Goal: Task Accomplishment & Management: Complete application form

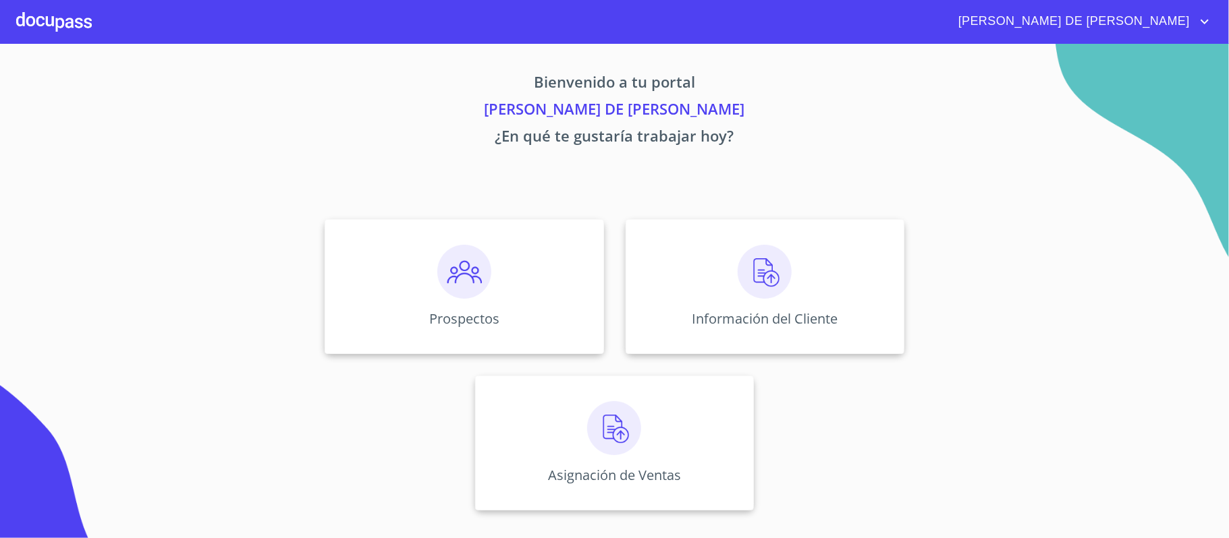
click at [510, 258] on div "Prospectos" at bounding box center [464, 286] width 279 height 135
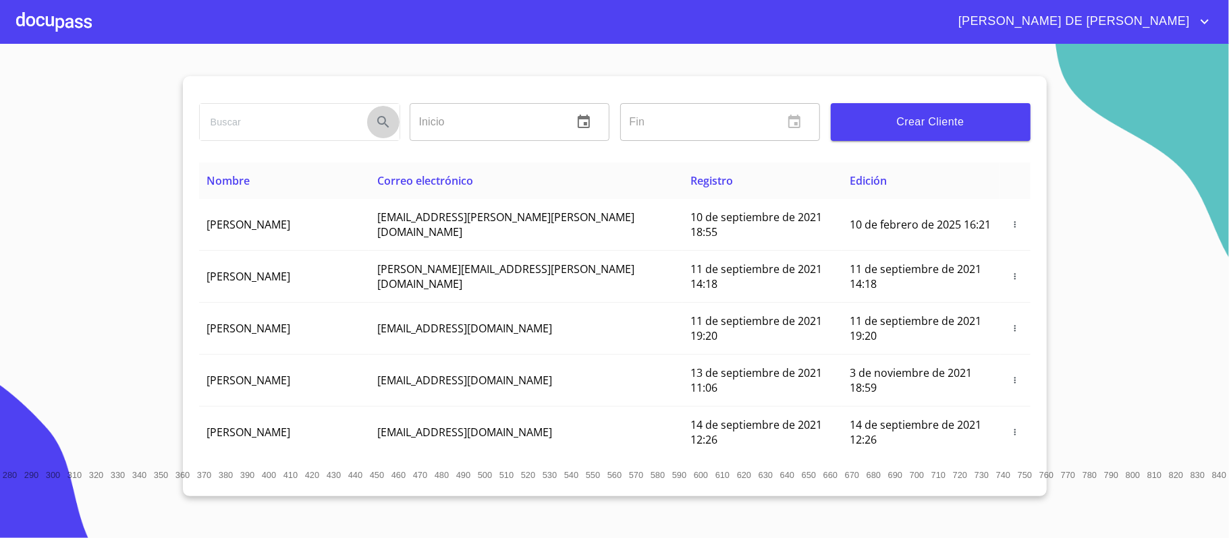
click at [375, 123] on icon "Search" at bounding box center [383, 122] width 16 height 16
click at [287, 115] on input "search" at bounding box center [281, 122] width 162 height 36
type input "[PERSON_NAME]"
click at [371, 116] on button "Search" at bounding box center [383, 122] width 32 height 32
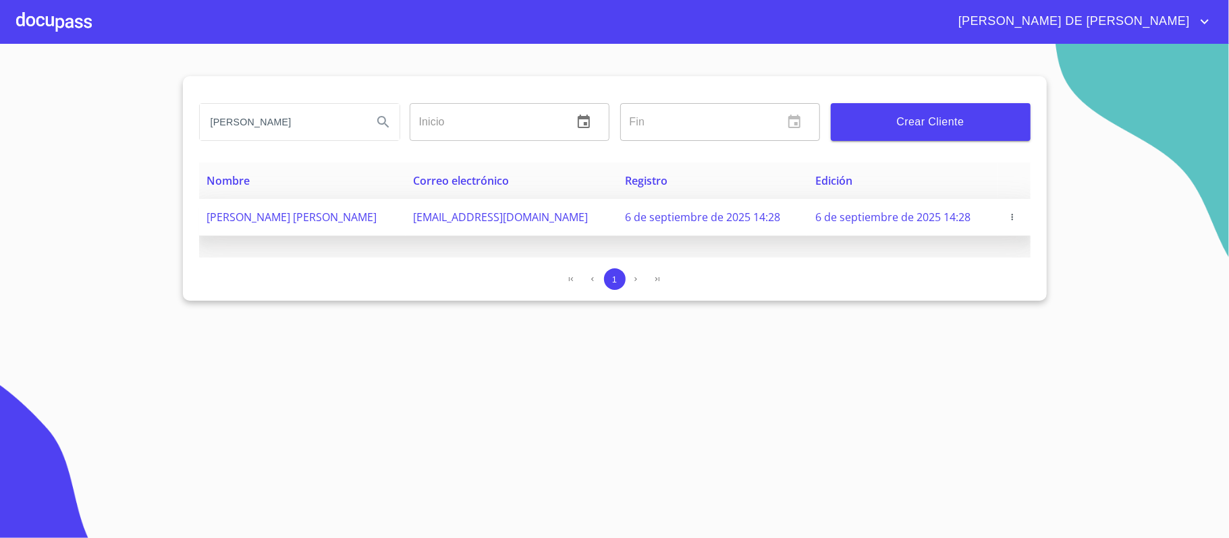
click at [1007, 221] on icon "button" at bounding box center [1011, 217] width 9 height 9
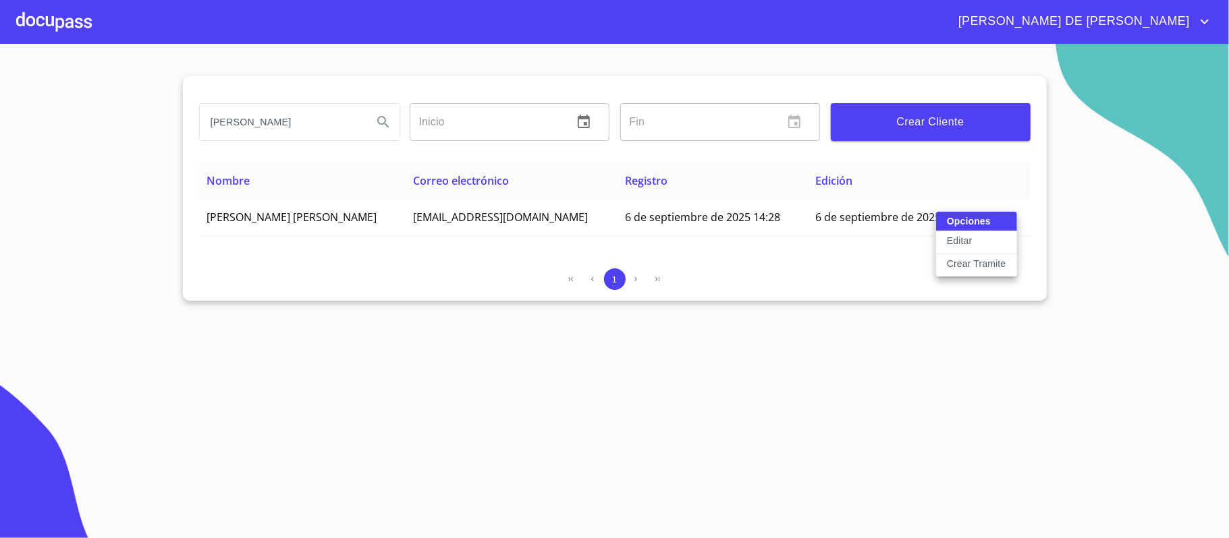
click at [980, 270] on p "Crear Tramite" at bounding box center [976, 263] width 59 height 13
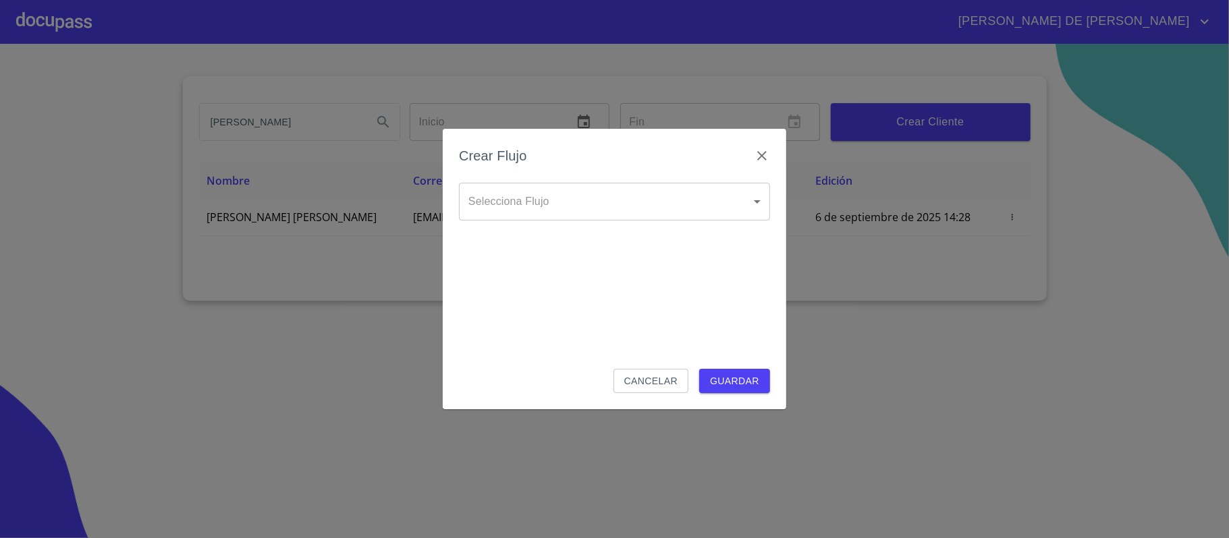
drag, startPoint x: 622, startPoint y: 178, endPoint x: 621, endPoint y: 190, distance: 11.5
click at [621, 179] on div "Crear Flujo" at bounding box center [614, 164] width 311 height 38
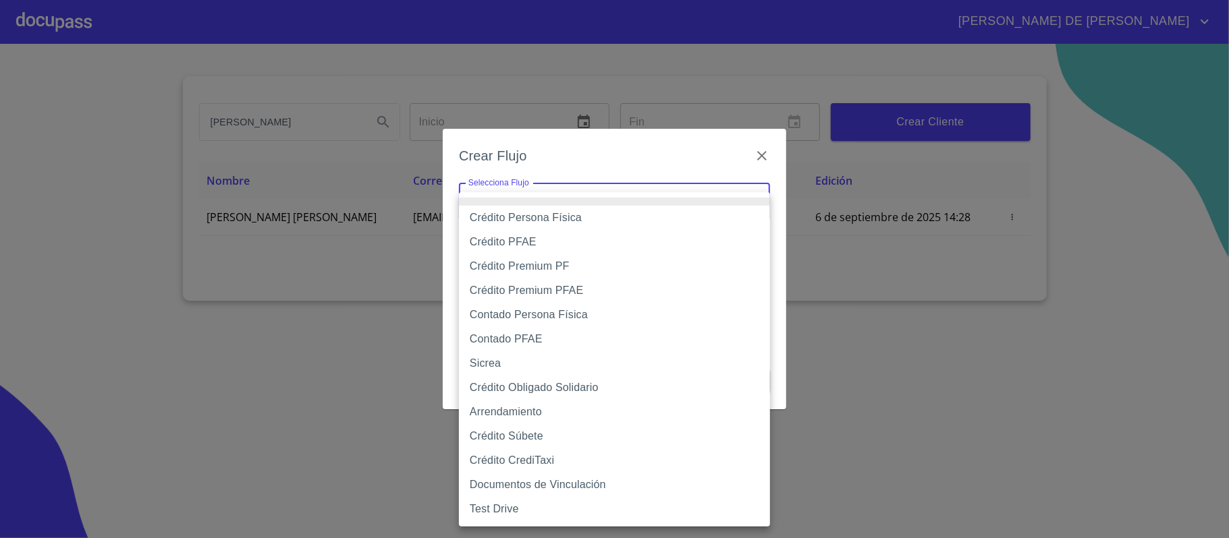
click at [619, 193] on body "[PERSON_NAME] DE [PERSON_NAME] ​ Fin ​ Crear Cliente Nombre Correo electrónico …" at bounding box center [614, 269] width 1229 height 538
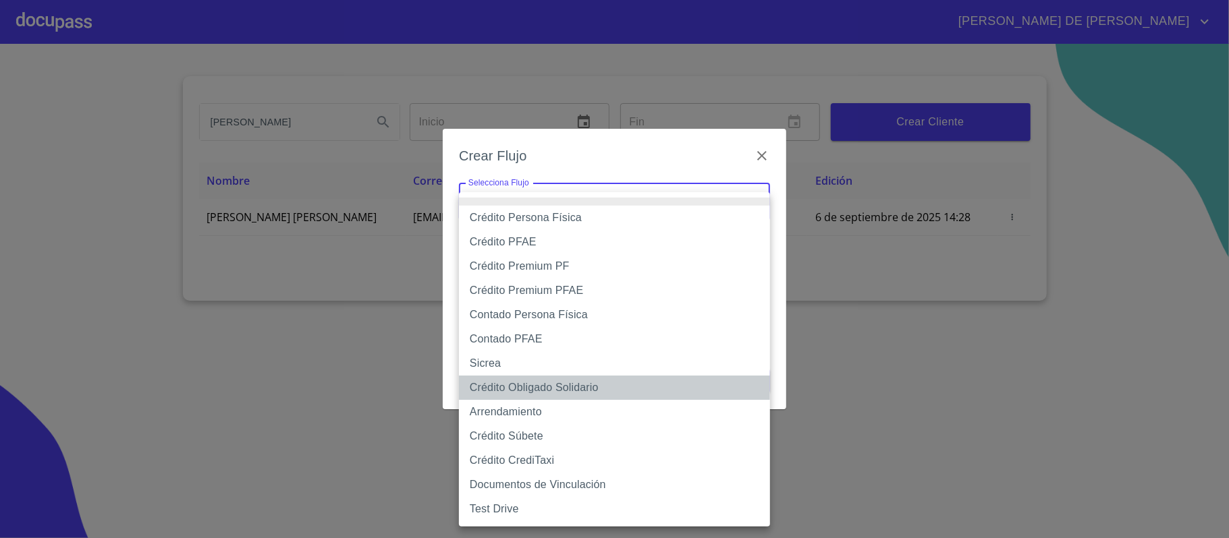
click at [594, 397] on li "Crédito Obligado Solidario" at bounding box center [614, 388] width 311 height 24
type input "61725509ab5355fc594ad23b"
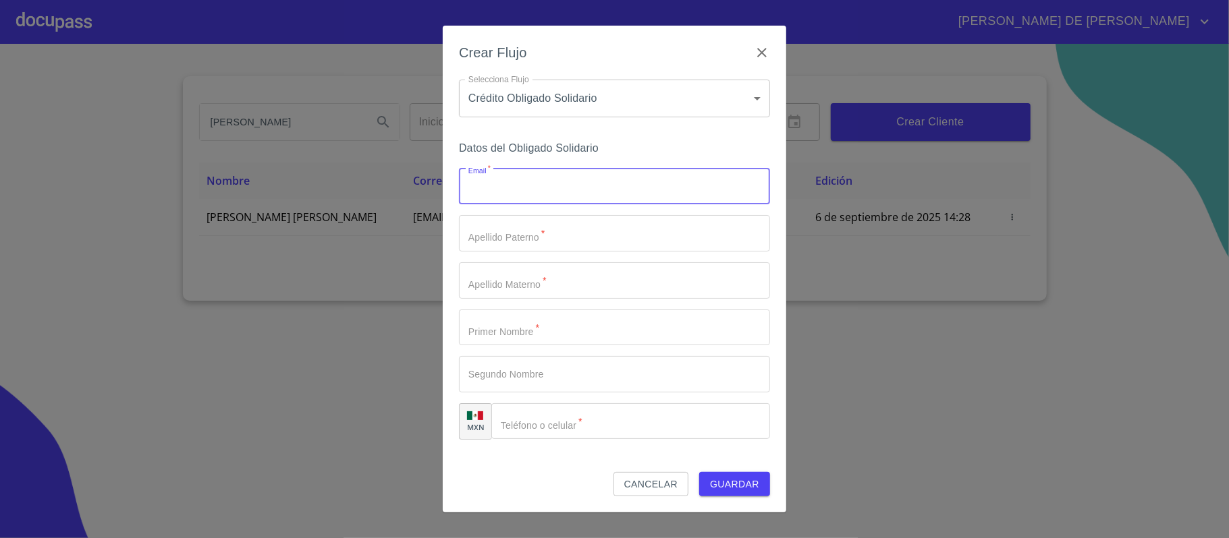
click at [502, 193] on input "Email   *" at bounding box center [614, 187] width 311 height 36
type input "[EMAIL_ADDRESS][DOMAIN_NAME]"
type input "[PERSON_NAME]"
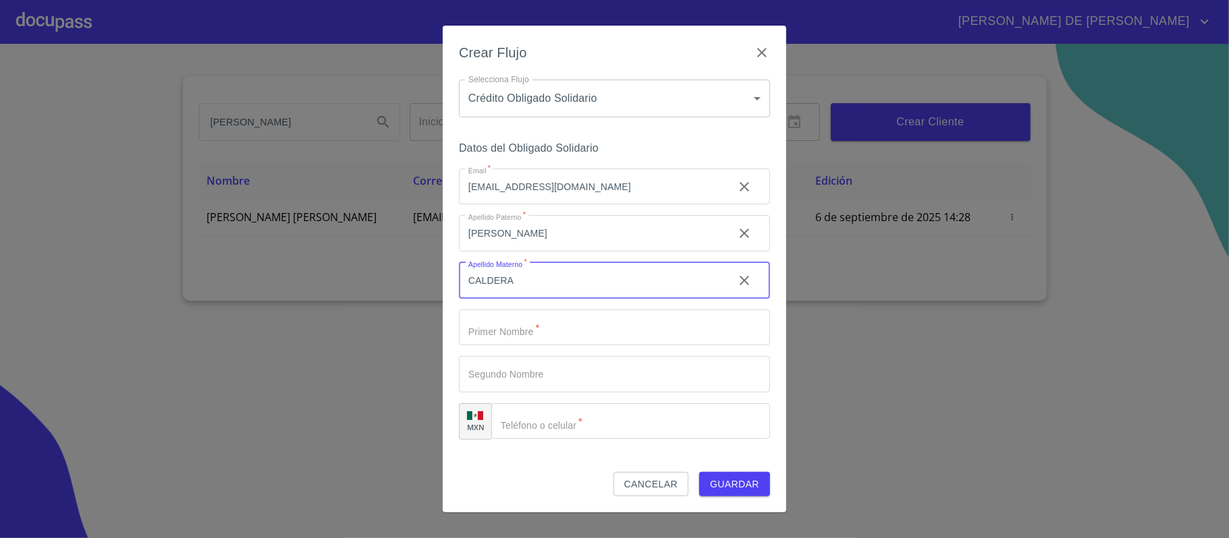
type input "CALDERA"
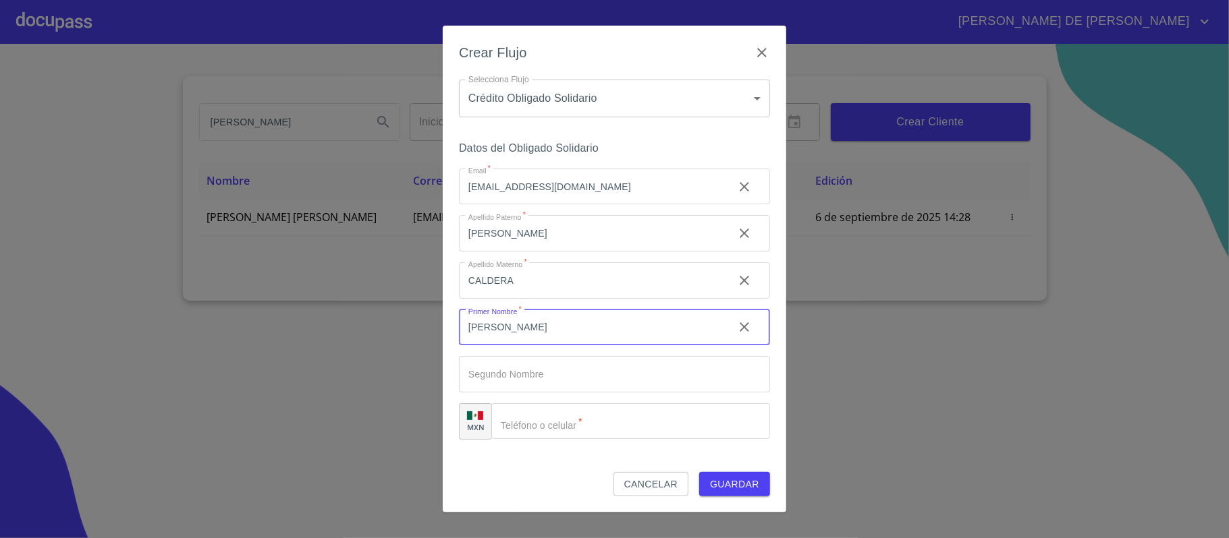
type input "[PERSON_NAME]"
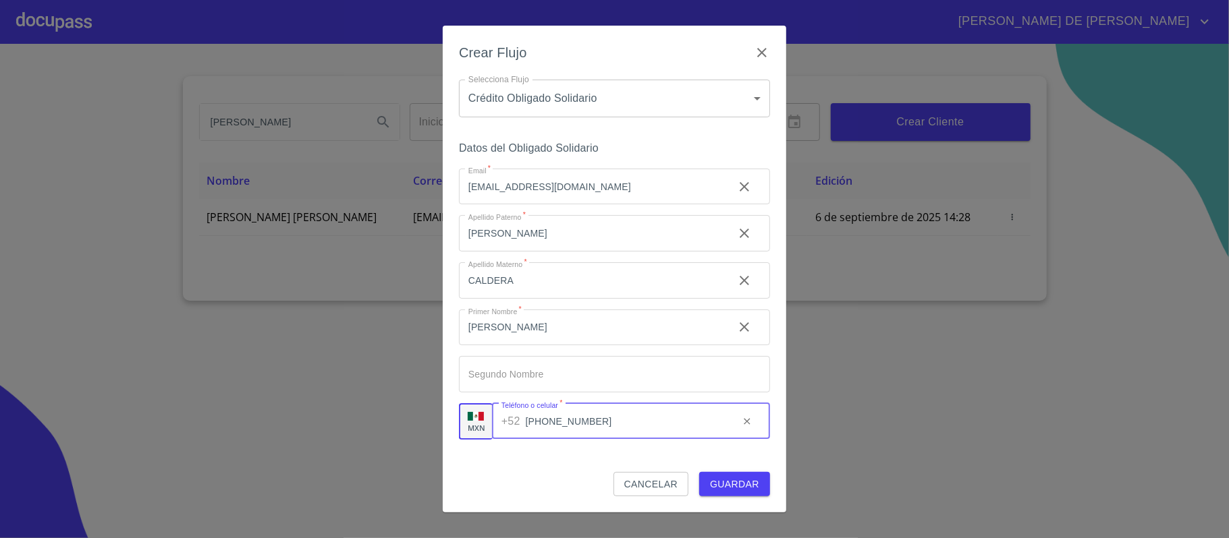
type input "[PHONE_NUMBER]"
click at [740, 490] on span "Guardar" at bounding box center [734, 484] width 49 height 17
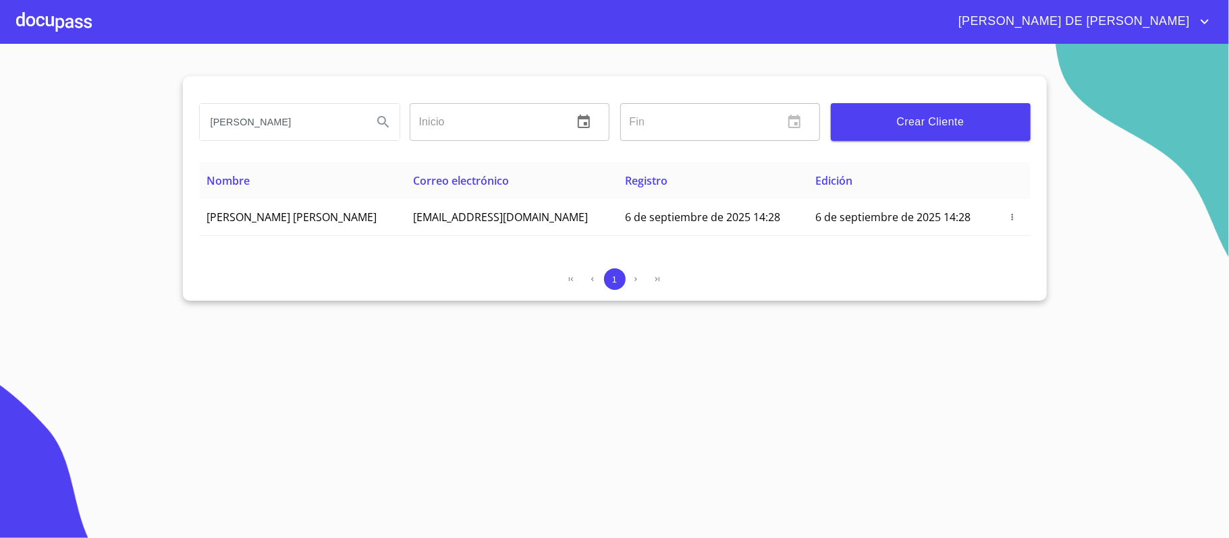
click at [77, 8] on div at bounding box center [54, 21] width 76 height 43
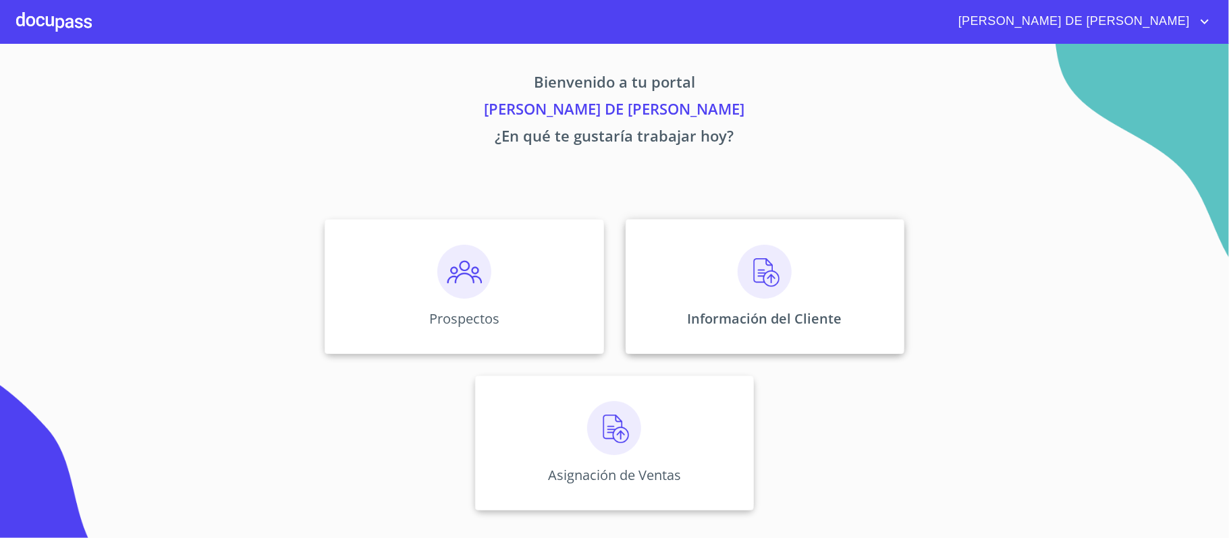
click at [684, 306] on div "Información del Cliente" at bounding box center [764, 286] width 279 height 135
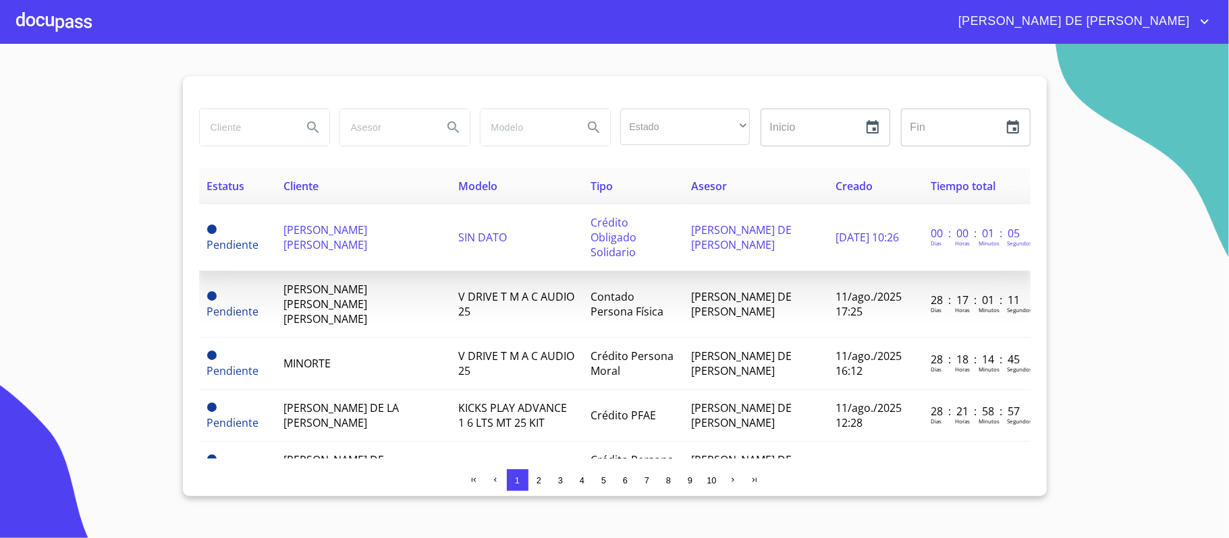
click at [302, 240] on span "[PERSON_NAME] [PERSON_NAME]" at bounding box center [325, 238] width 84 height 30
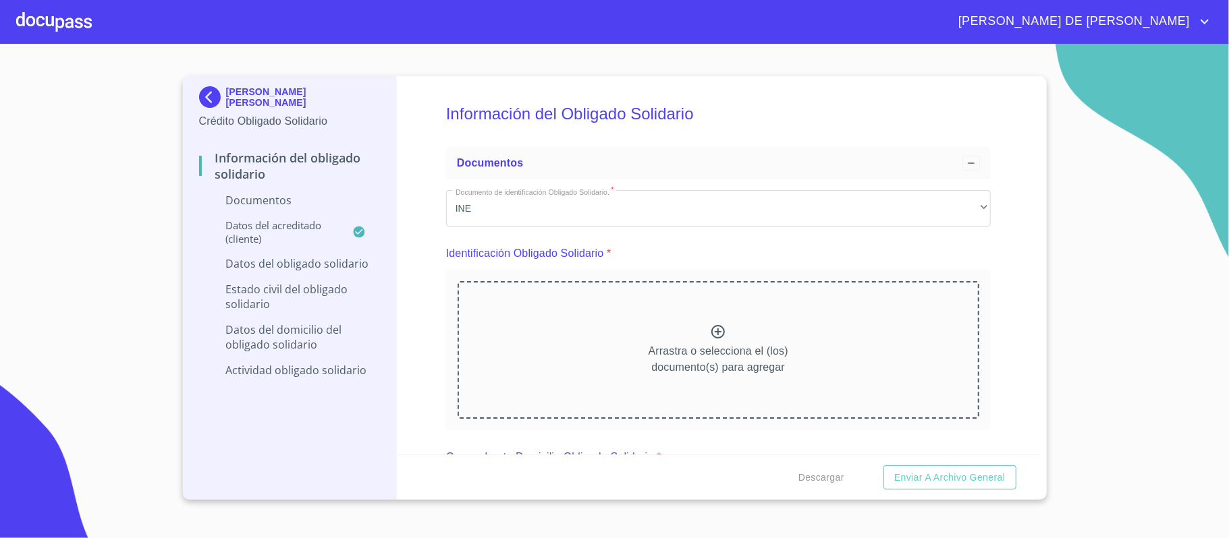
click at [694, 330] on div "Arrastra o selecciona el (los) documento(s) para agregar" at bounding box center [718, 350] width 522 height 138
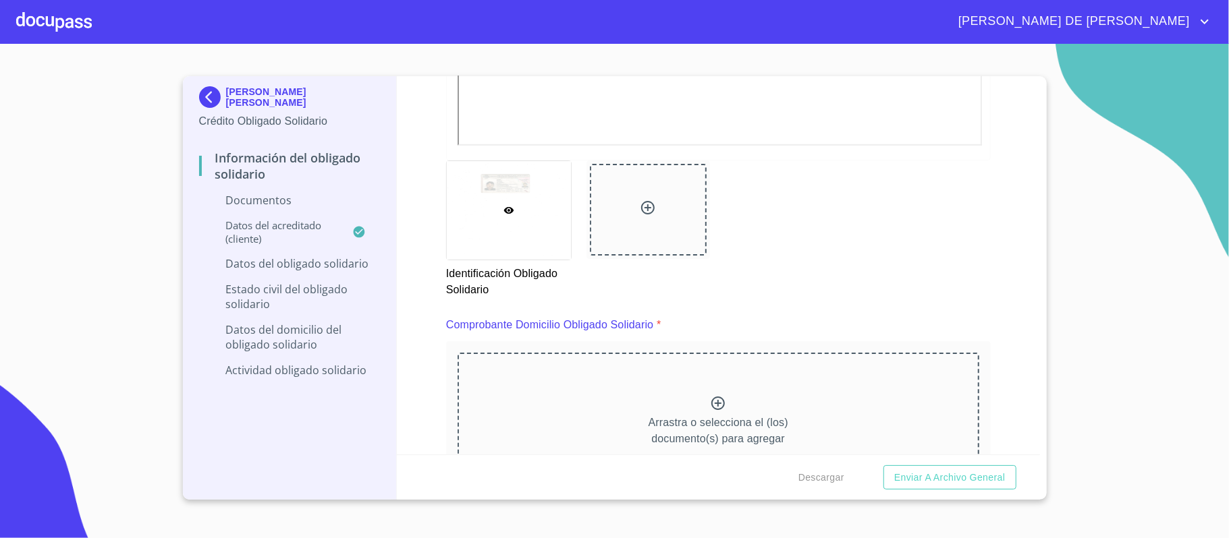
scroll to position [540, 0]
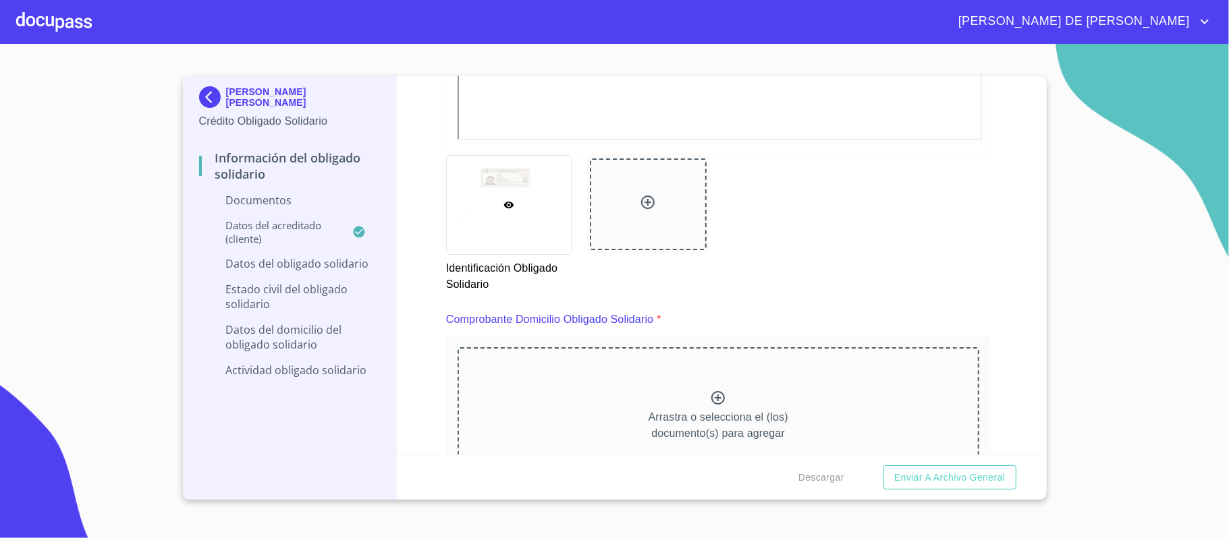
click at [640, 198] on icon at bounding box center [648, 202] width 16 height 16
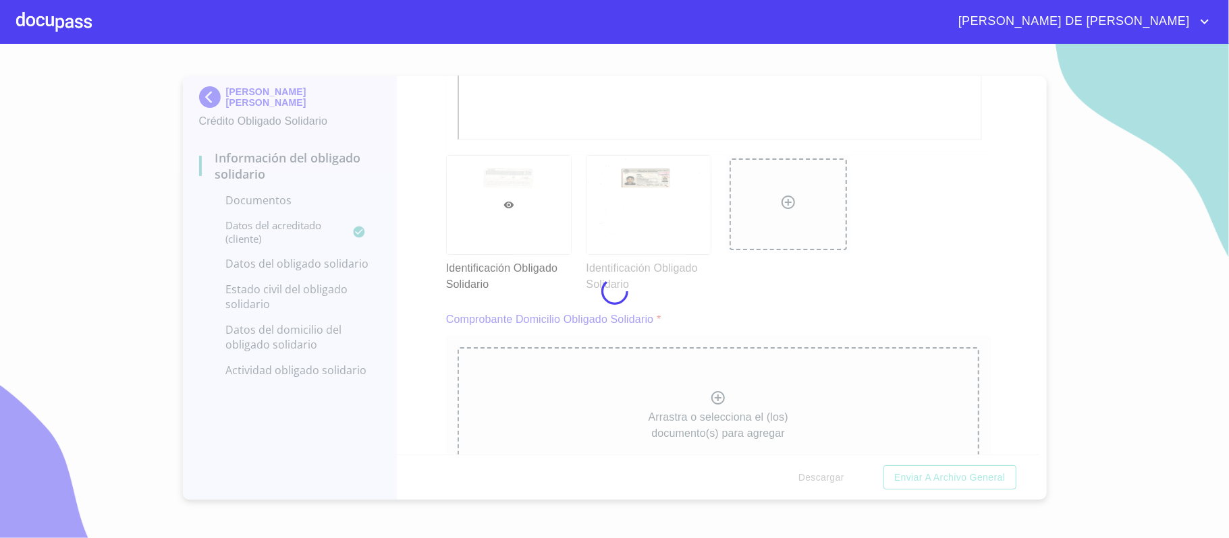
click at [962, 333] on div at bounding box center [614, 291] width 1229 height 495
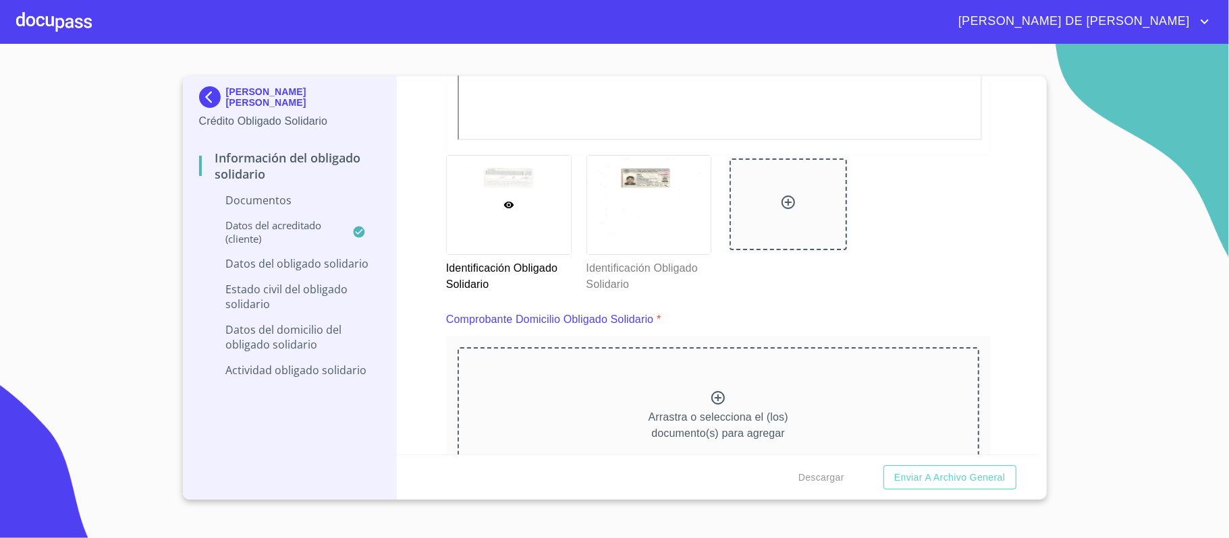
click at [692, 389] on div "Arrastra o selecciona el (los) documento(s) para agregar" at bounding box center [718, 416] width 522 height 138
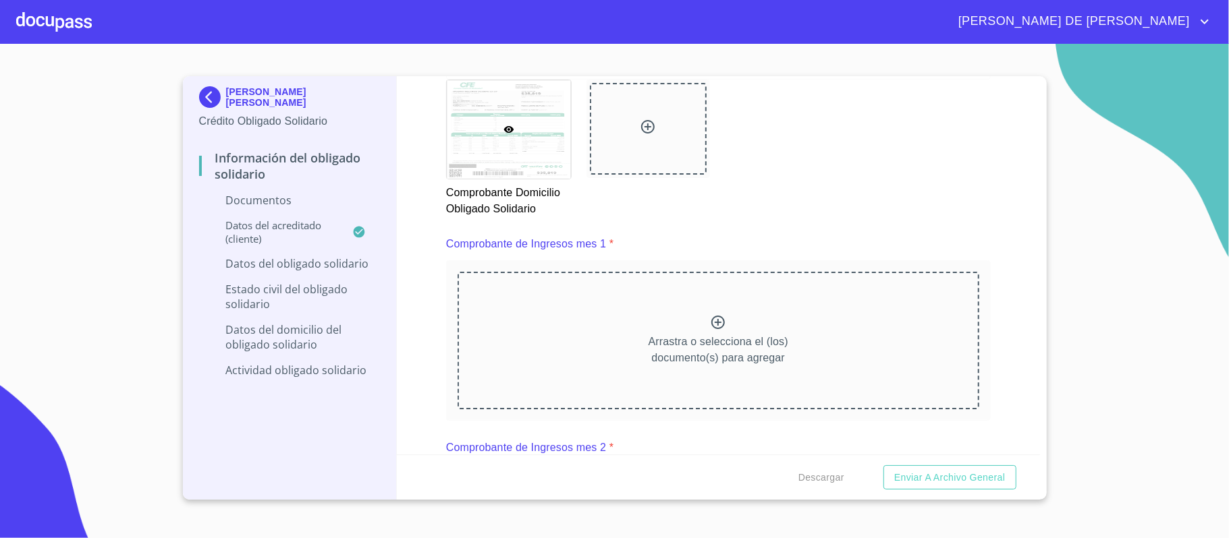
scroll to position [1259, 0]
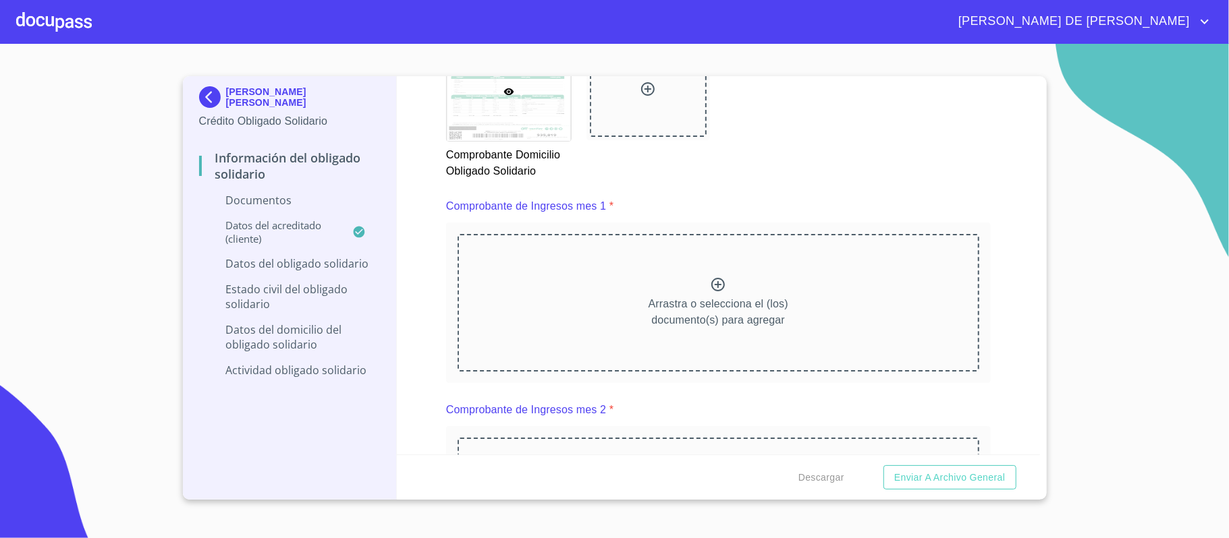
click at [713, 284] on icon at bounding box center [718, 285] width 16 height 16
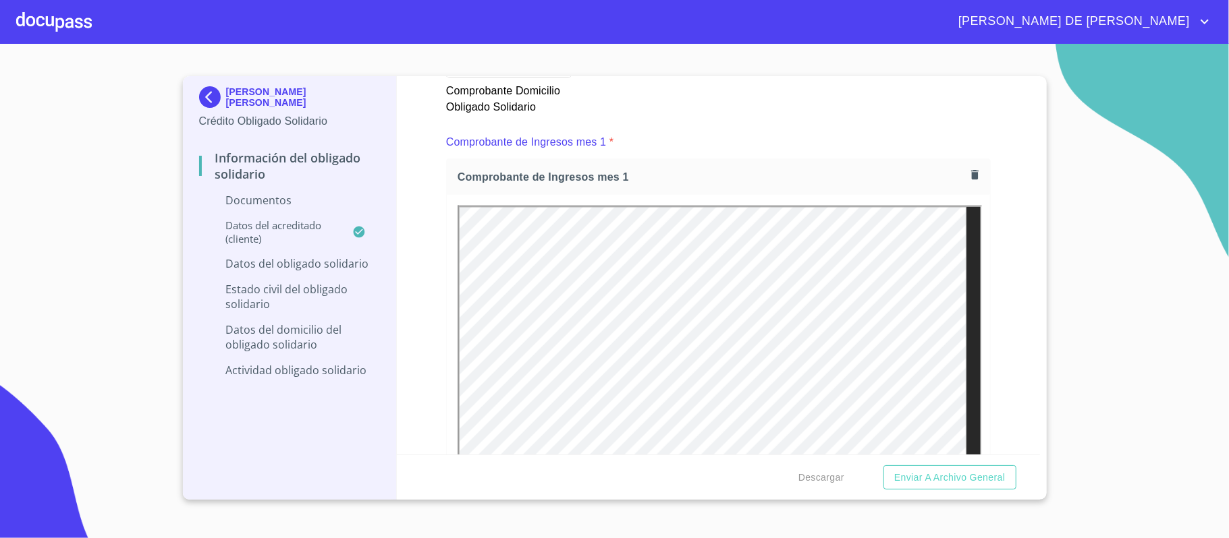
scroll to position [1349, 0]
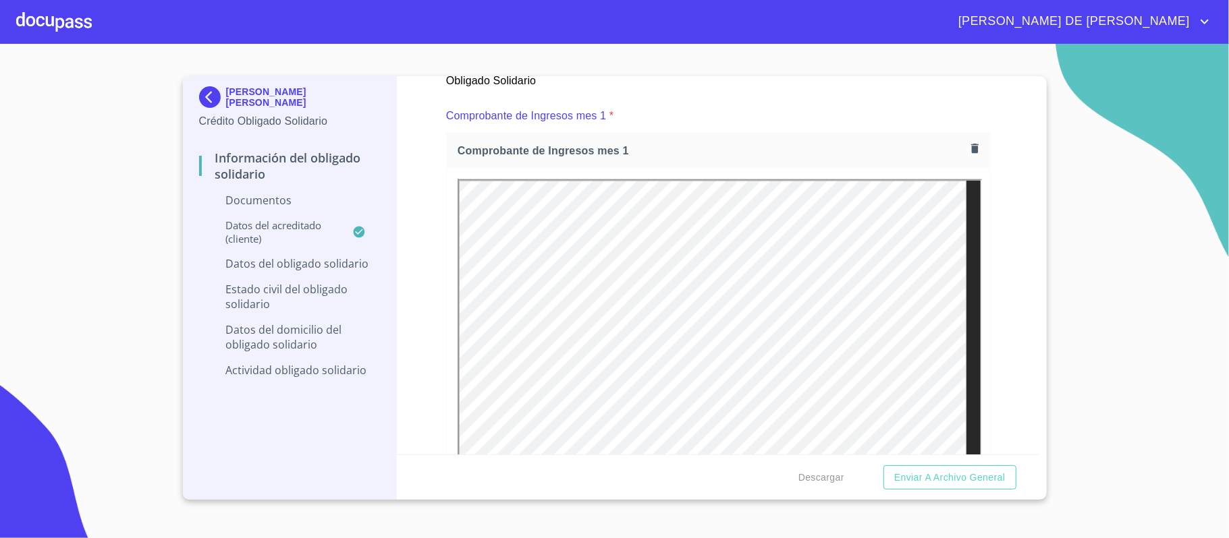
click at [971, 149] on icon "button" at bounding box center [974, 148] width 7 height 9
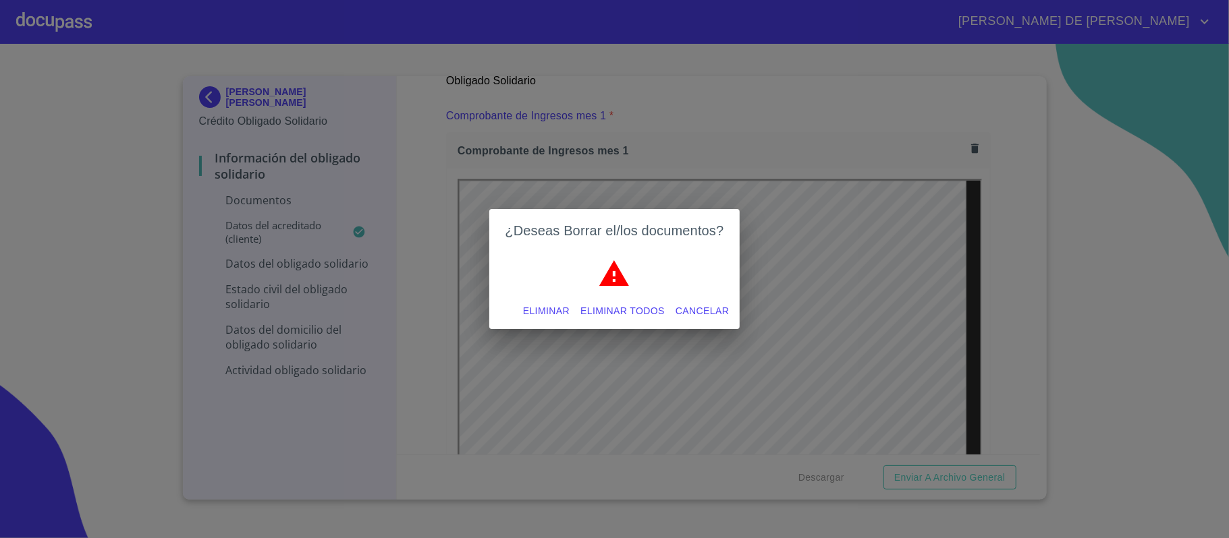
click at [548, 302] on button "Eliminar" at bounding box center [546, 311] width 57 height 25
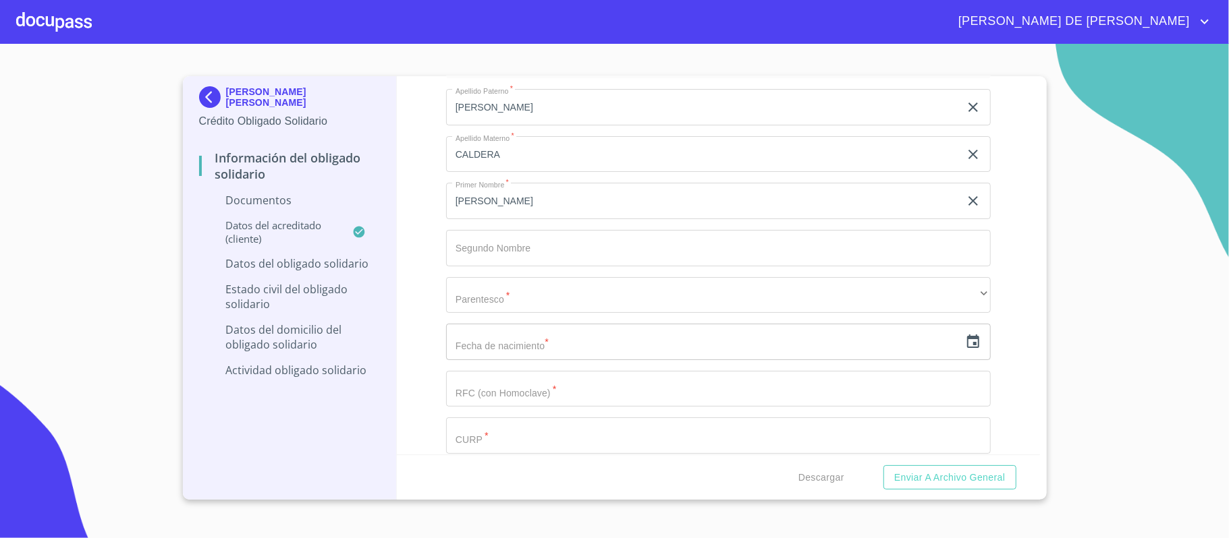
scroll to position [2609, 0]
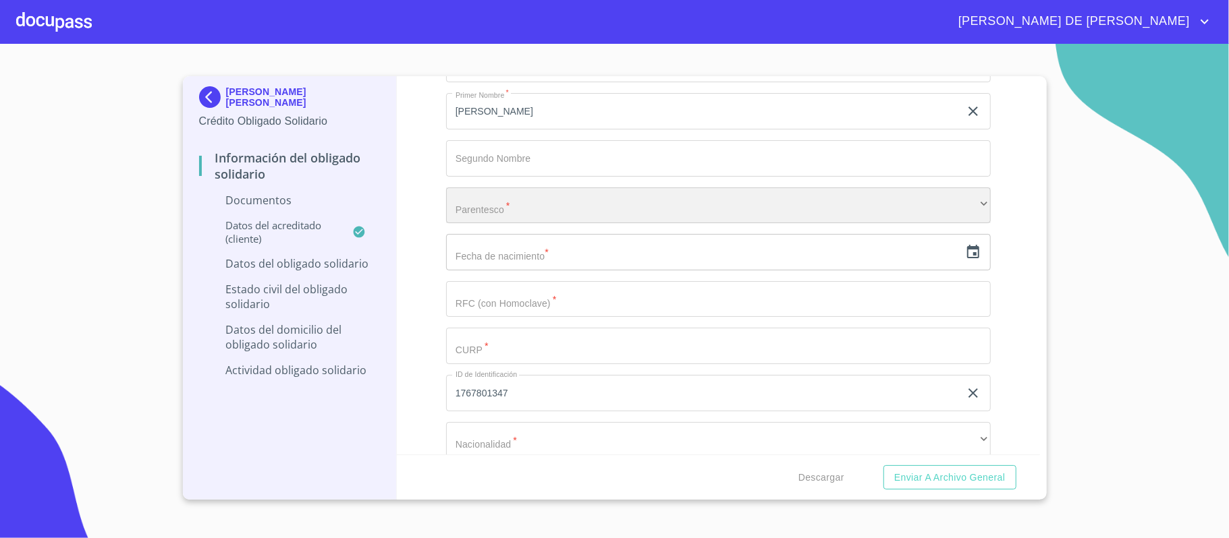
click at [522, 208] on div "​" at bounding box center [718, 206] width 545 height 36
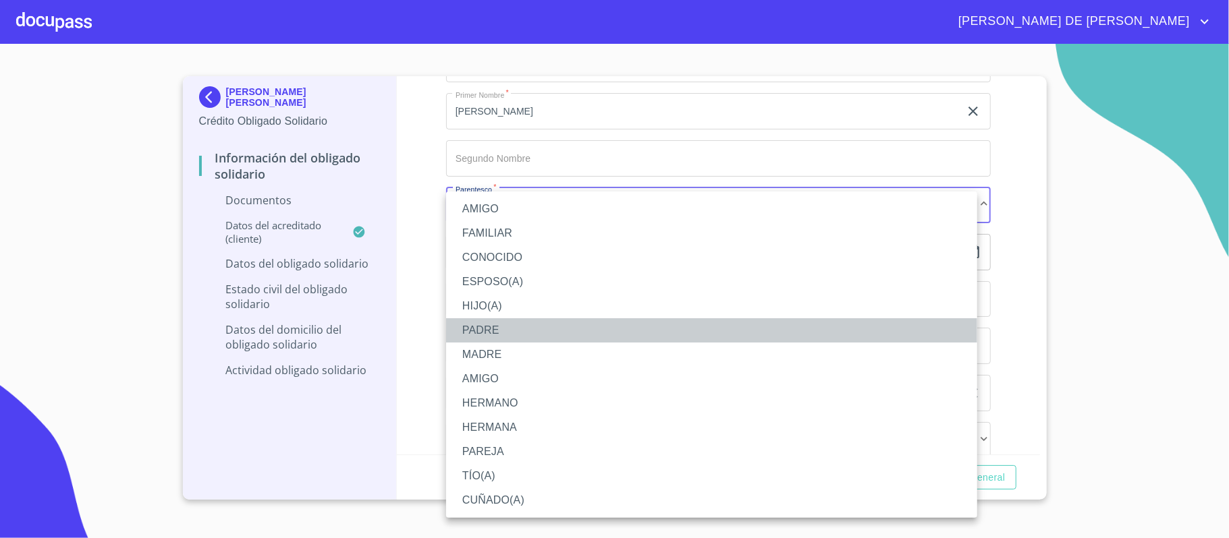
click at [511, 325] on li "PADRE" at bounding box center [711, 330] width 531 height 24
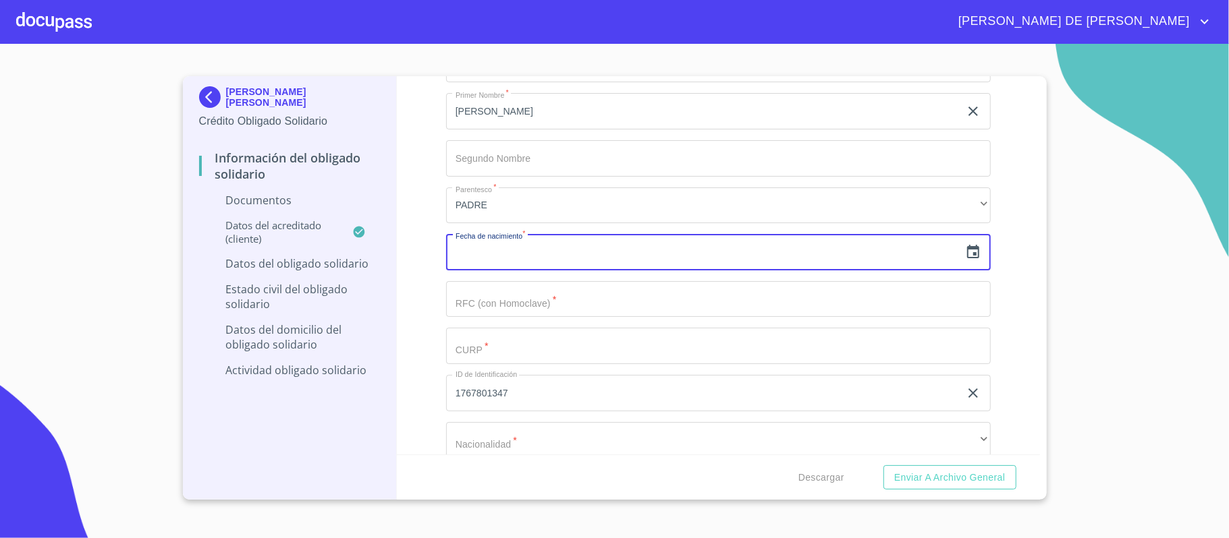
click at [514, 259] on input "text" at bounding box center [702, 252] width 513 height 36
click at [967, 250] on icon "button" at bounding box center [973, 251] width 12 height 13
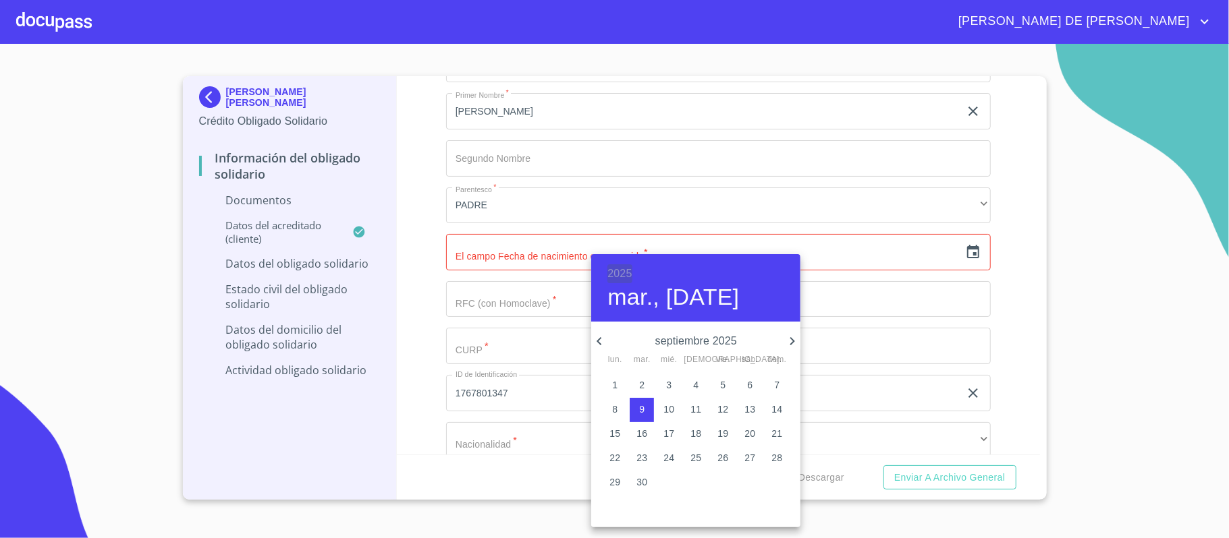
click at [616, 273] on h6 "2025" at bounding box center [619, 273] width 24 height 19
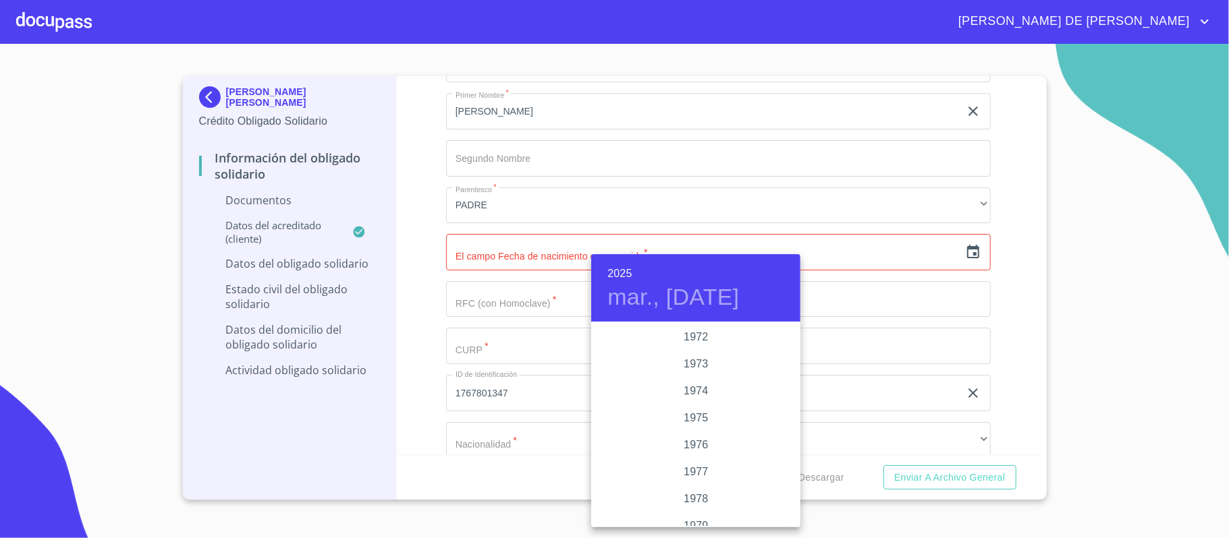
scroll to position [1178, 0]
click at [694, 344] on div "1969" at bounding box center [695, 346] width 209 height 27
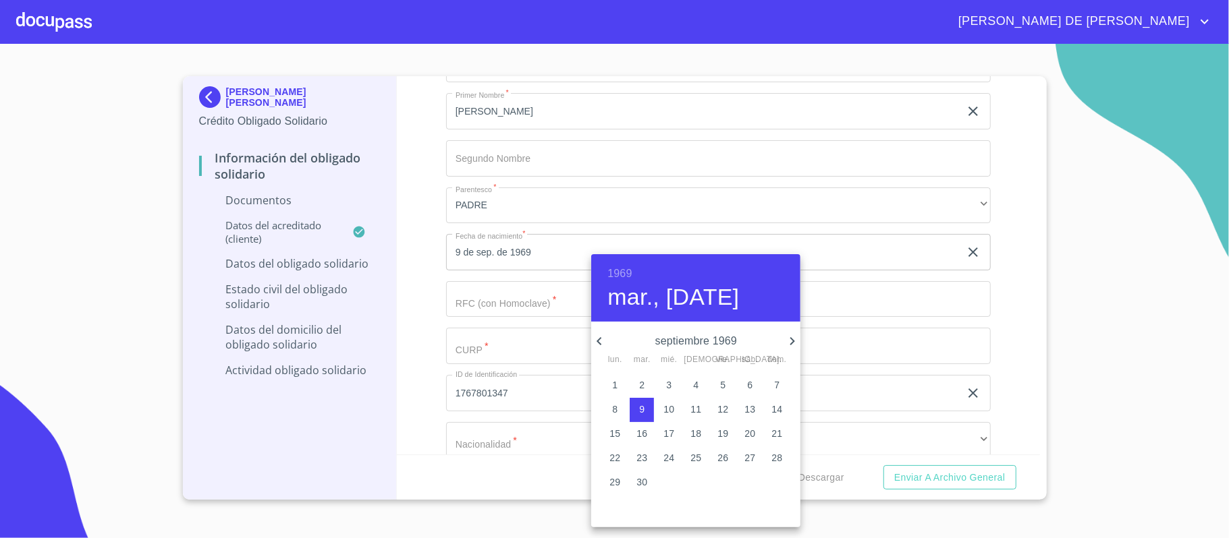
click at [600, 341] on icon "button" at bounding box center [599, 341] width 16 height 16
click at [601, 341] on icon "button" at bounding box center [599, 341] width 16 height 16
click at [602, 341] on icon "button" at bounding box center [599, 341] width 16 height 16
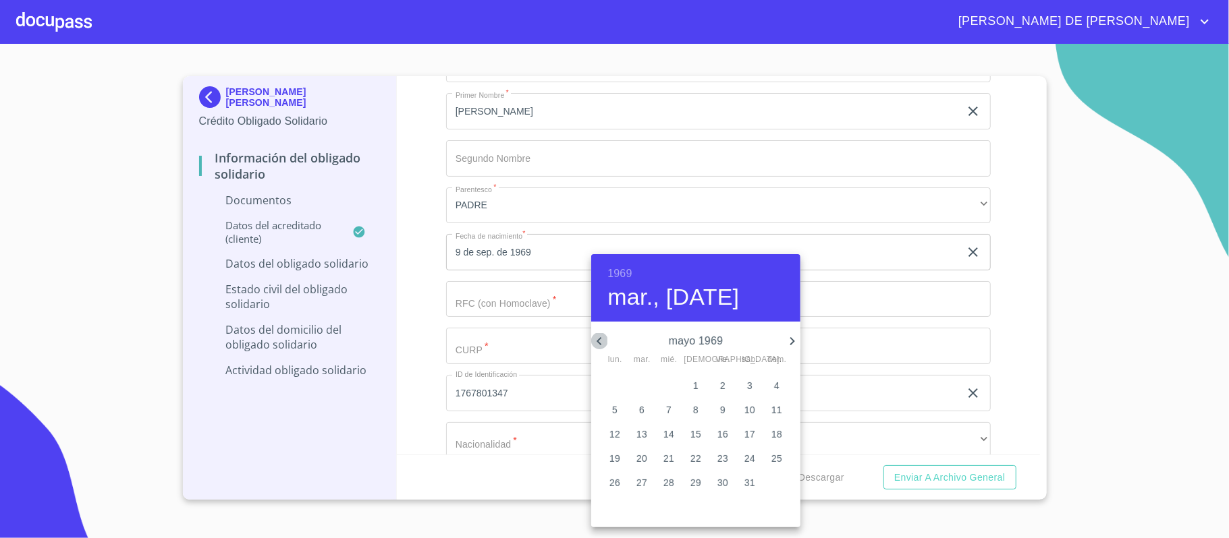
click at [602, 341] on icon "button" at bounding box center [599, 341] width 16 height 16
click at [785, 340] on icon "button" at bounding box center [792, 341] width 16 height 16
click at [781, 457] on p "23" at bounding box center [776, 457] width 11 height 13
type input "23 de mar. de 1969"
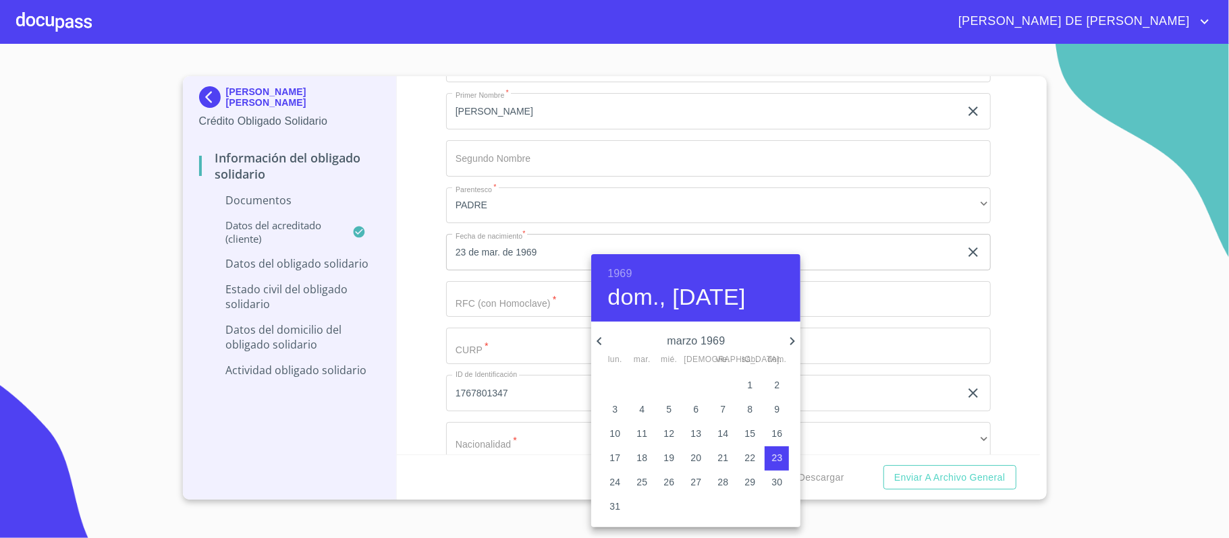
click at [524, 310] on div at bounding box center [614, 269] width 1229 height 538
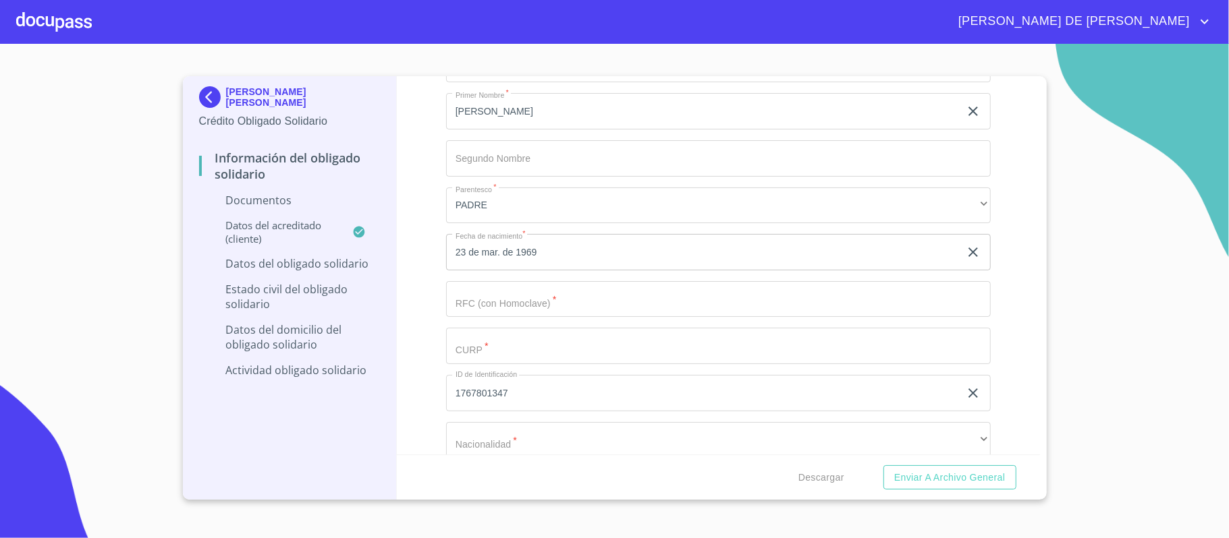
click at [533, 301] on input "Documento de identificación Obligado Solidario.   *" at bounding box center [718, 299] width 545 height 36
type input "PECV6903233U4"
type input "PECV690323HNTRLC04"
click at [596, 398] on input "1767801347" at bounding box center [702, 393] width 513 height 36
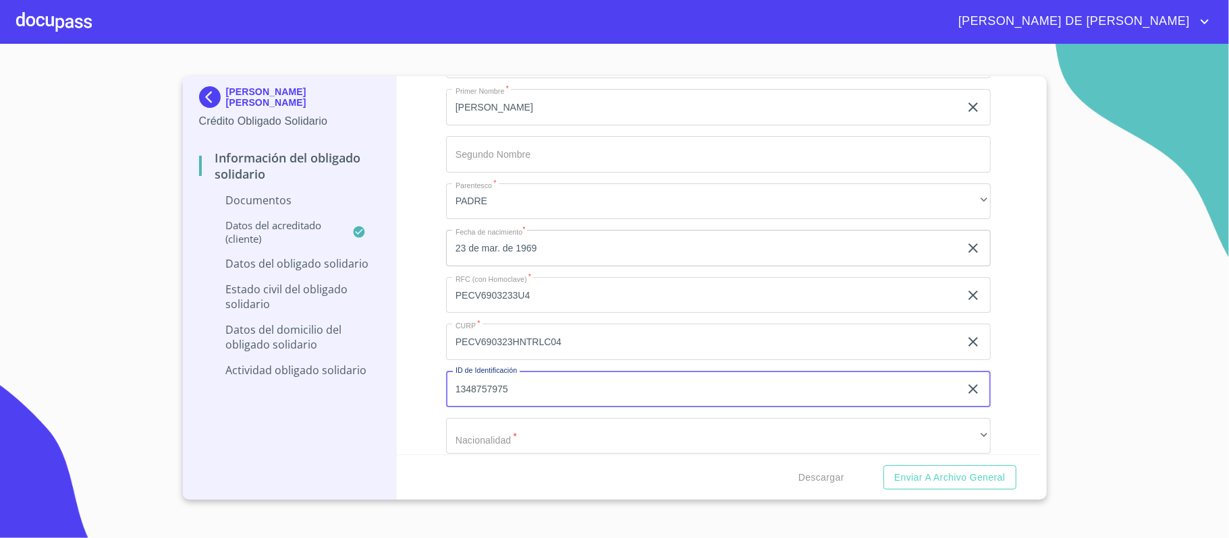
scroll to position [2609, 0]
type input "1348757975"
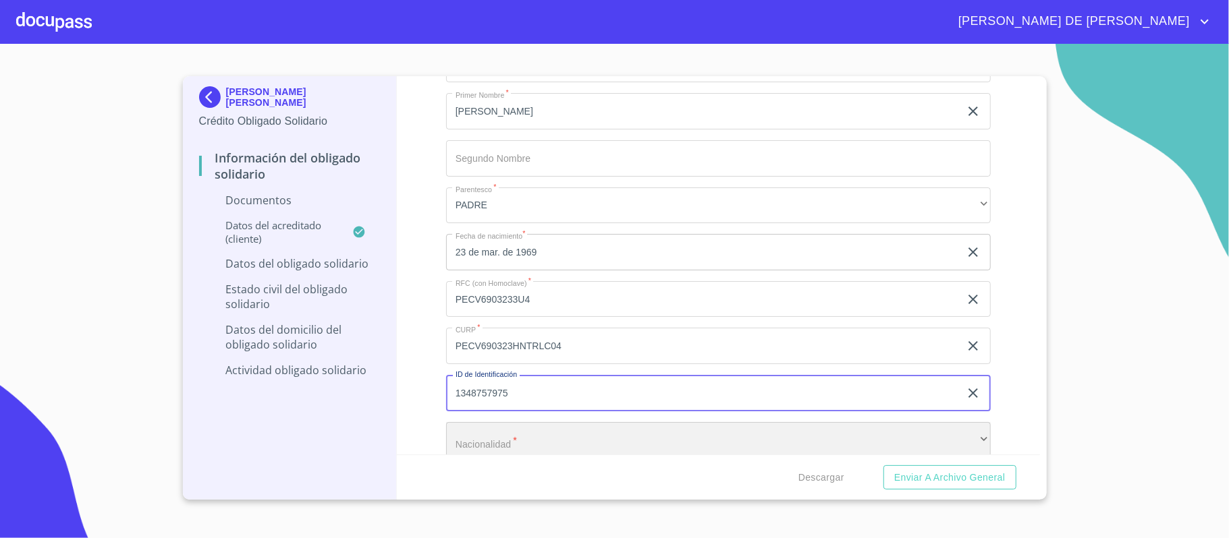
click at [536, 440] on div "​" at bounding box center [718, 440] width 545 height 36
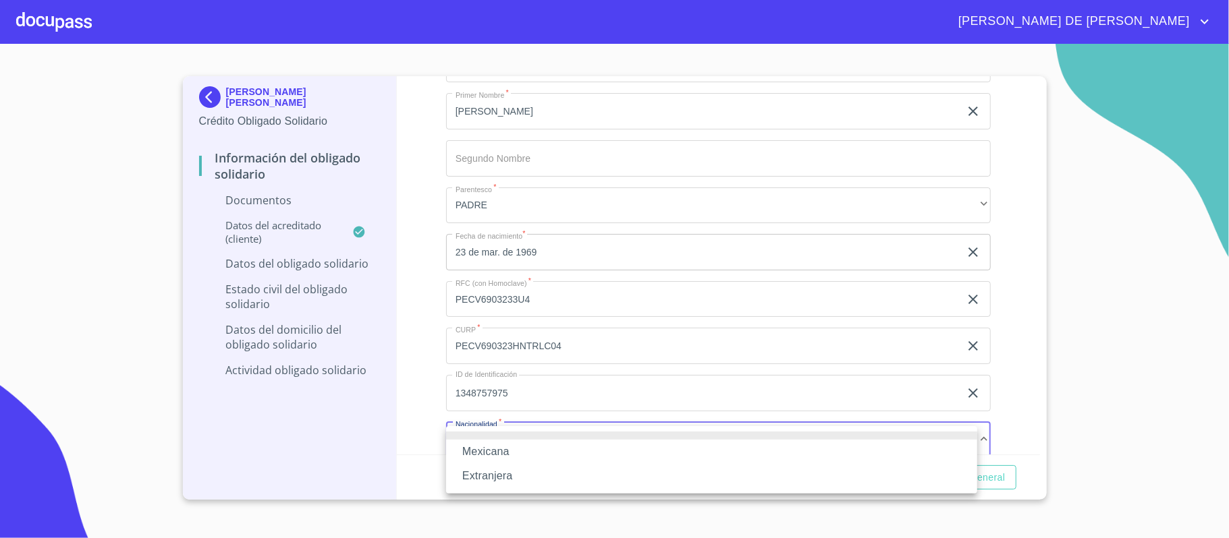
click at [510, 455] on li "Mexicana" at bounding box center [711, 452] width 531 height 24
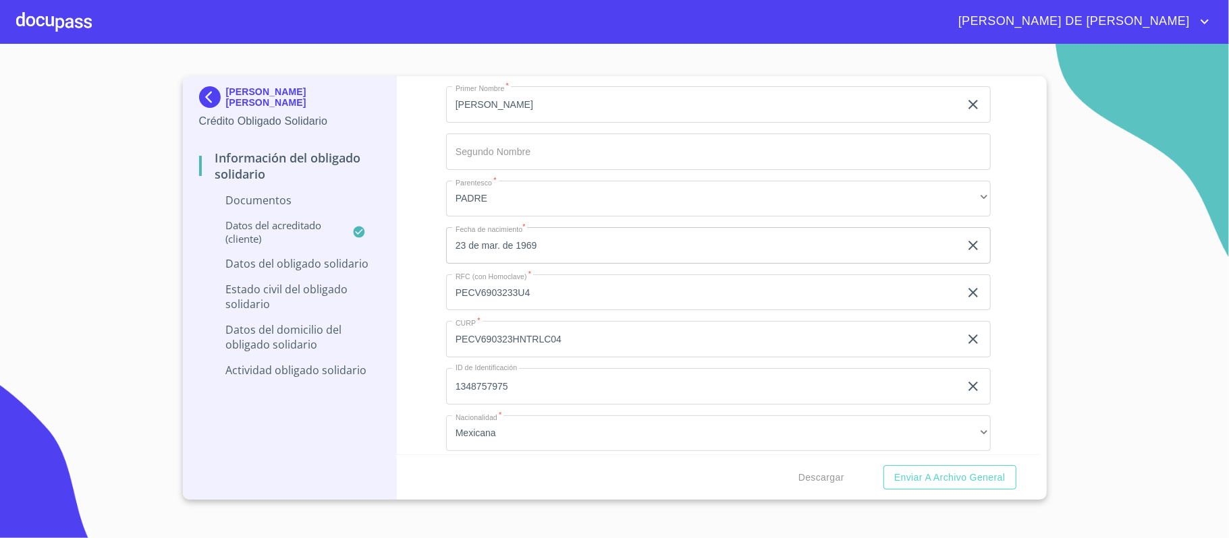
click at [422, 392] on div "Información del Obligado Solidario Documentos Documento de identificación Oblig…" at bounding box center [718, 265] width 643 height 379
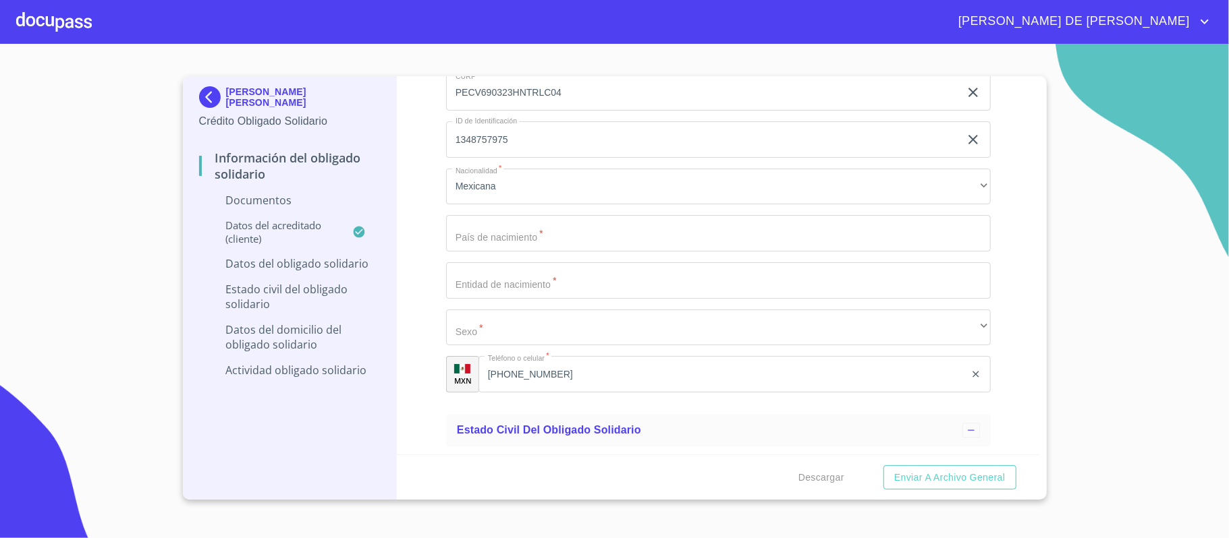
scroll to position [2885, 0]
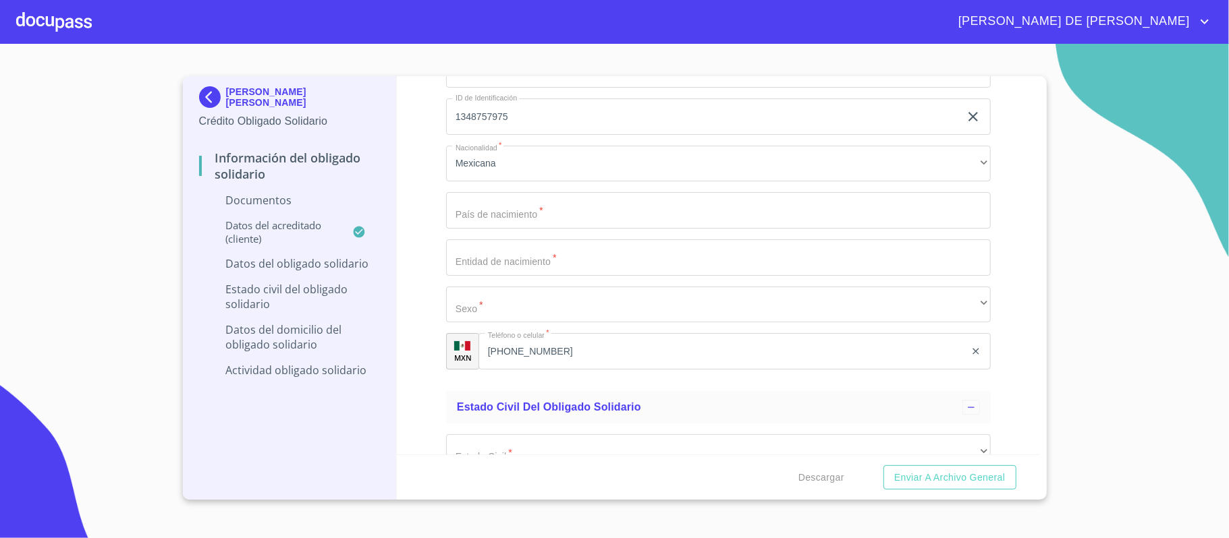
click at [530, 209] on input "Documento de identificación Obligado Solidario.   *" at bounding box center [718, 210] width 545 height 36
type input "[GEOGRAPHIC_DATA]"
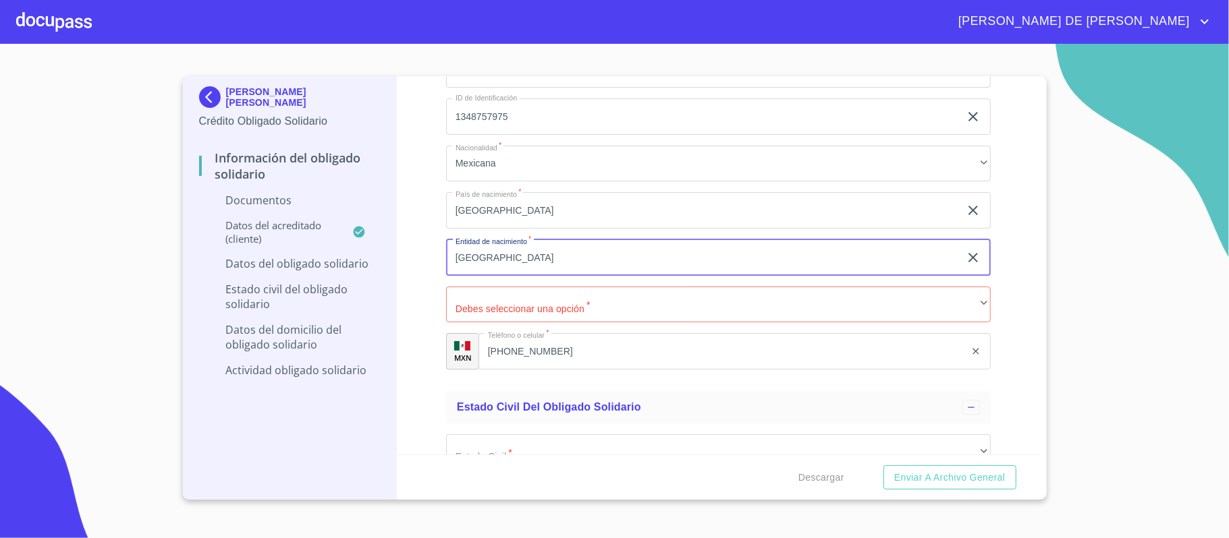
drag, startPoint x: 502, startPoint y: 262, endPoint x: 430, endPoint y: 260, distance: 71.6
click at [430, 262] on div "Información del Obligado Solidario Documentos Documento de identificación Oblig…" at bounding box center [718, 265] width 643 height 379
type input "NAYARIT"
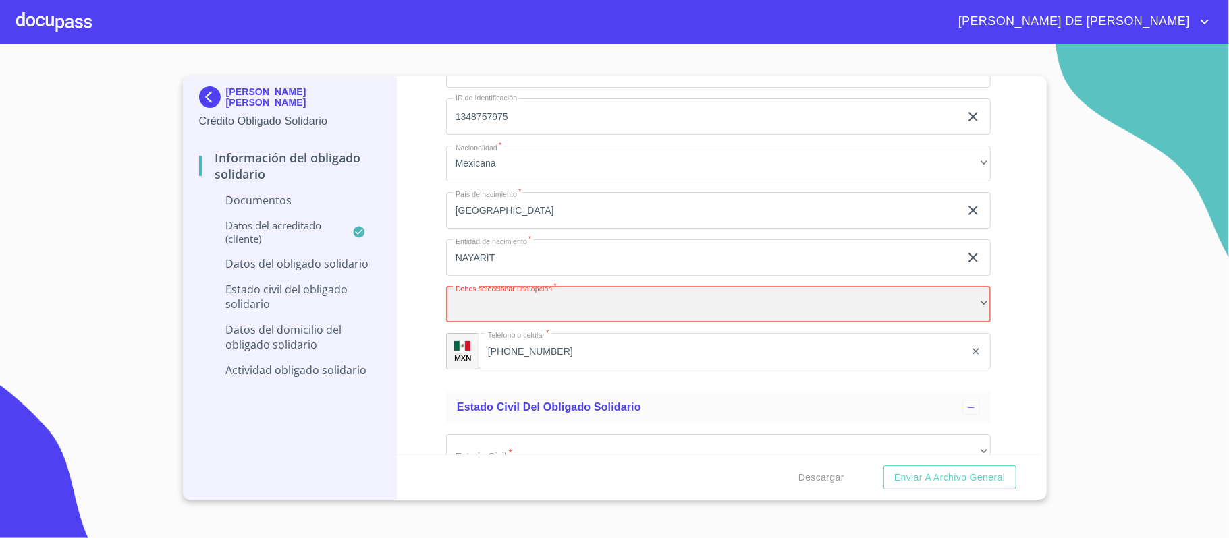
click at [543, 316] on div "​" at bounding box center [718, 305] width 545 height 36
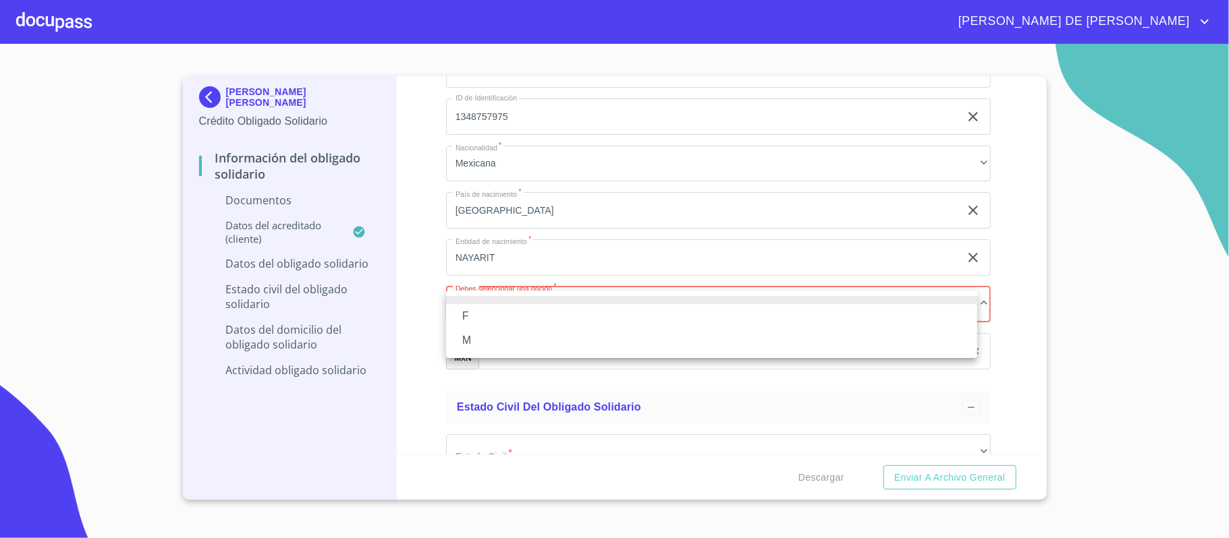
click at [503, 338] on li "M" at bounding box center [711, 341] width 531 height 24
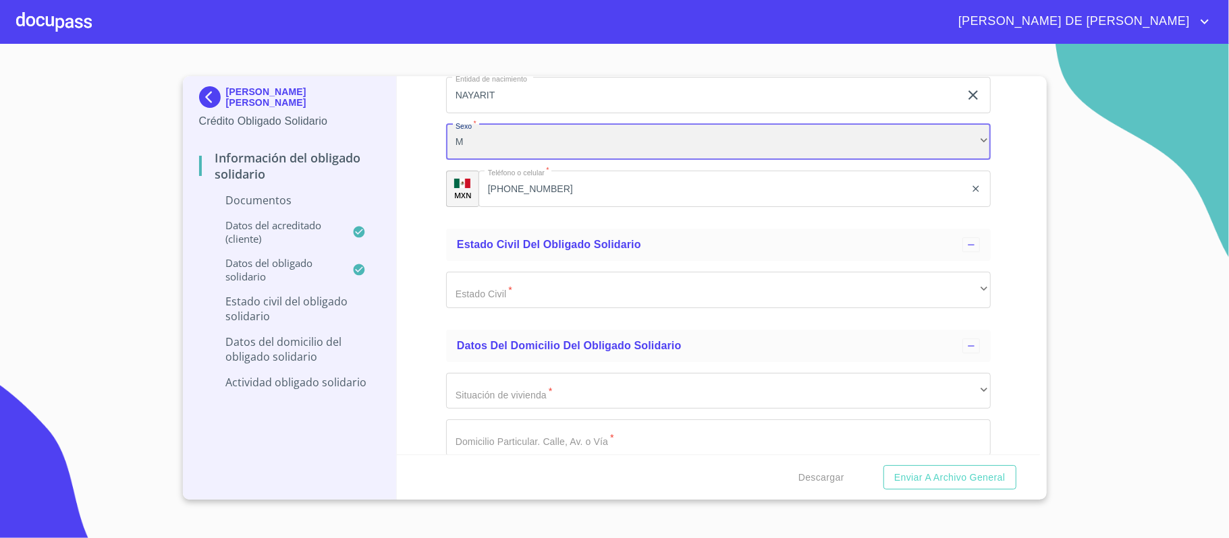
scroll to position [3065, 0]
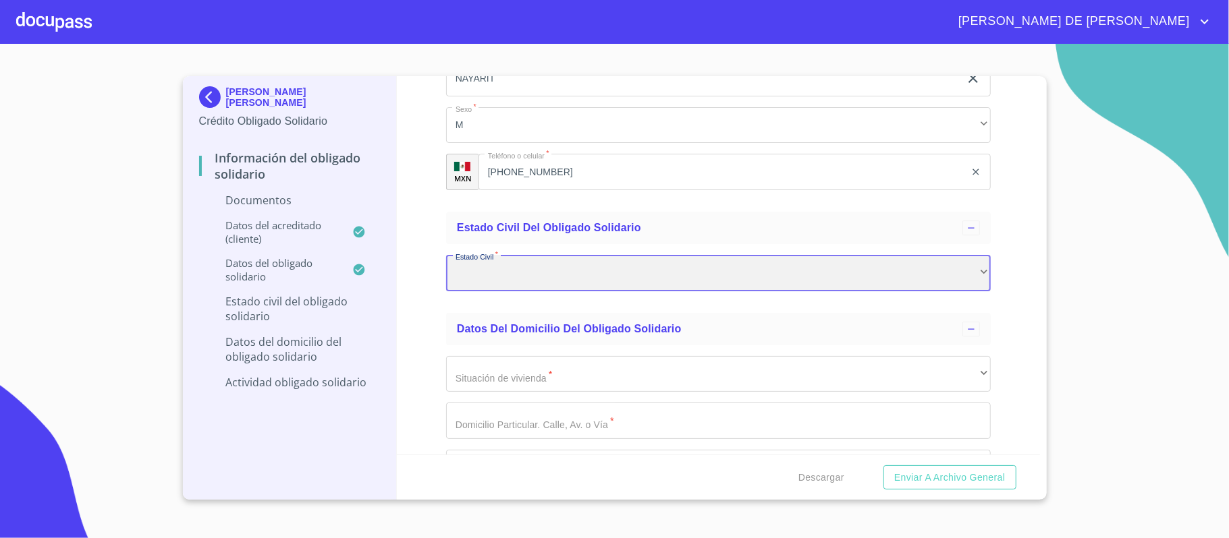
click at [525, 275] on div "​" at bounding box center [718, 273] width 545 height 36
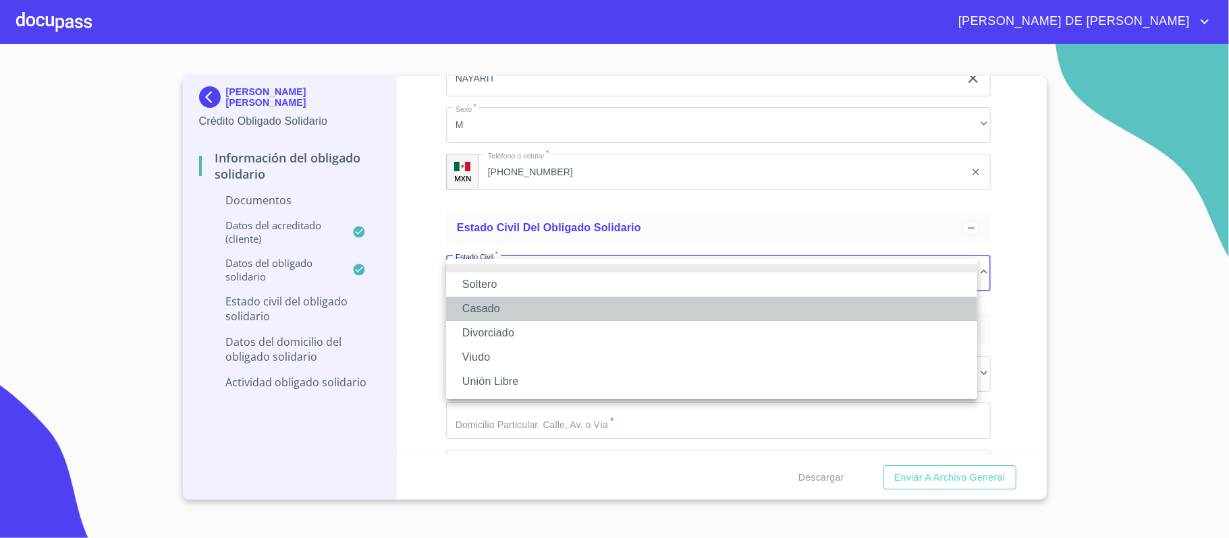
click at [500, 305] on li "Casado" at bounding box center [711, 309] width 531 height 24
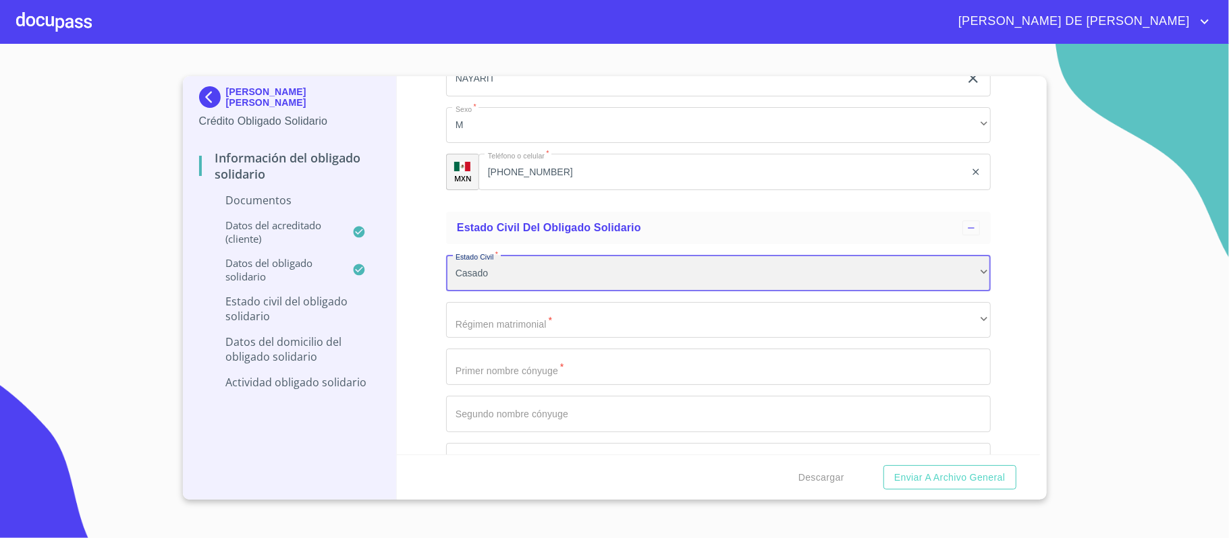
scroll to position [3155, 0]
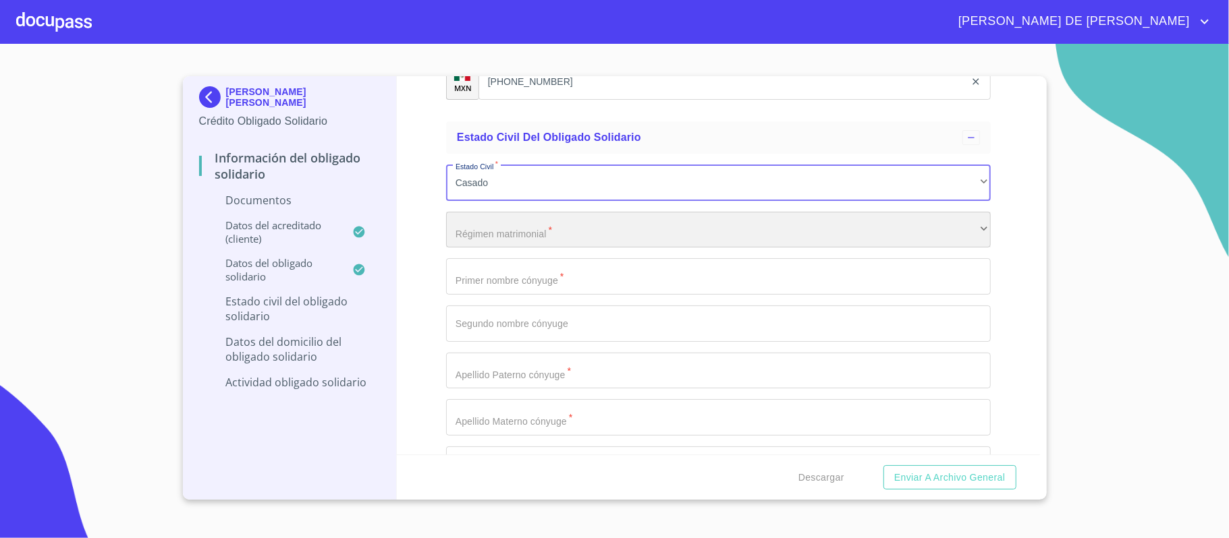
click at [507, 235] on div "​" at bounding box center [718, 230] width 545 height 36
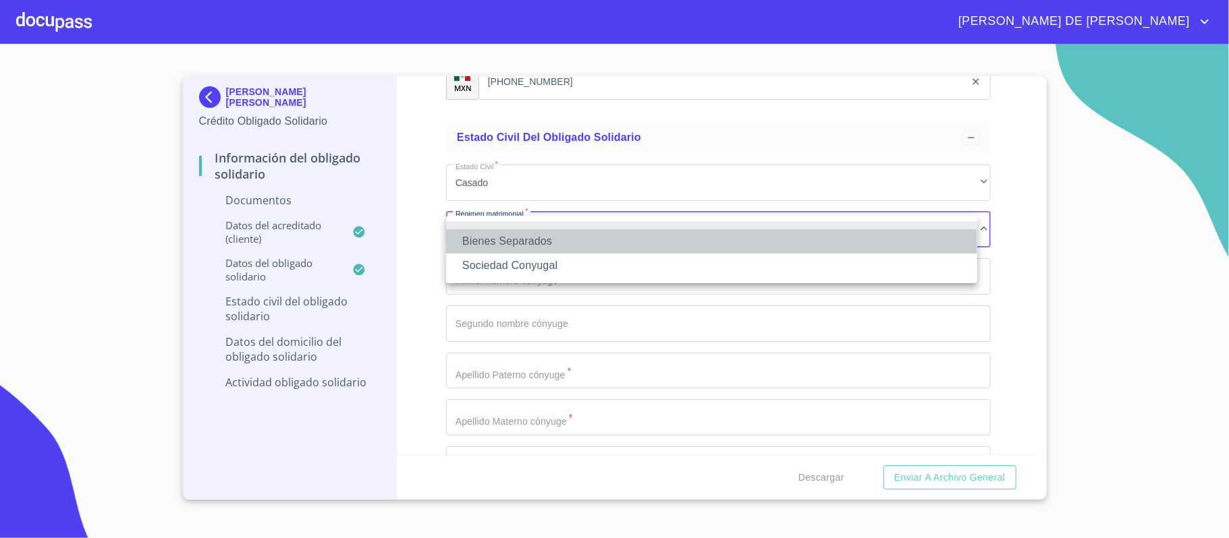
click at [500, 241] on li "Bienes Separados" at bounding box center [711, 241] width 531 height 24
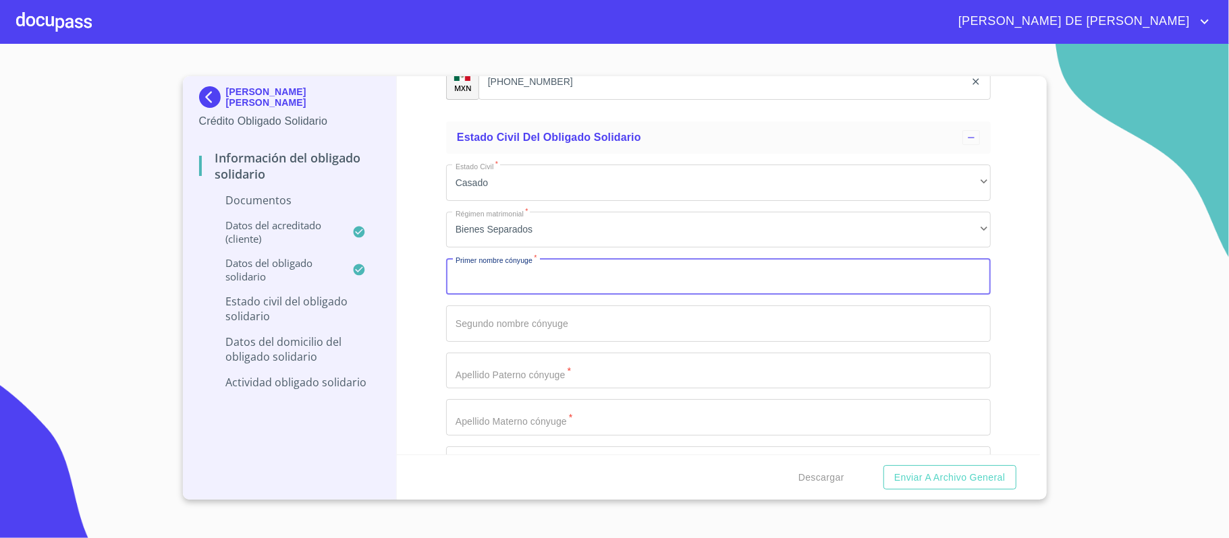
click at [513, 270] on input "Documento de identificación Obligado Solidario.   *" at bounding box center [718, 276] width 545 height 36
type input "[PERSON_NAME]"
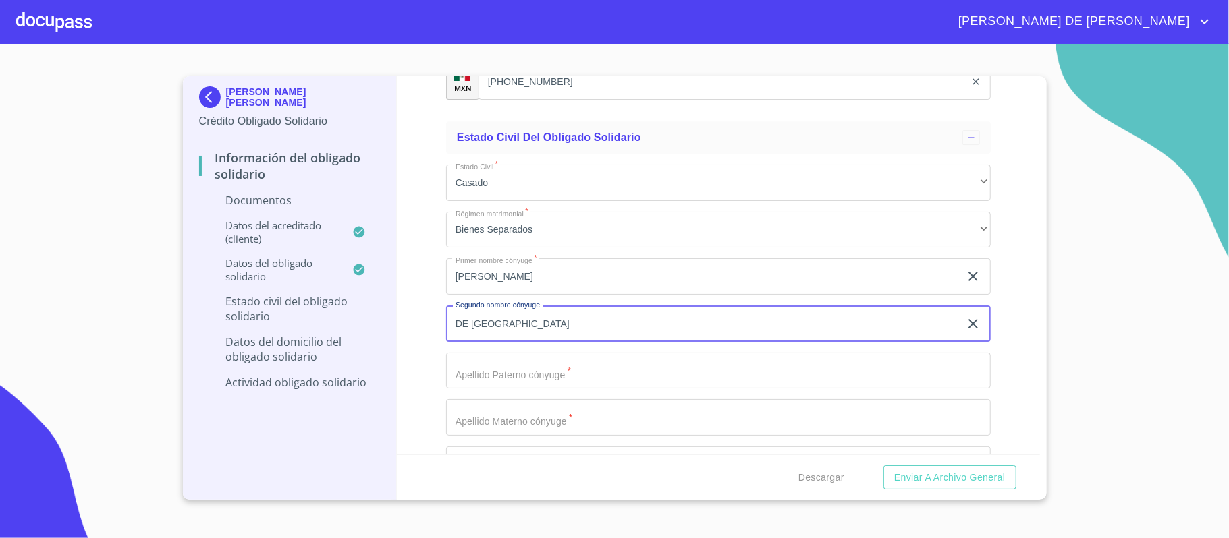
type input "DE [GEOGRAPHIC_DATA]"
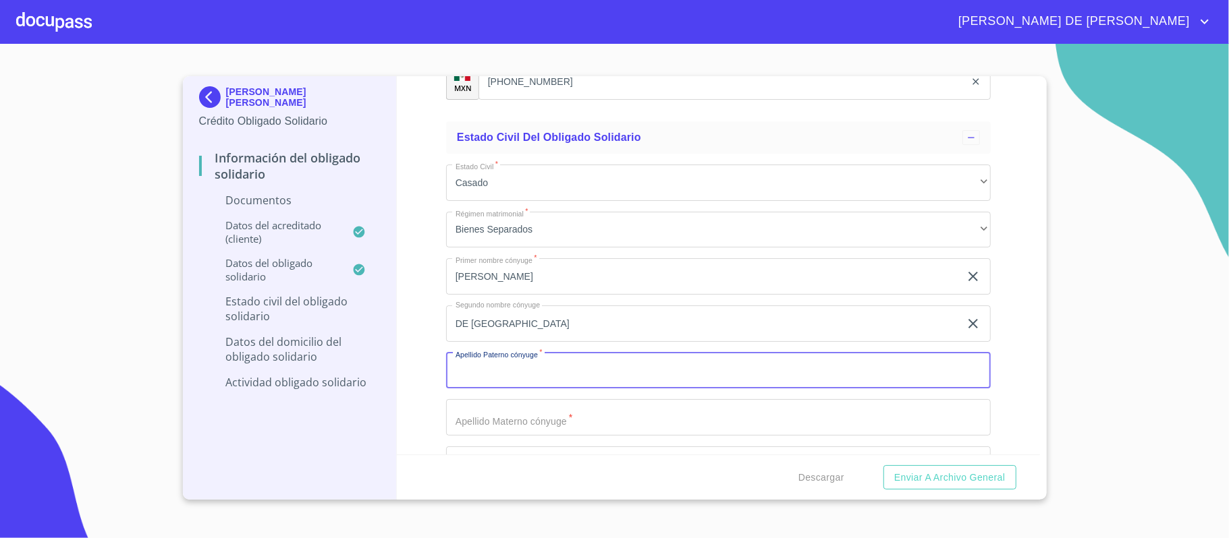
click at [567, 374] on input "Documento de identificación Obligado Solidario.   *" at bounding box center [718, 371] width 545 height 36
type input "[PERSON_NAME]"
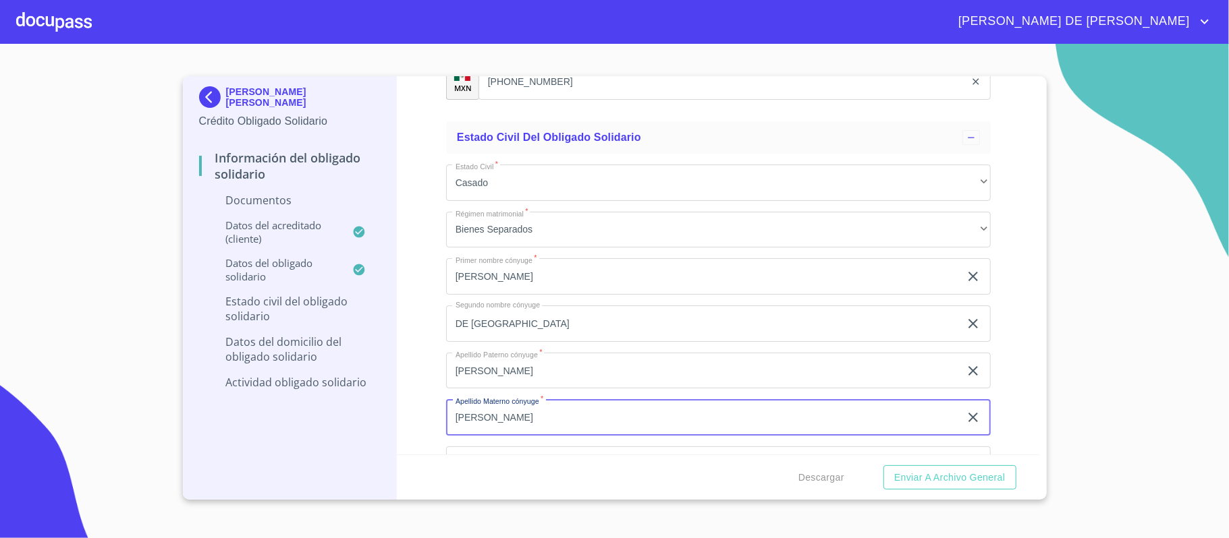
type input "[PERSON_NAME]"
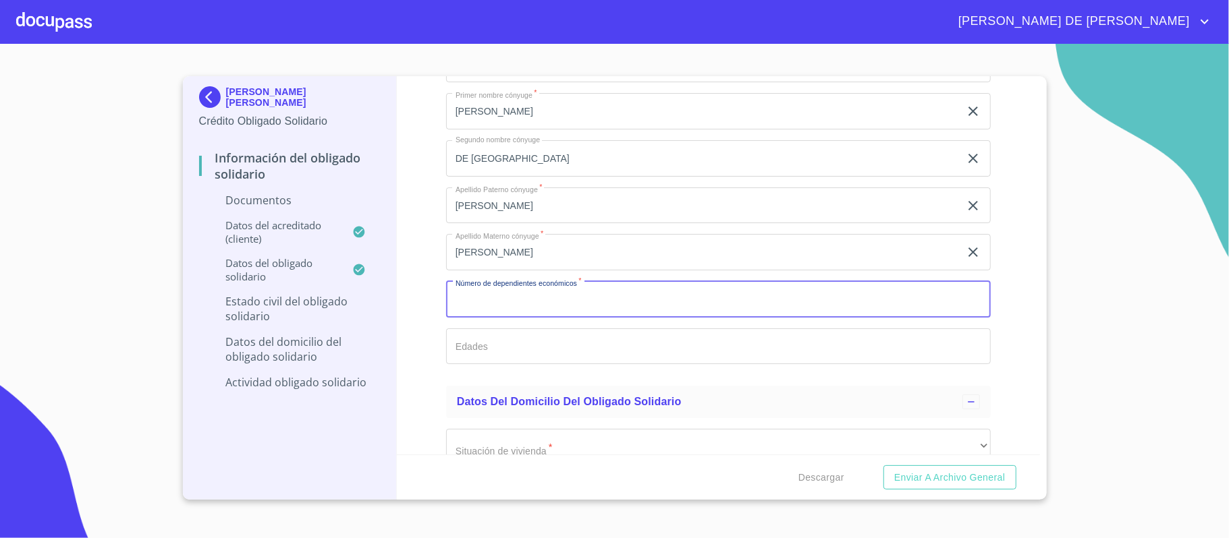
scroll to position [3366, 0]
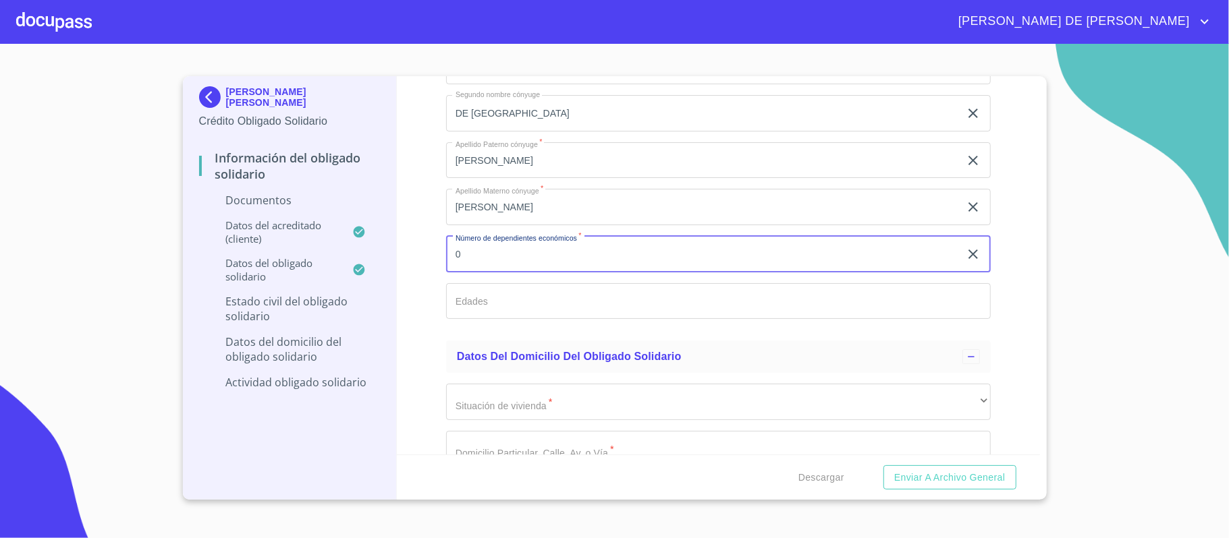
type input "0"
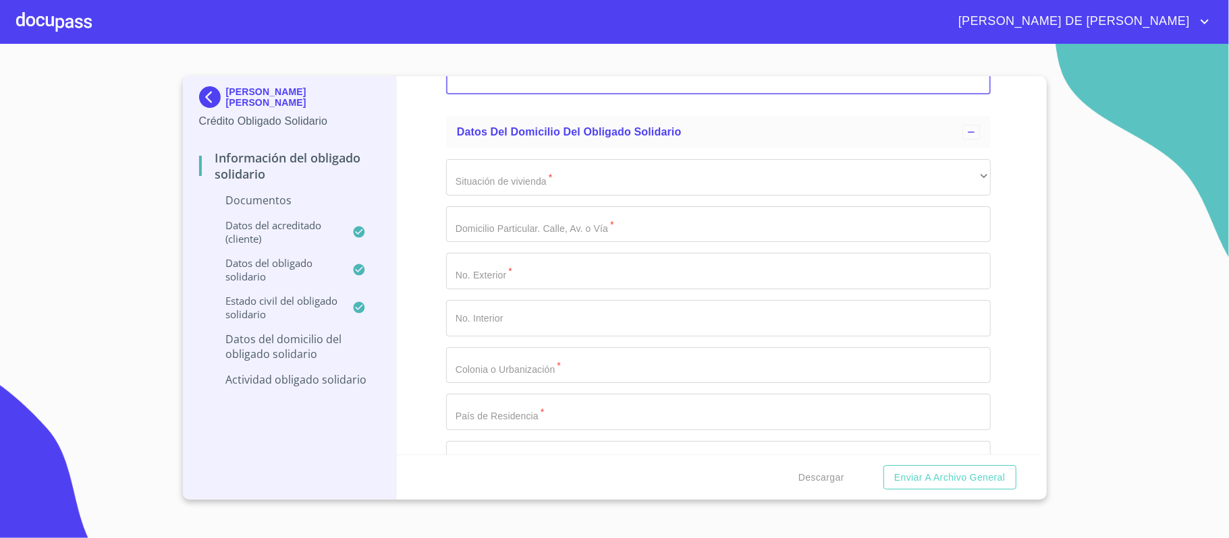
scroll to position [3636, 0]
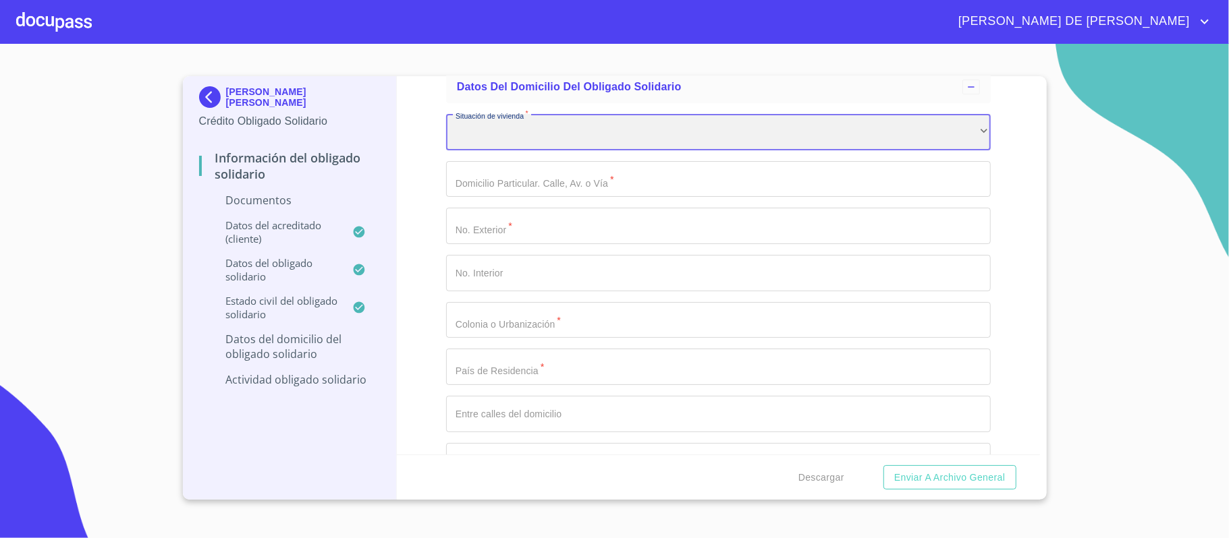
click at [530, 136] on div "​" at bounding box center [718, 132] width 545 height 36
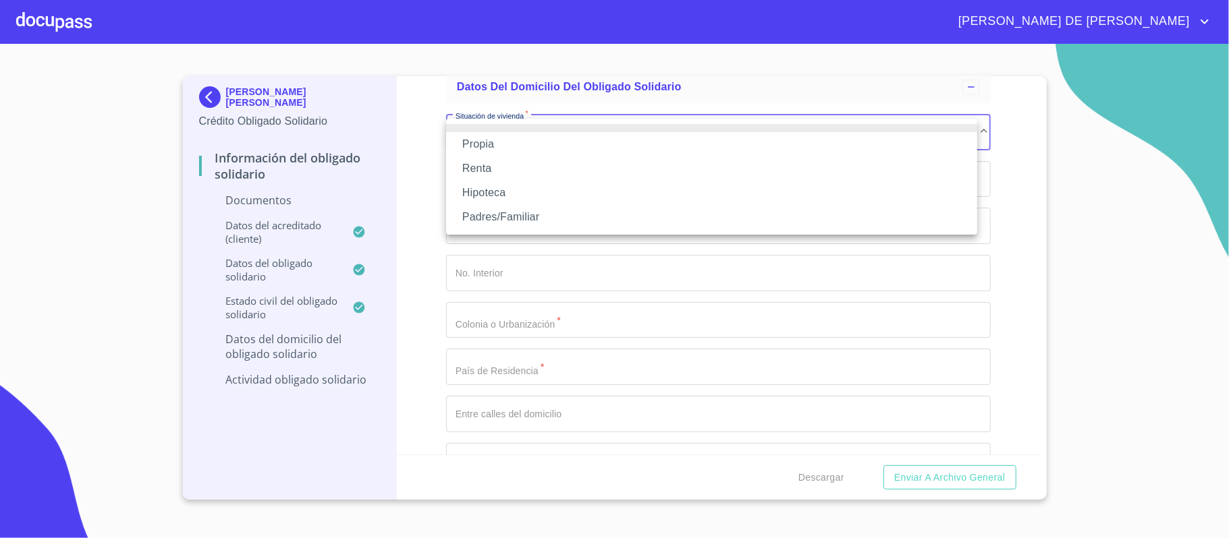
click at [521, 142] on li "Propia" at bounding box center [711, 144] width 531 height 24
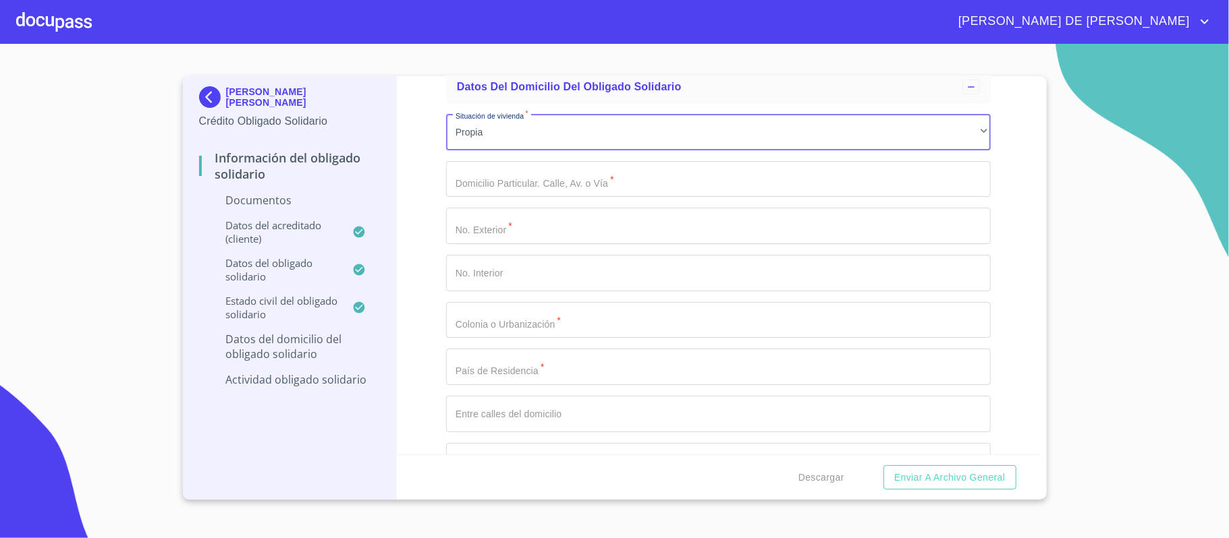
click at [525, 187] on input "Documento de identificación Obligado Solidario.   *" at bounding box center [718, 179] width 545 height 36
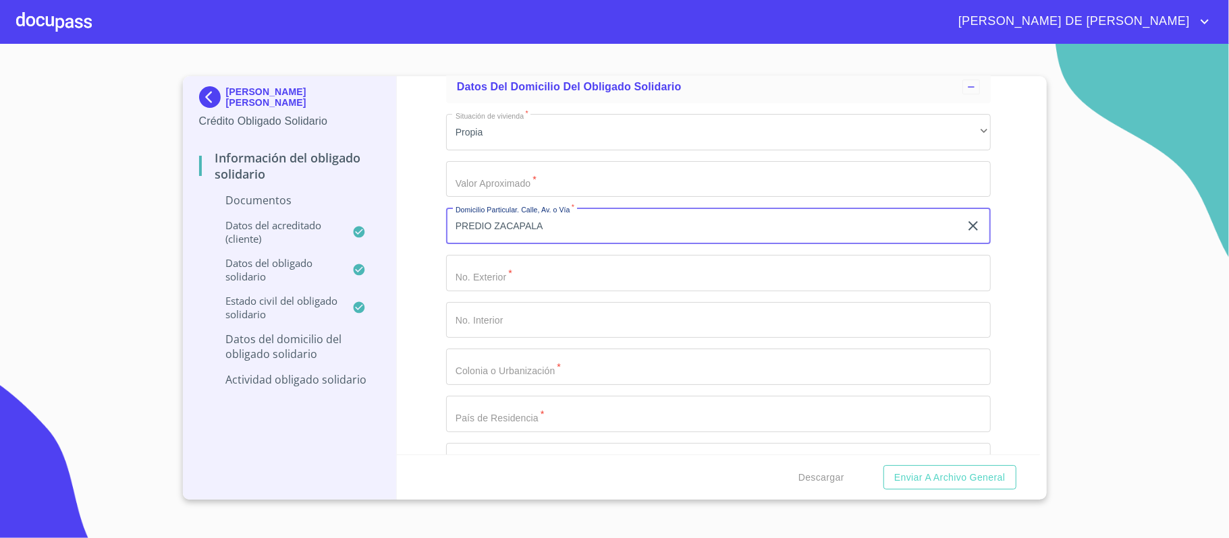
type input "PREDIO ZACAPALA"
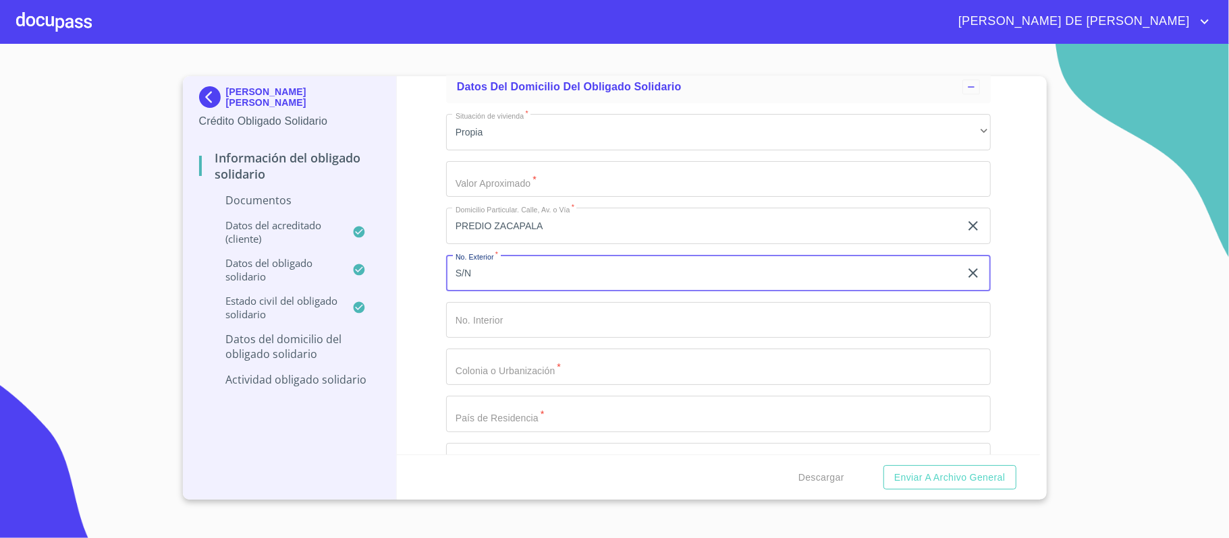
type input "S/N"
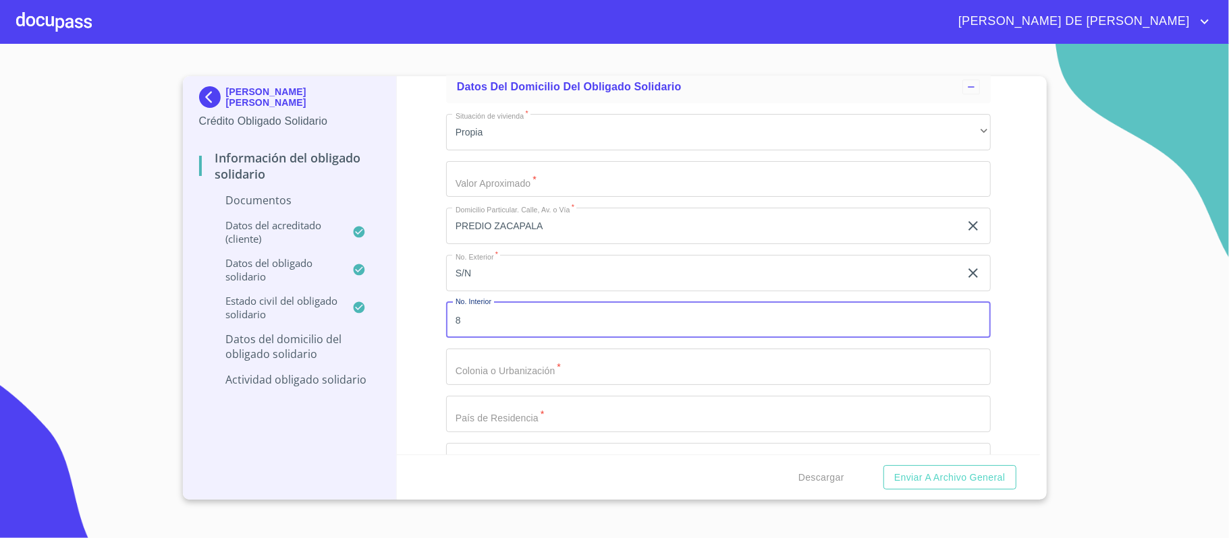
type input "8"
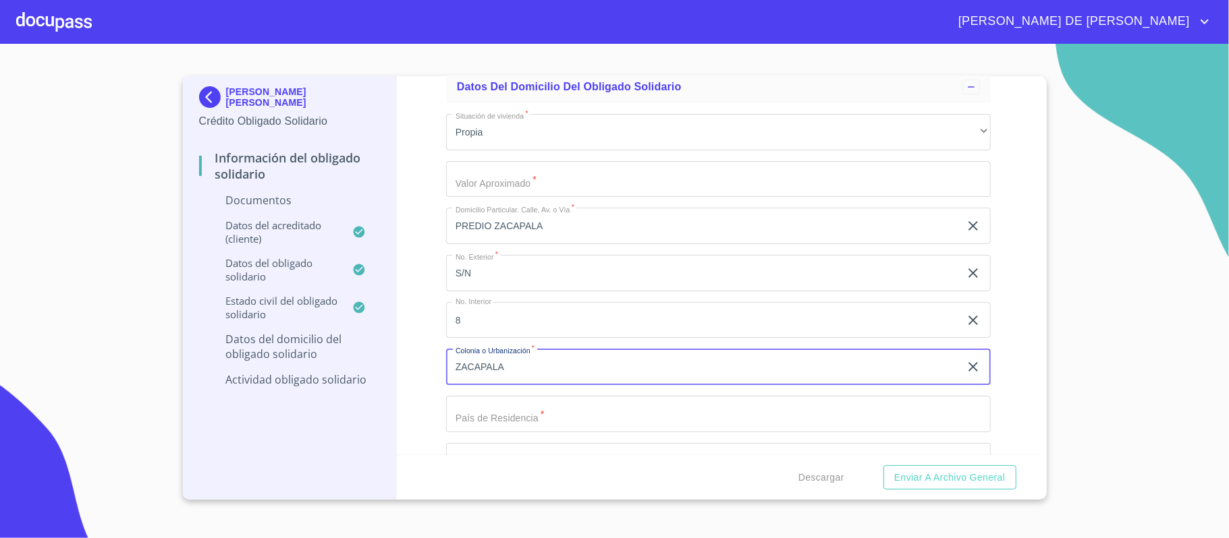
type input "ZACAPALA"
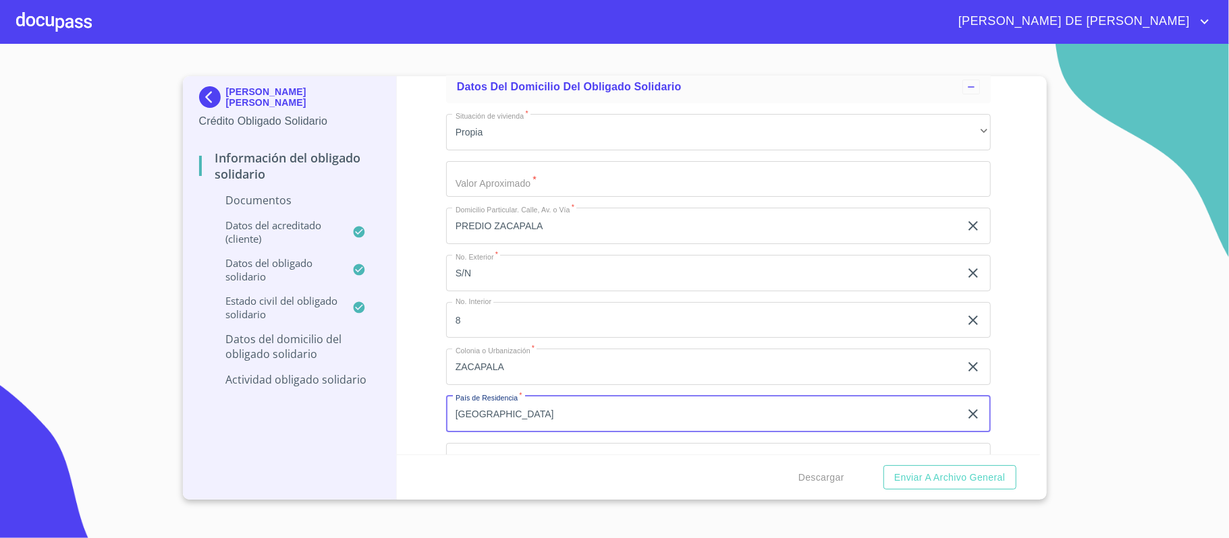
type input "[GEOGRAPHIC_DATA]"
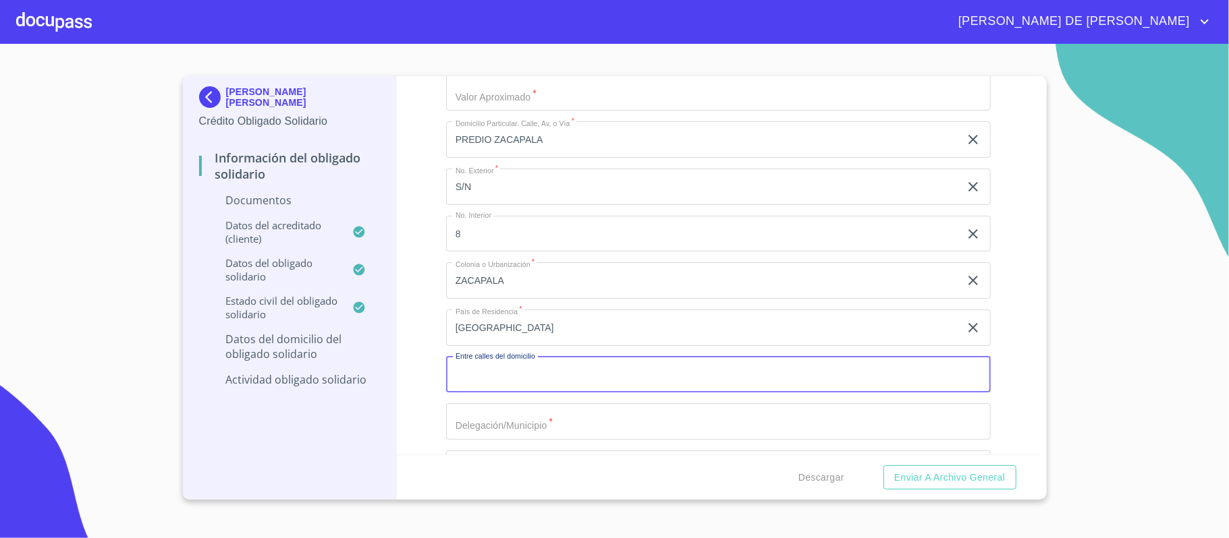
scroll to position [3842, 0]
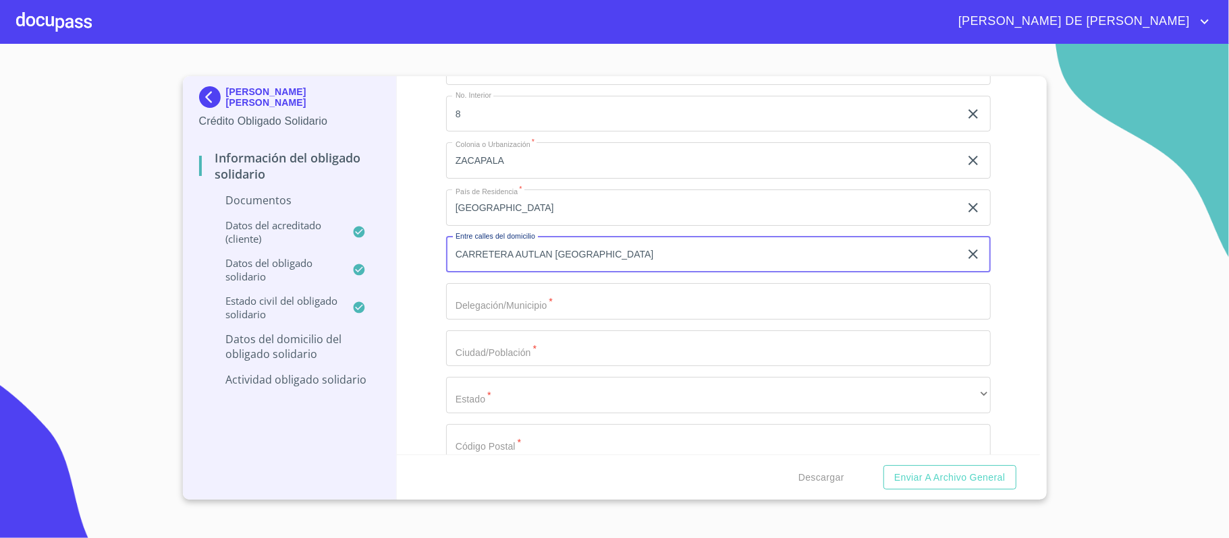
type input "CARRETERA AUTLAN [GEOGRAPHIC_DATA]"
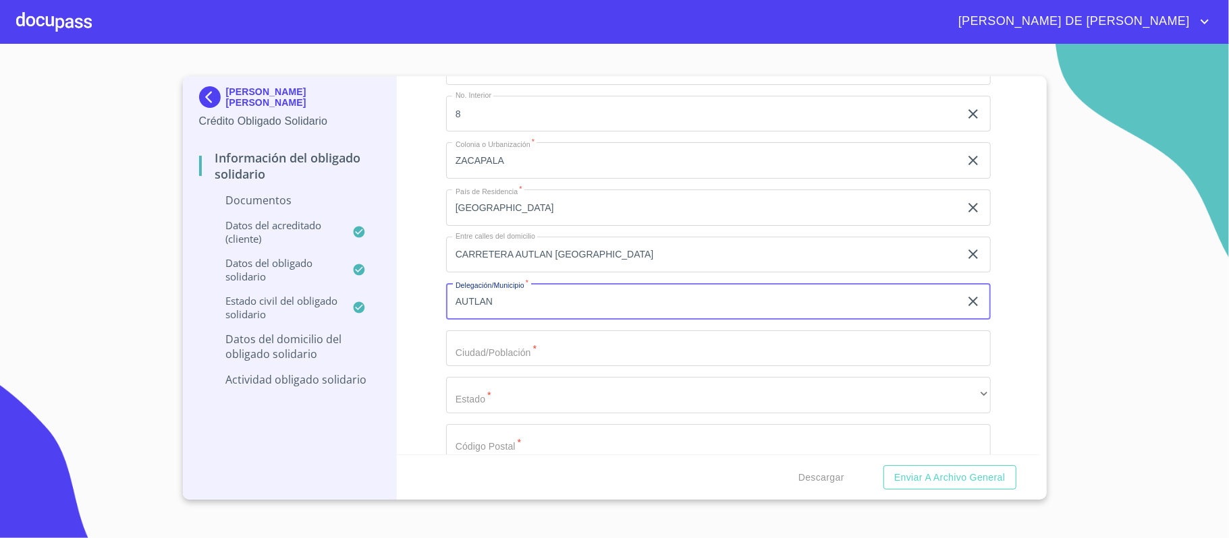
type input "AUTLAN"
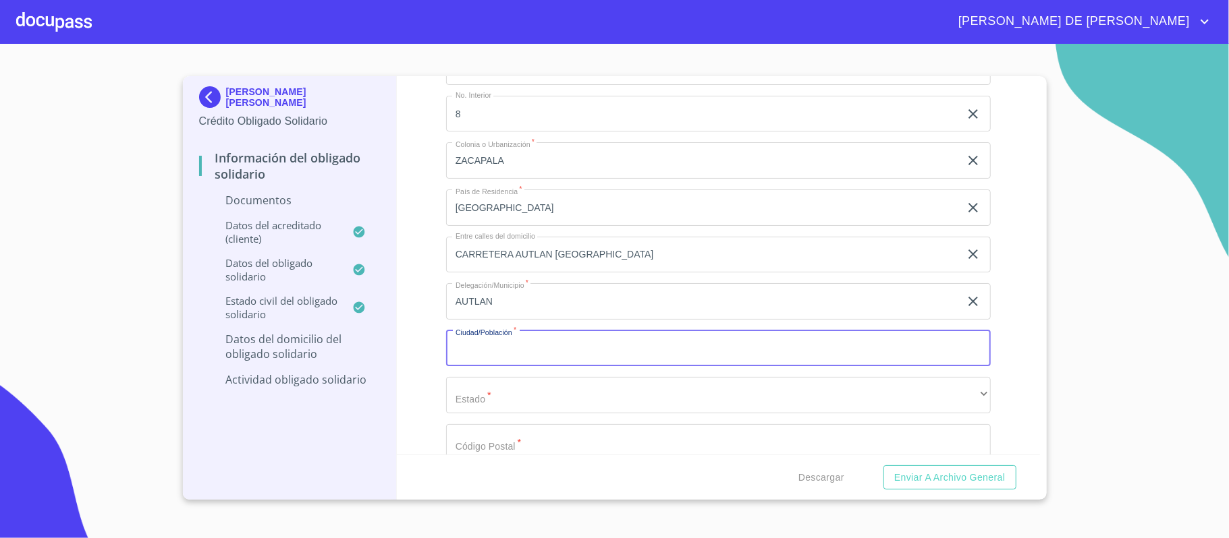
type input "J"
type input "AUTLAN"
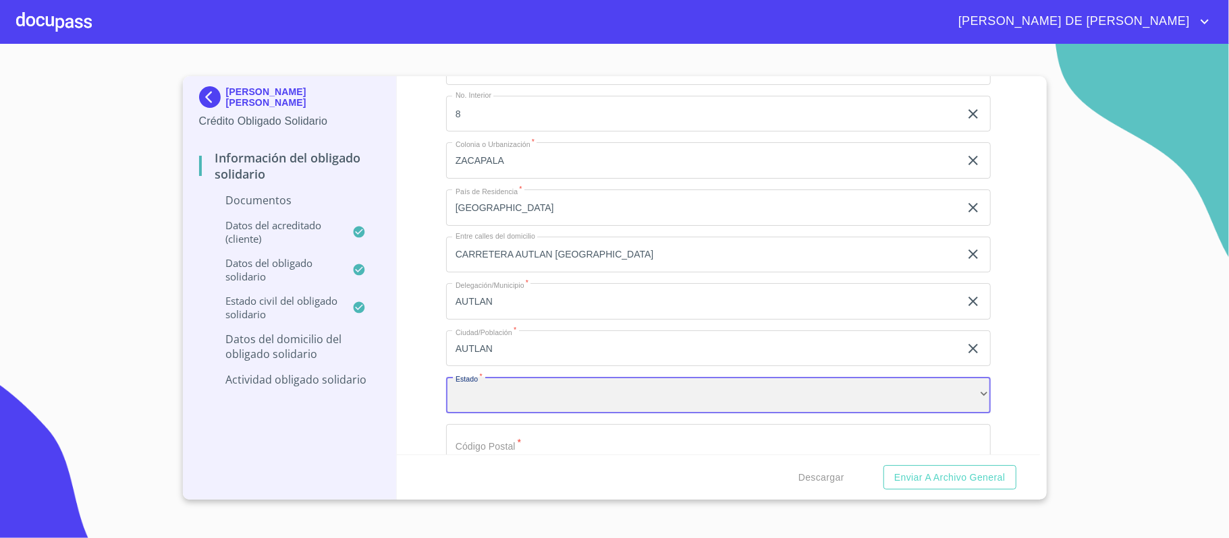
click at [494, 397] on div "​" at bounding box center [718, 395] width 545 height 36
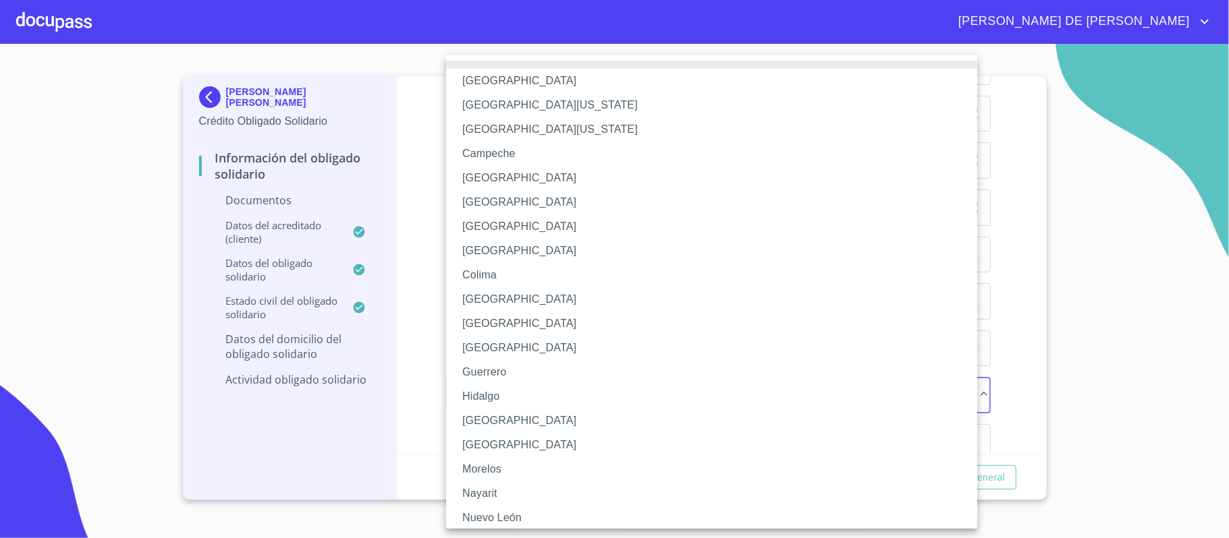
click at [498, 420] on li "[GEOGRAPHIC_DATA]" at bounding box center [718, 421] width 545 height 24
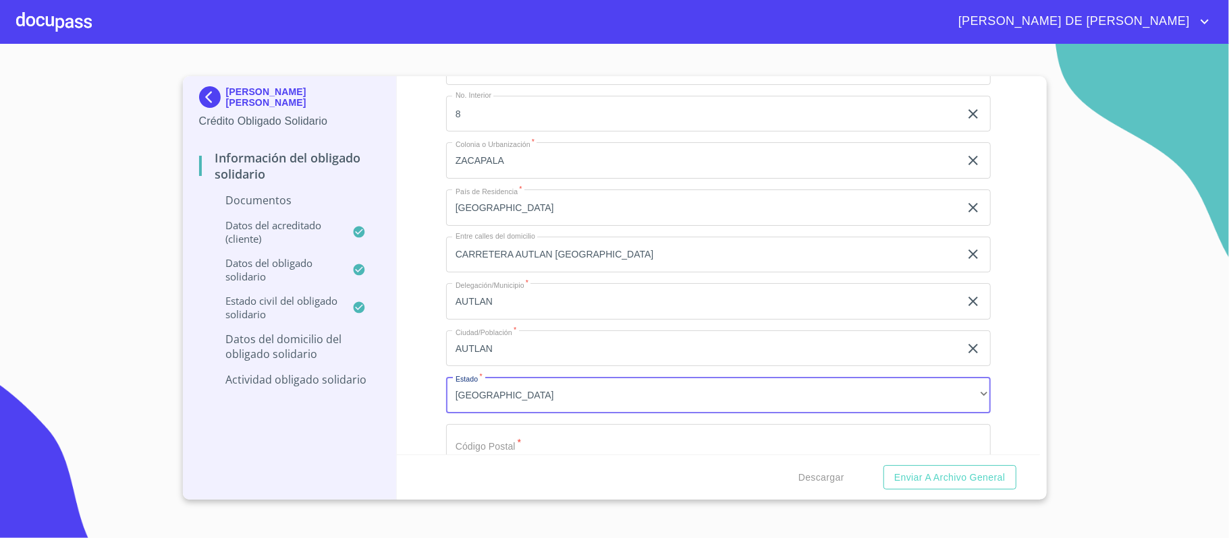
click at [487, 447] on input "Documento de identificación Obligado Solidario.   *" at bounding box center [718, 442] width 545 height 36
type input "48900"
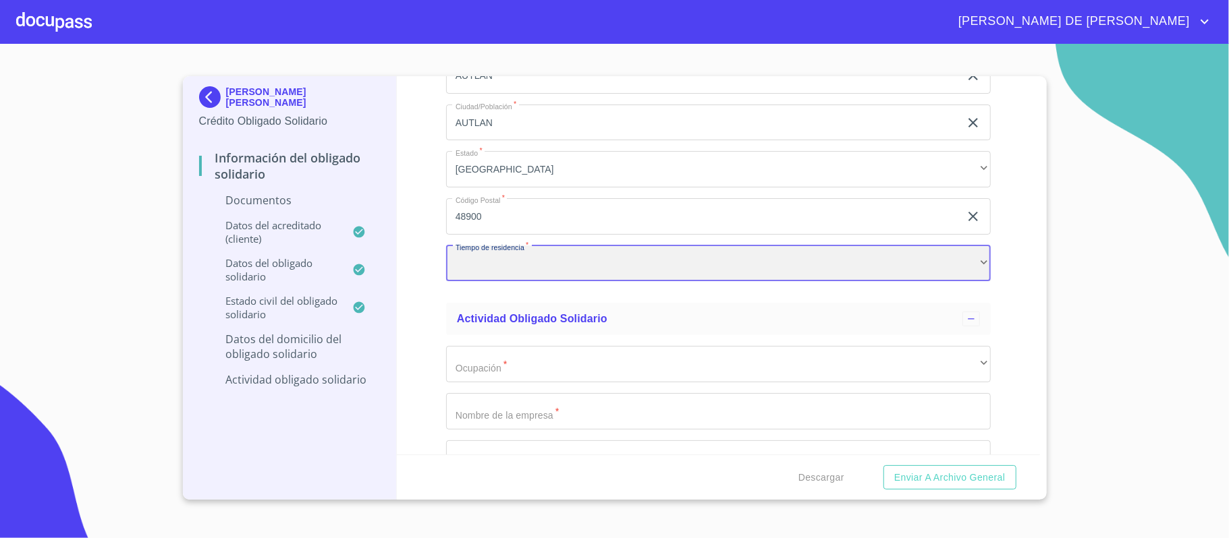
click at [495, 262] on div "​" at bounding box center [718, 264] width 545 height 36
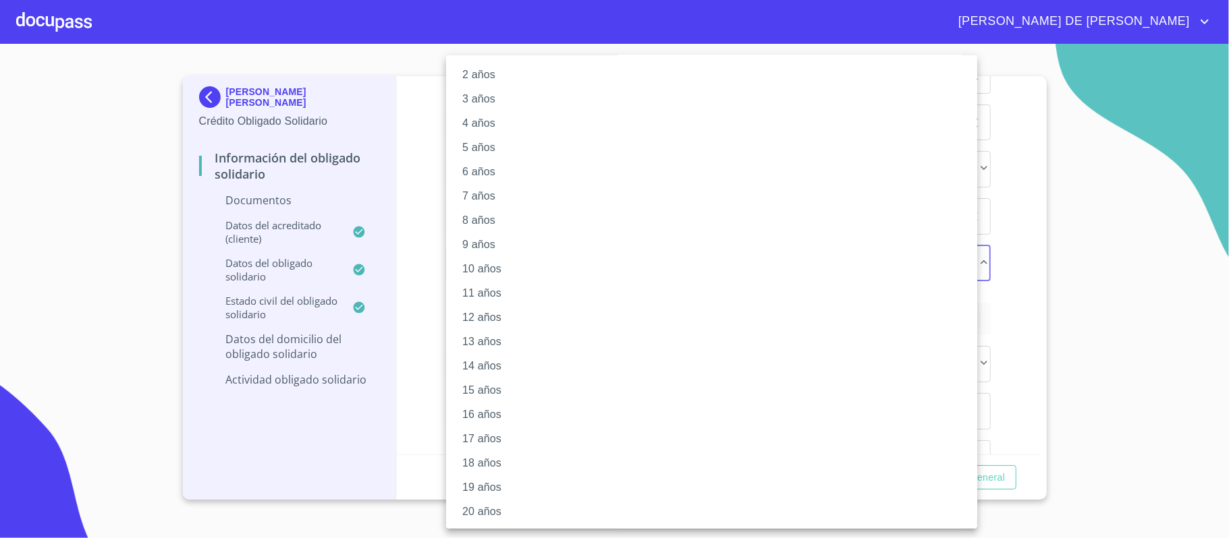
scroll to position [55, 0]
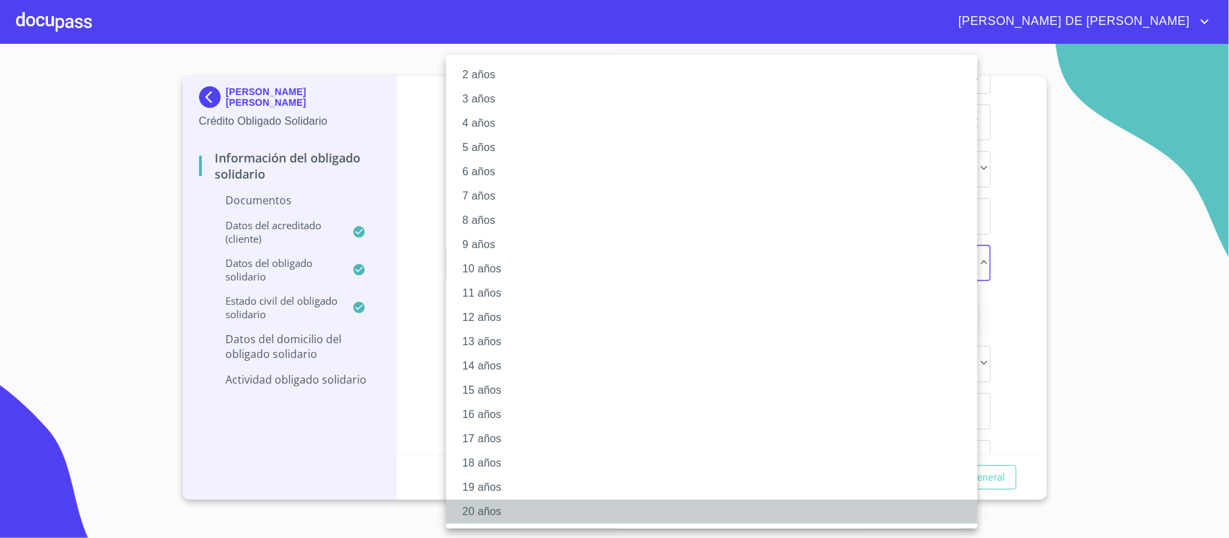
click at [484, 518] on li "20 años" at bounding box center [718, 512] width 545 height 24
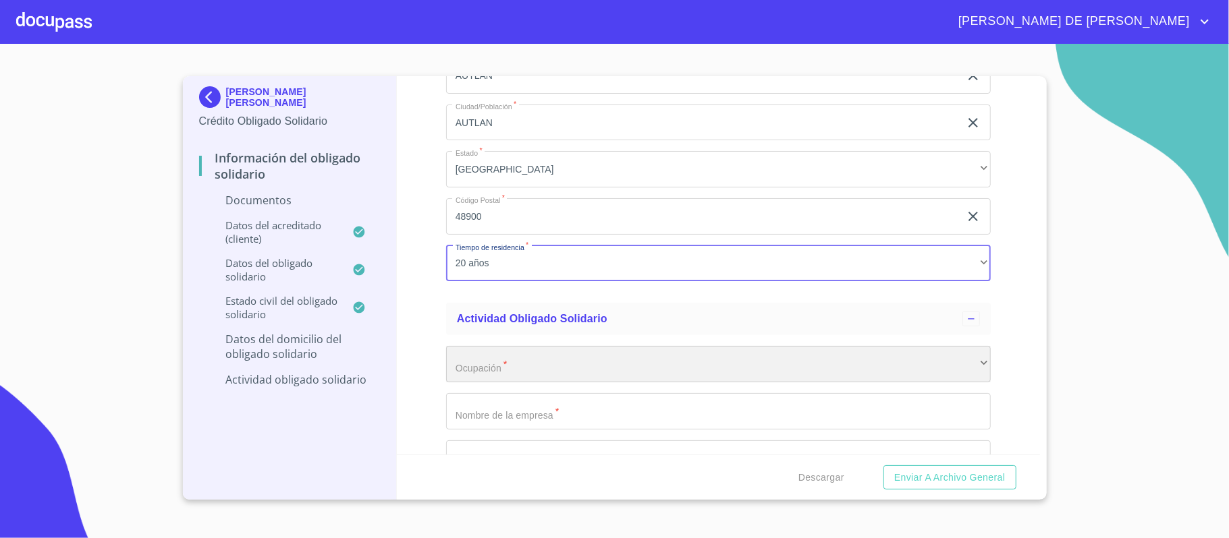
click at [510, 367] on div "​" at bounding box center [718, 364] width 545 height 36
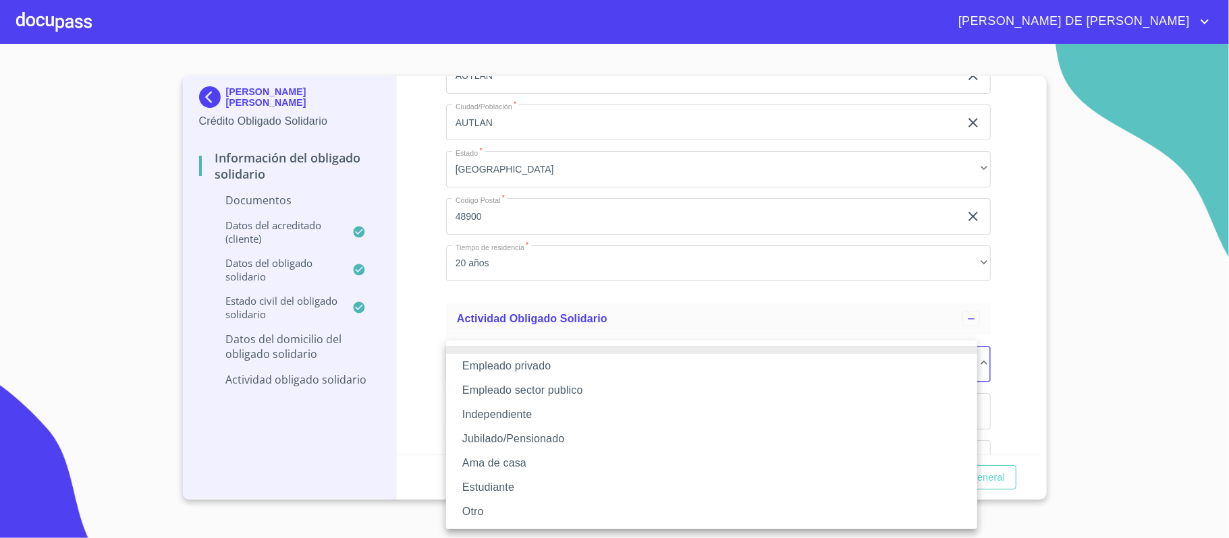
click at [510, 367] on li "Empleado privado" at bounding box center [711, 366] width 531 height 24
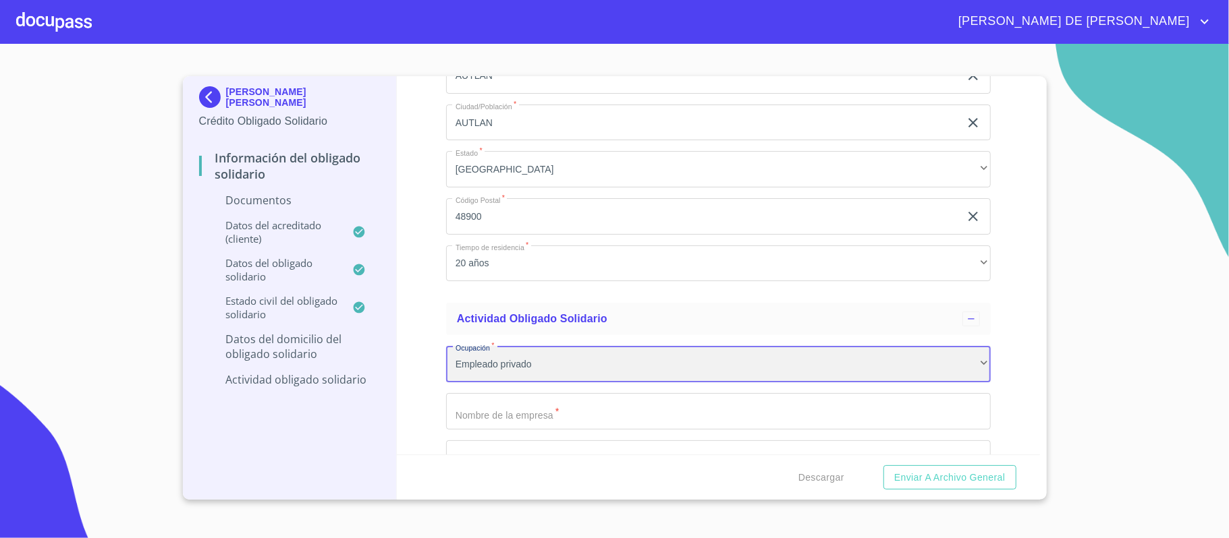
scroll to position [4158, 0]
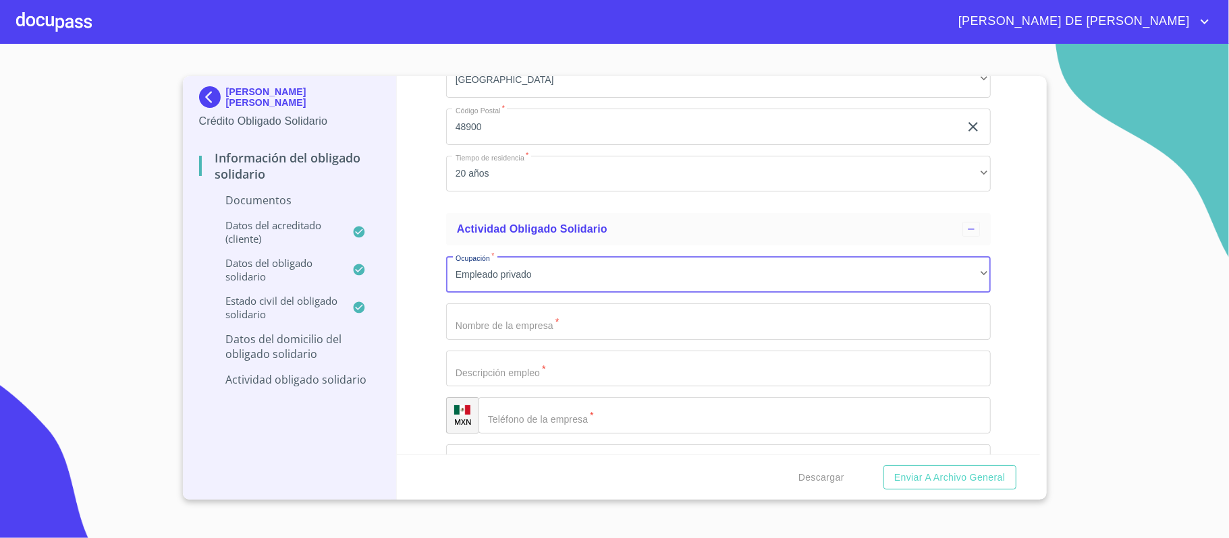
click at [505, 339] on input "Documento de identificación Obligado Solidario.   *" at bounding box center [718, 322] width 545 height 36
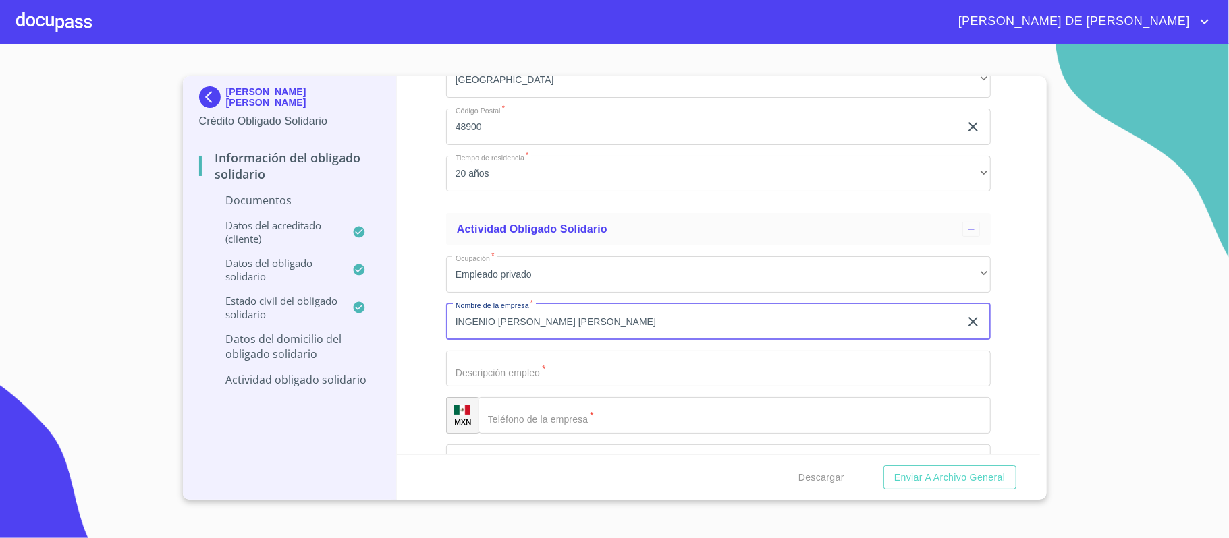
type input "INGENIO [PERSON_NAME] [PERSON_NAME]"
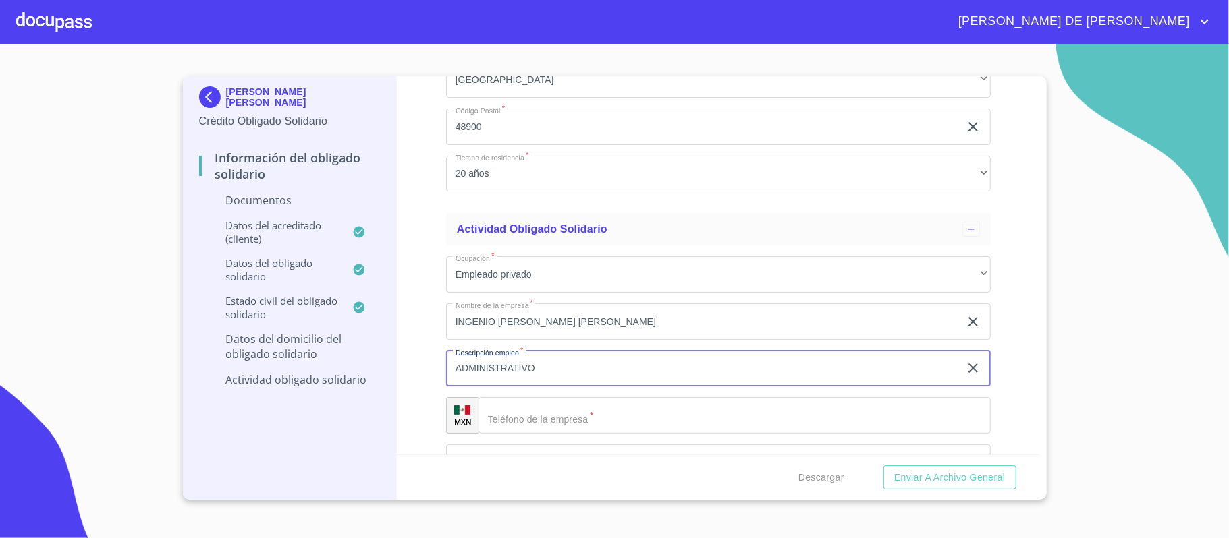
type input "ADMINISTRATIVO"
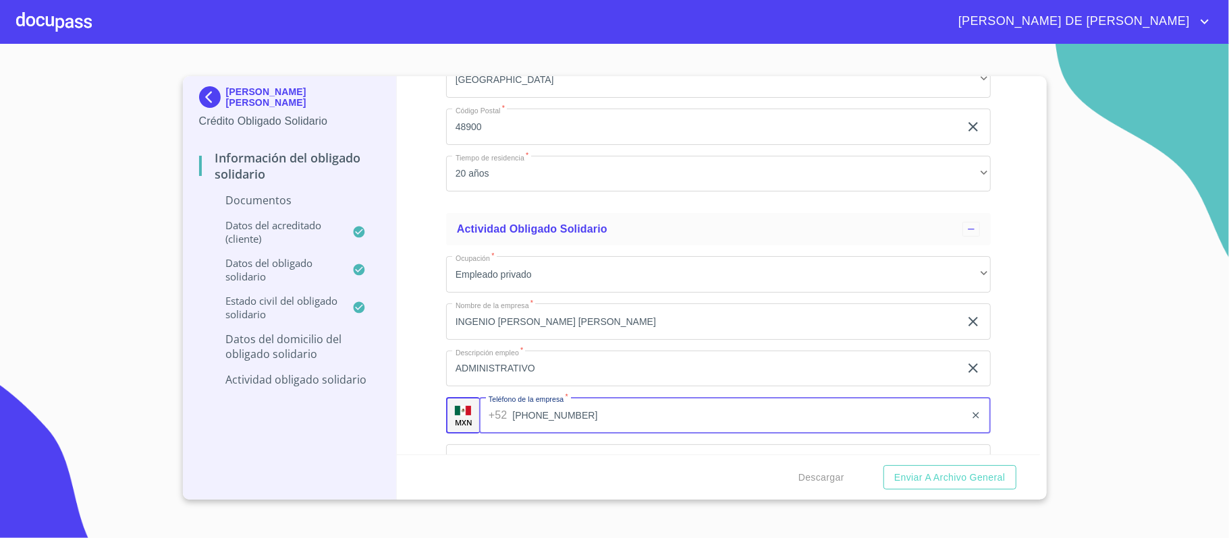
type input "[PHONE_NUMBER]"
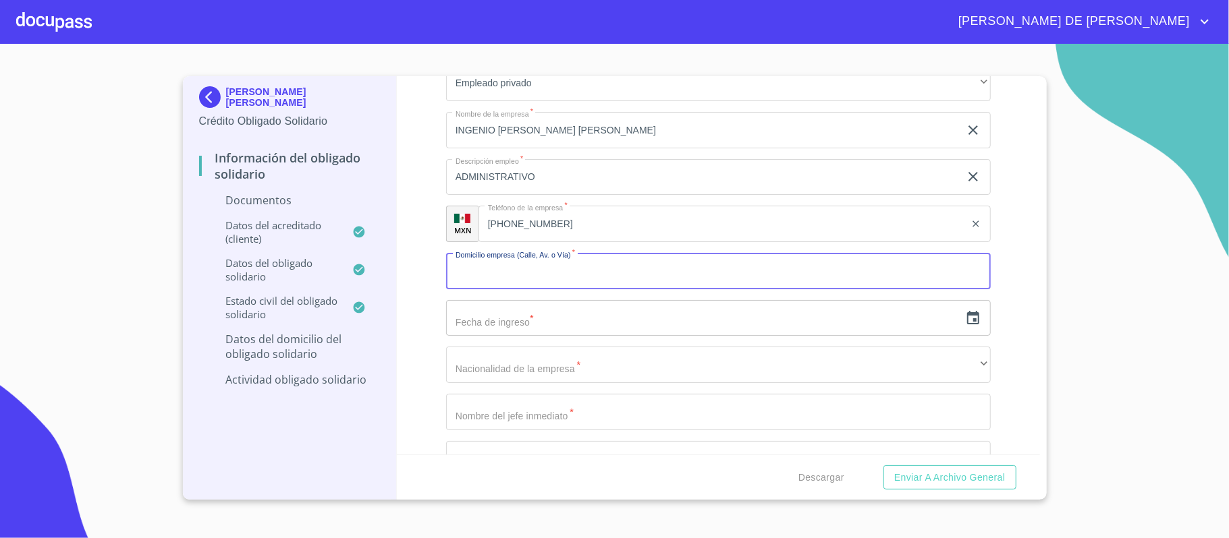
scroll to position [4367, 0]
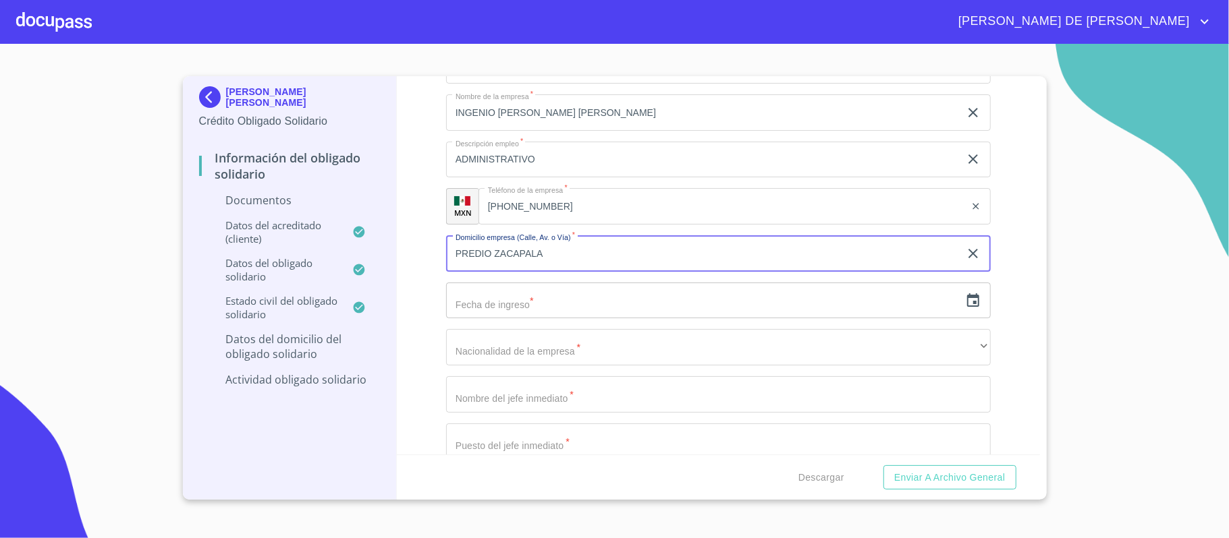
type input "PREDIO ZACAPALA"
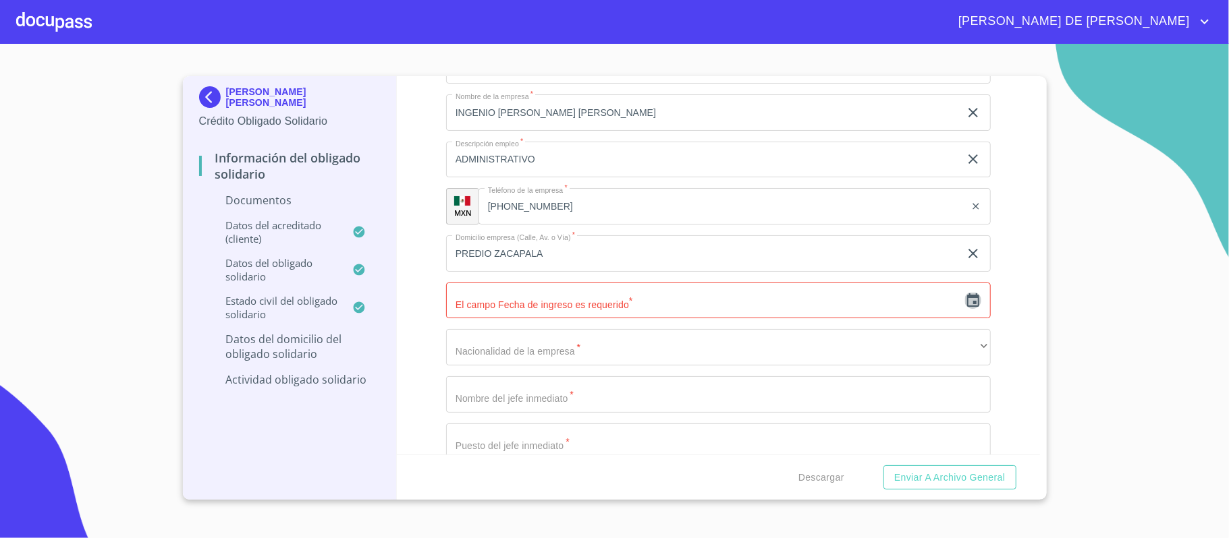
click at [967, 300] on icon "button" at bounding box center [973, 300] width 12 height 13
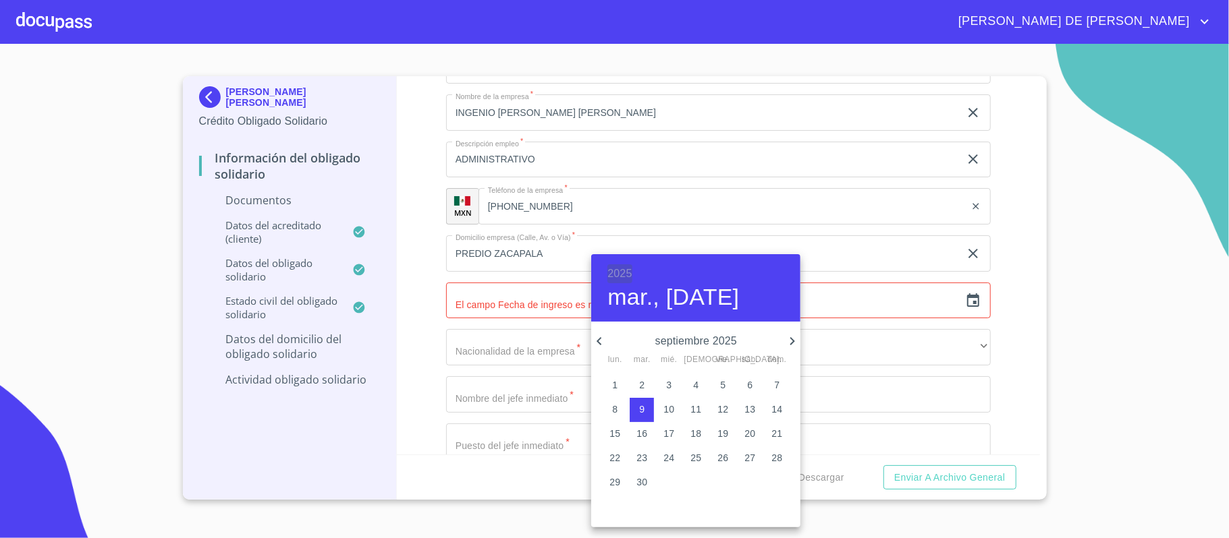
click at [611, 274] on h6 "2025" at bounding box center [619, 273] width 24 height 19
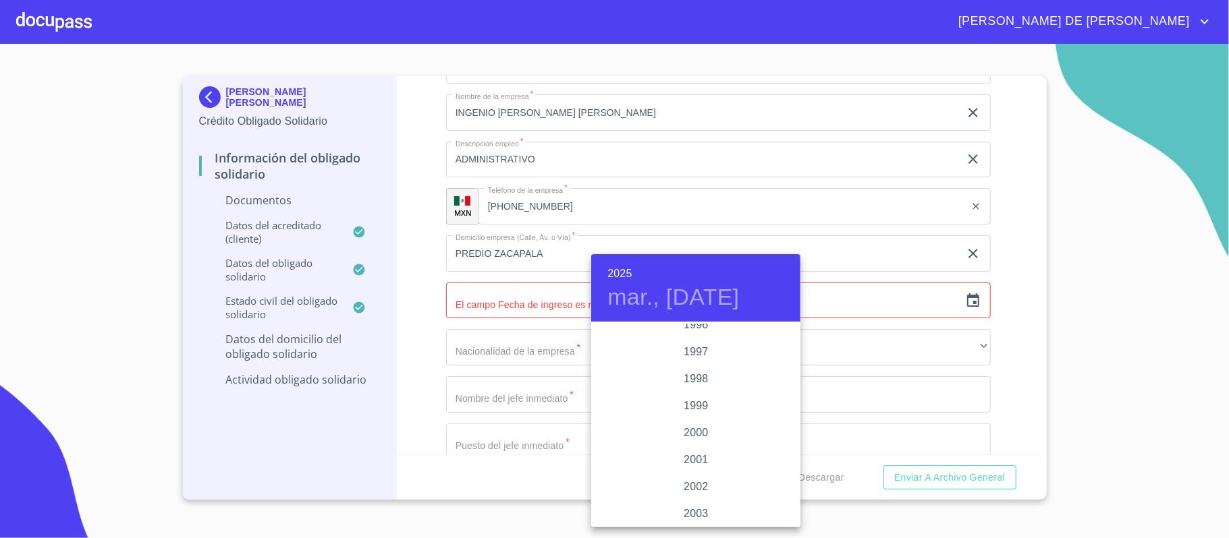
scroll to position [1898, 0]
click at [692, 352] on div "1996" at bounding box center [695, 355] width 209 height 27
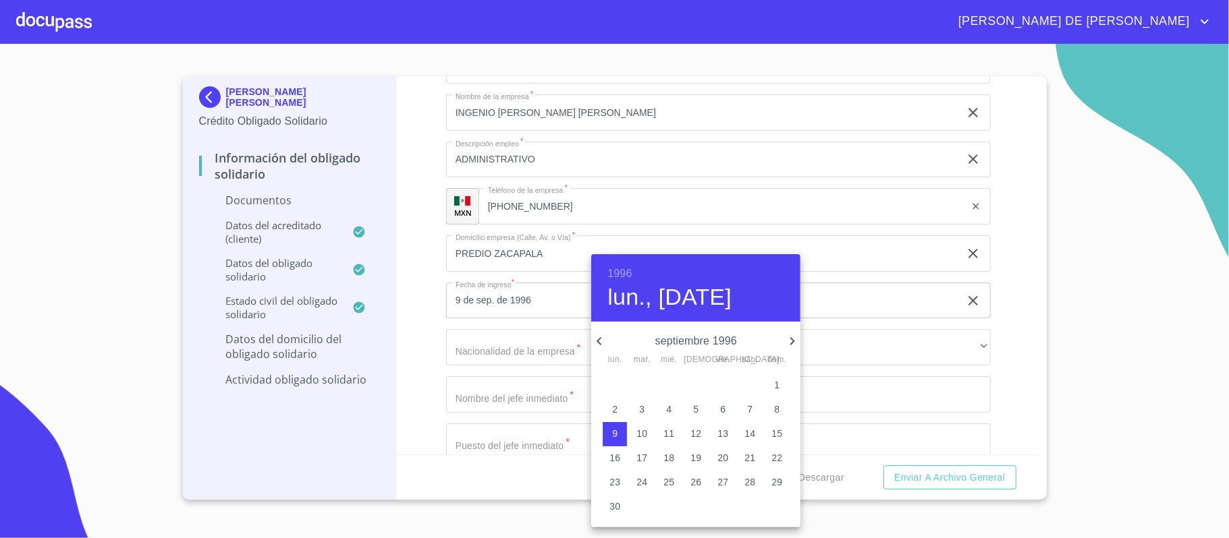
click at [594, 343] on icon "button" at bounding box center [599, 341] width 16 height 16
click at [772, 384] on span "5" at bounding box center [776, 385] width 24 height 13
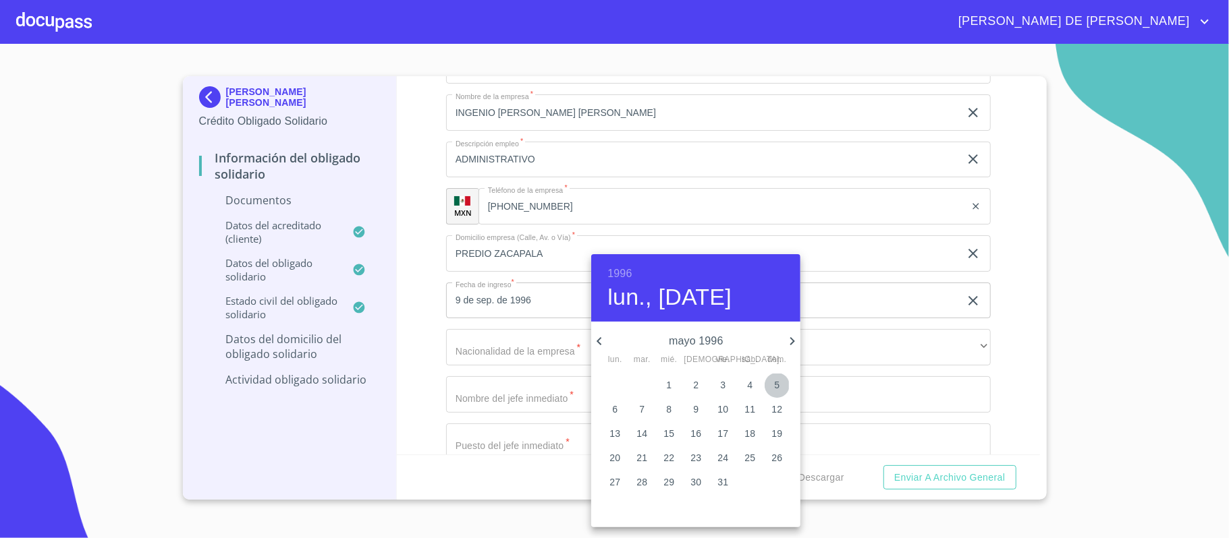
type input "5 de may. de 1996"
click at [483, 348] on div at bounding box center [614, 269] width 1229 height 538
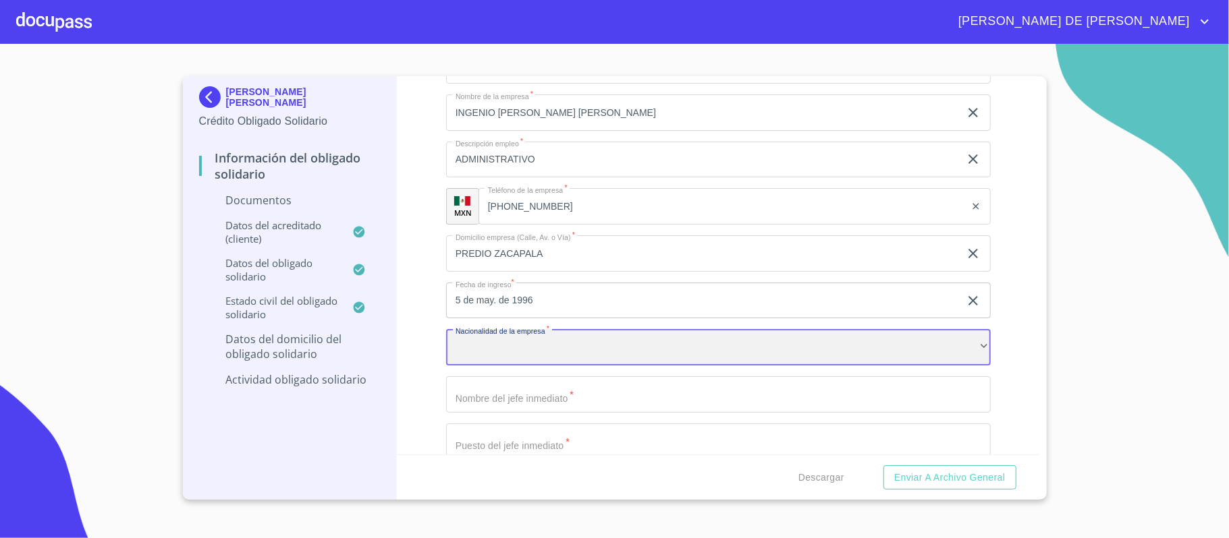
click at [498, 354] on div "​" at bounding box center [718, 347] width 545 height 36
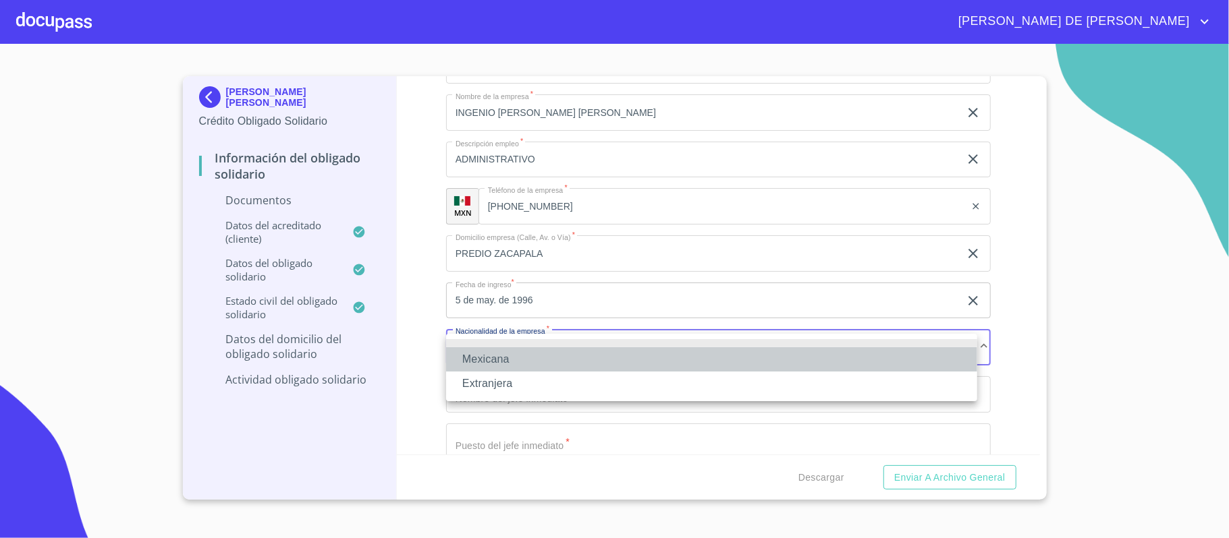
click at [498, 354] on li "Mexicana" at bounding box center [711, 359] width 531 height 24
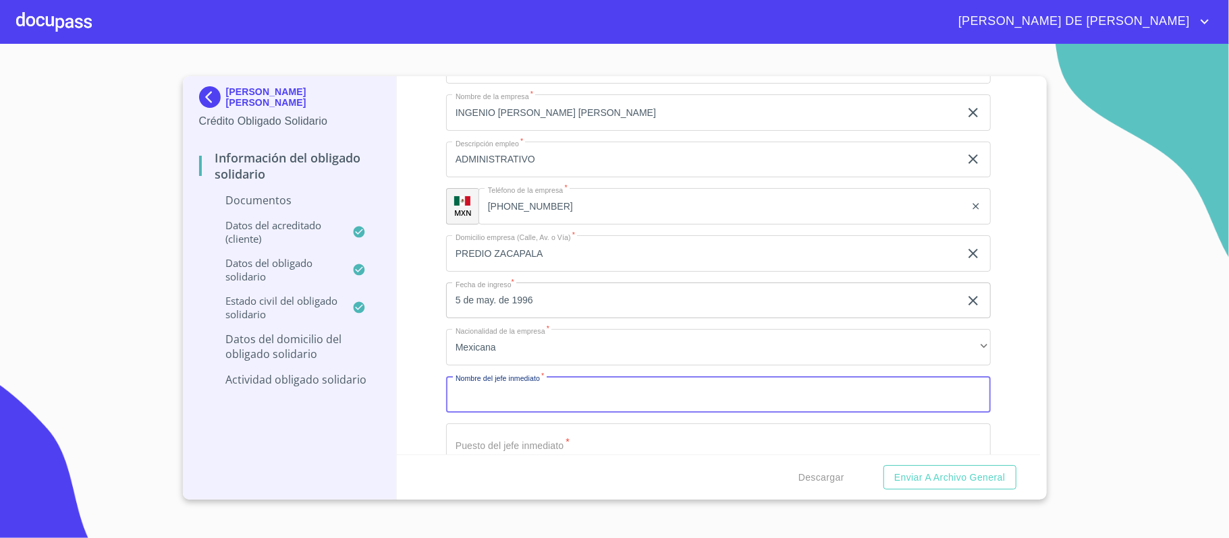
click at [517, 405] on input "Documento de identificación Obligado Solidario.   *" at bounding box center [718, 395] width 545 height 36
type input "[PERSON_NAME]"
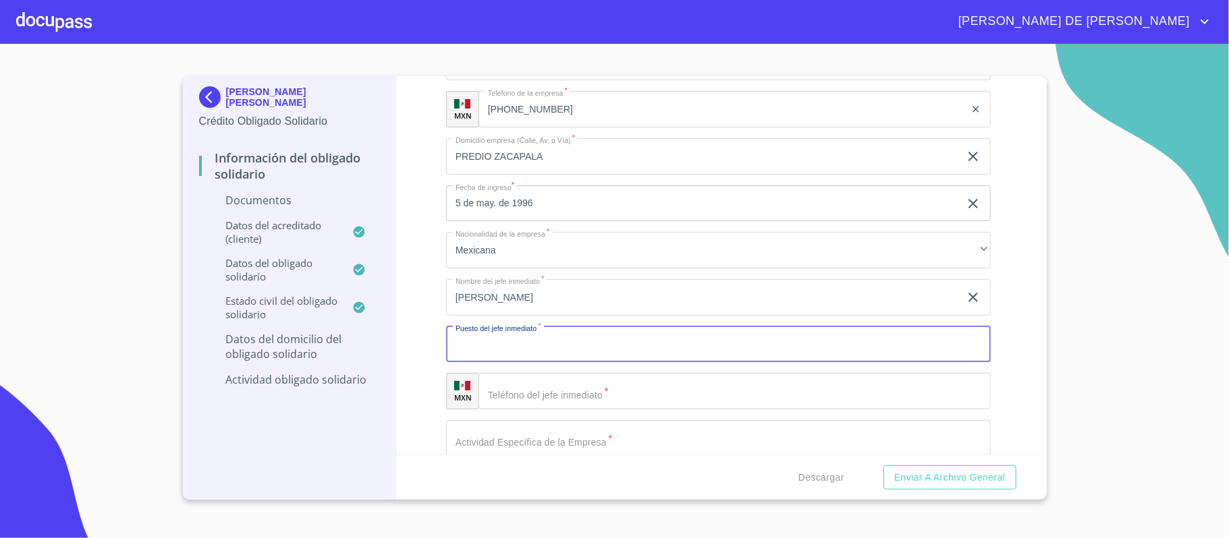
scroll to position [4465, 0]
type input "GERENTE GENERAL"
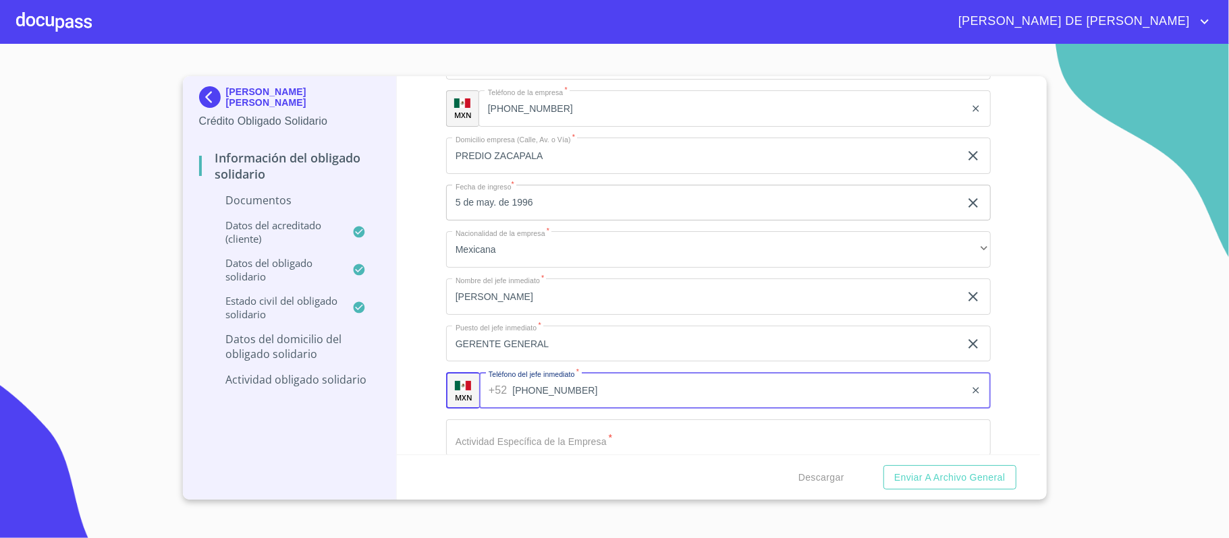
type input "[PHONE_NUMBER]"
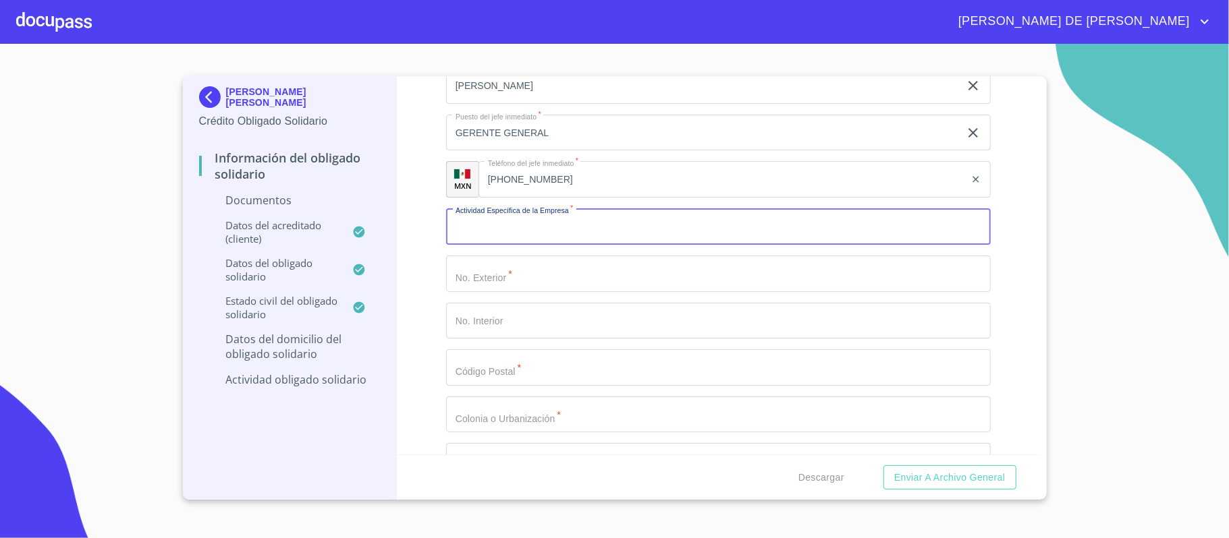
scroll to position [4738, 0]
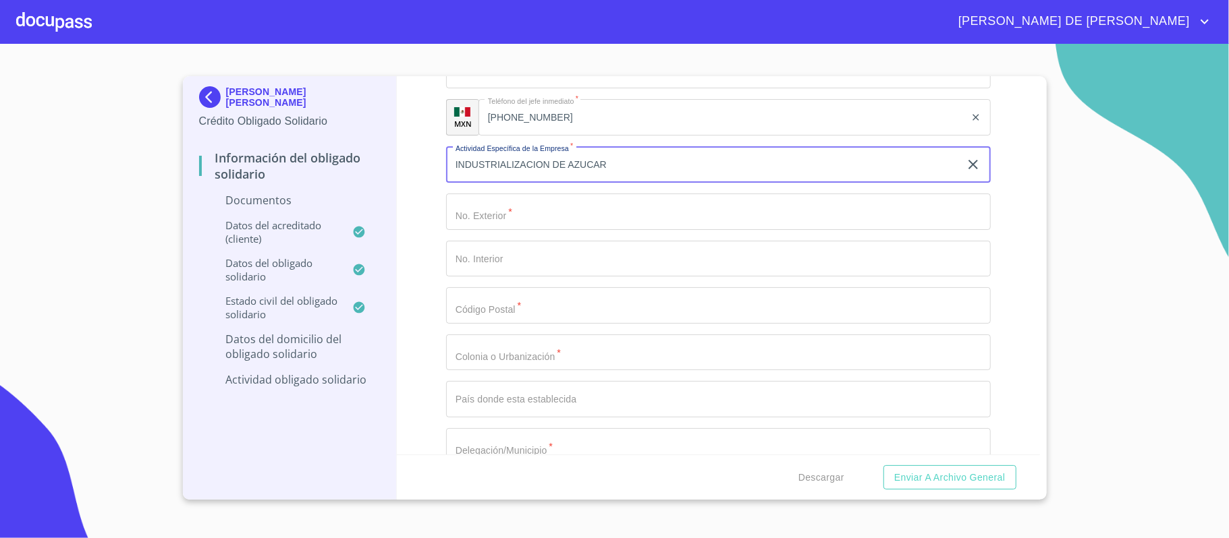
type input "INDUSTRIALIZACION DE AZUCAR"
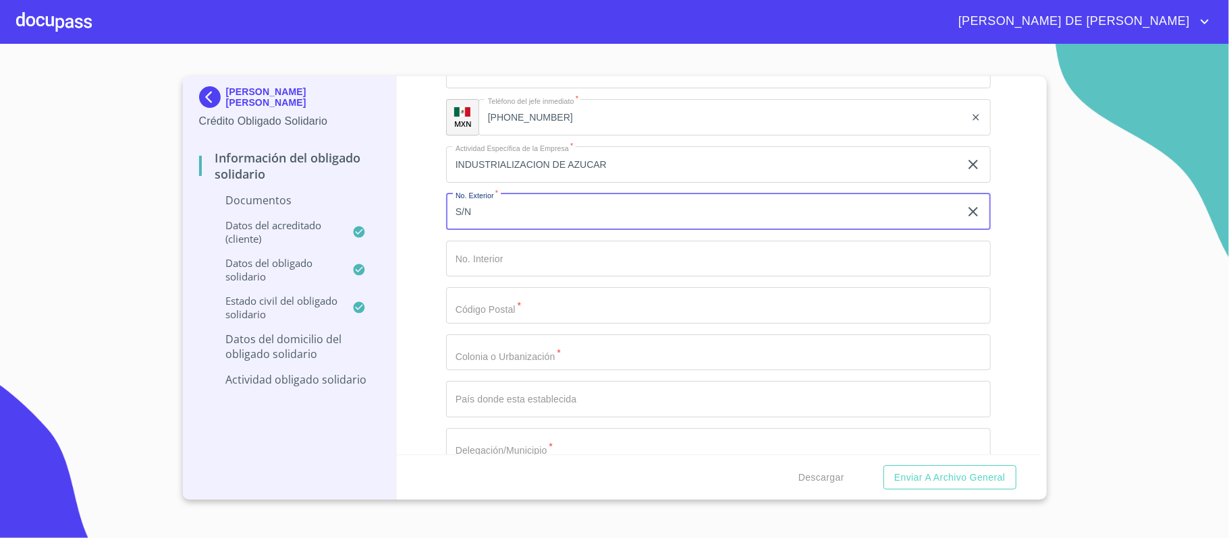
type input "S/N"
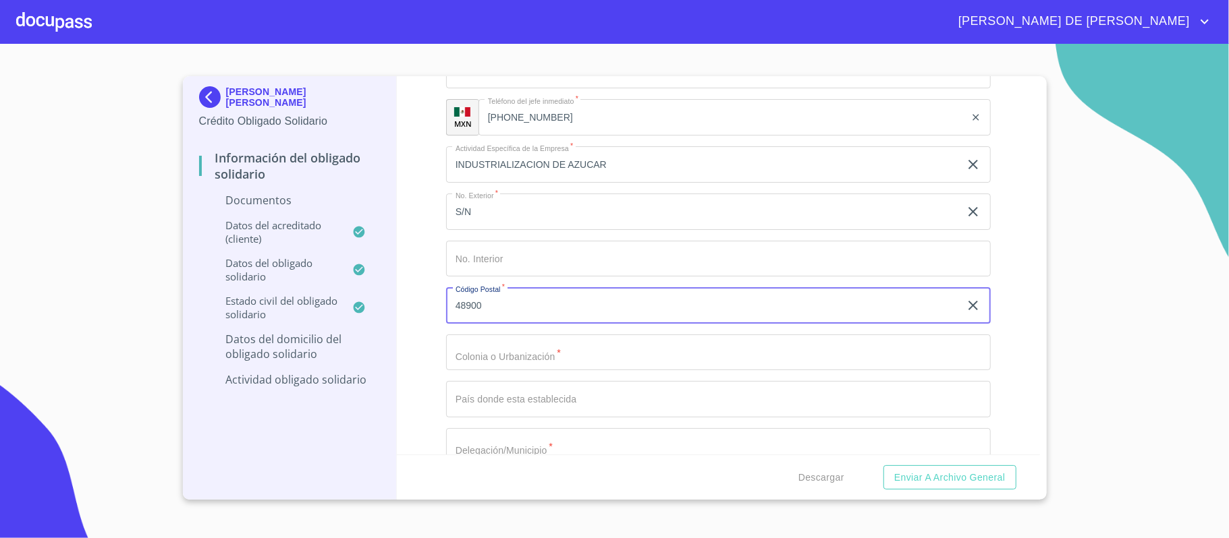
type input "48900"
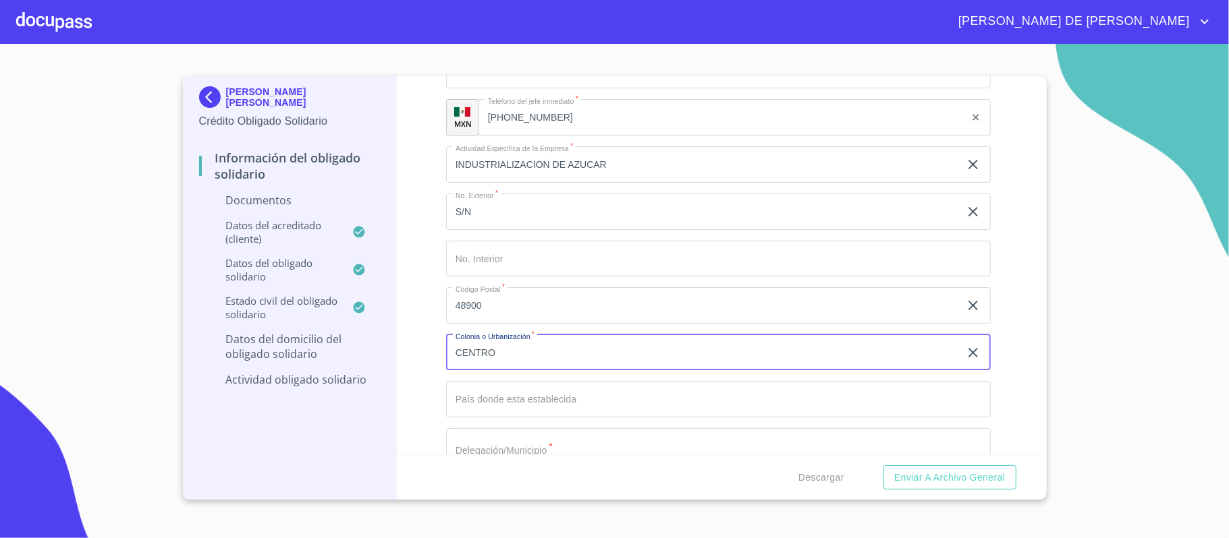
type input "CENTRO"
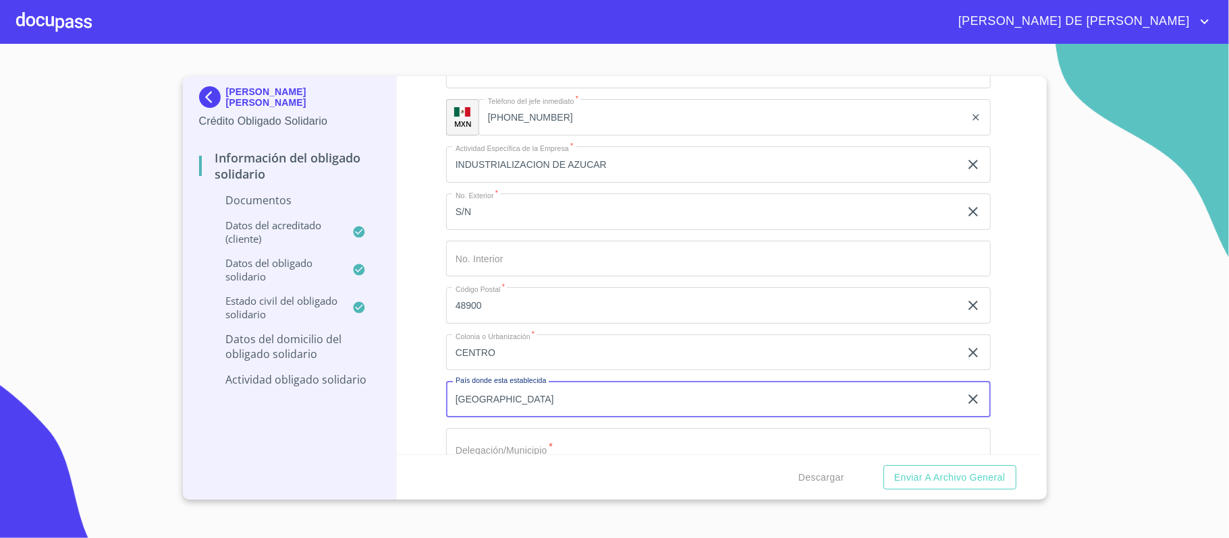
type input "[GEOGRAPHIC_DATA]"
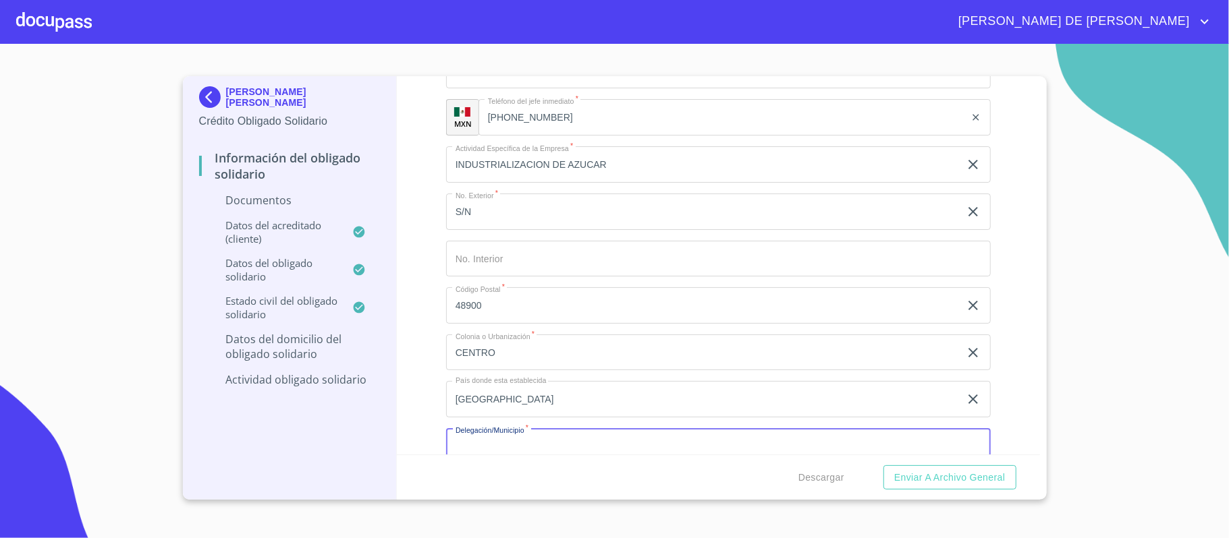
scroll to position [4751, 0]
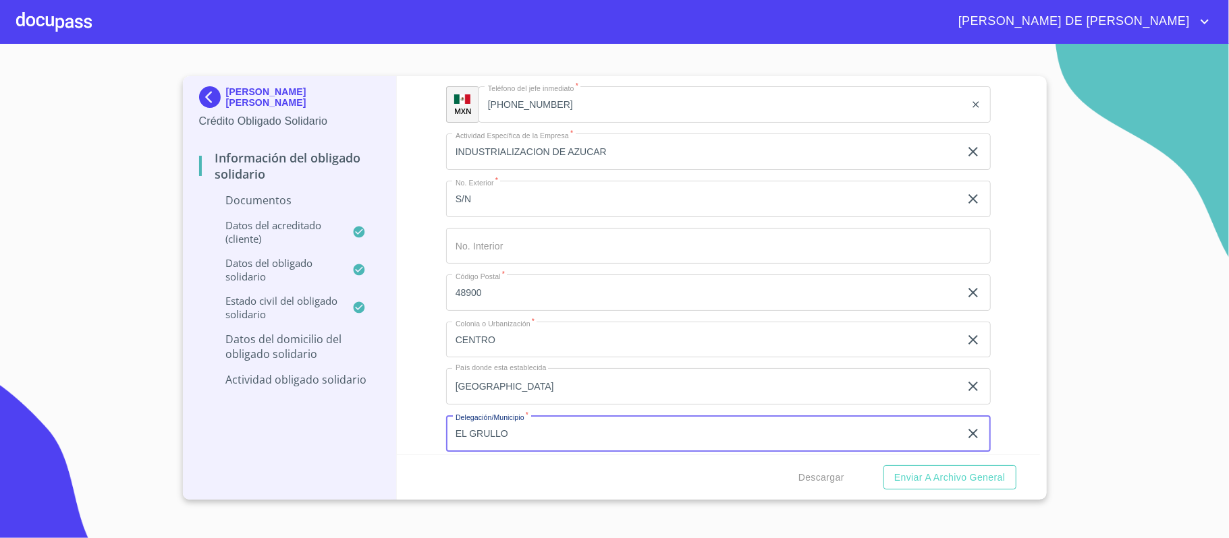
type input "EL GRULLO"
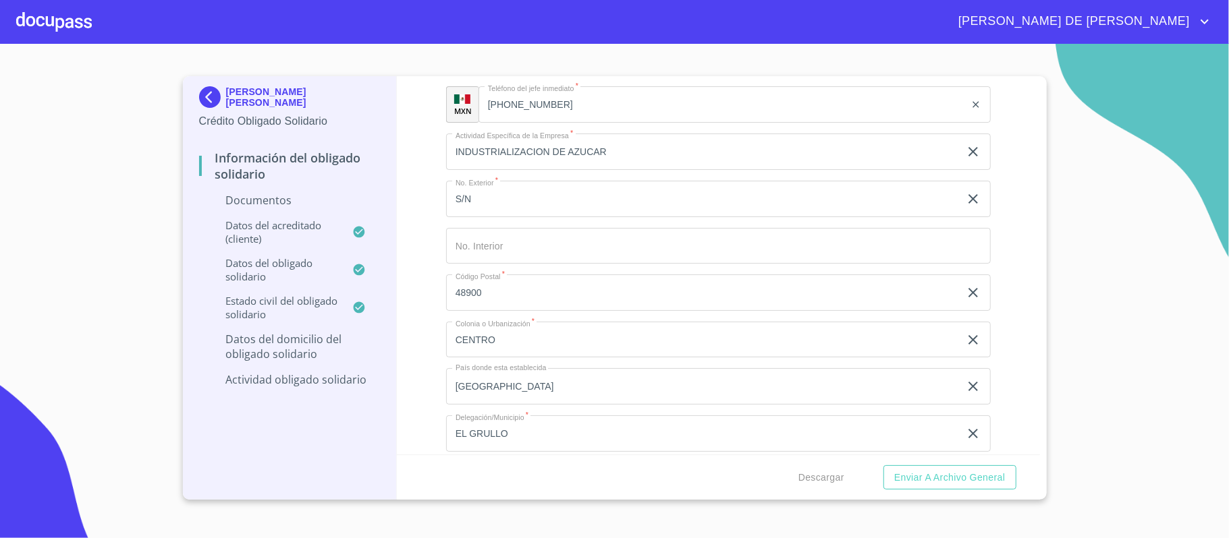
scroll to position [4969, 0]
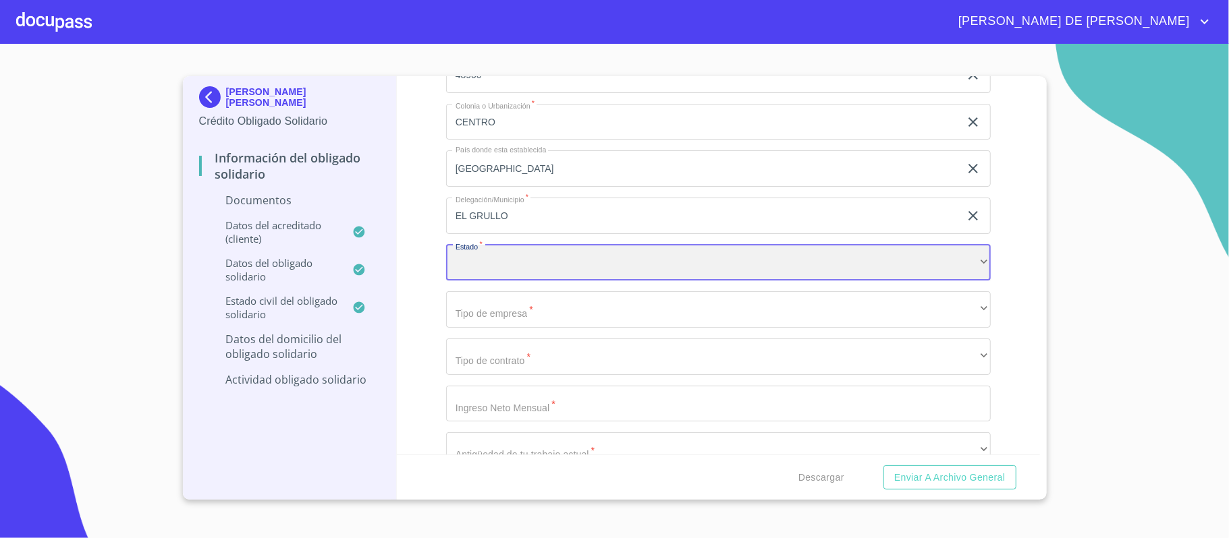
click at [486, 256] on div "​" at bounding box center [718, 263] width 545 height 36
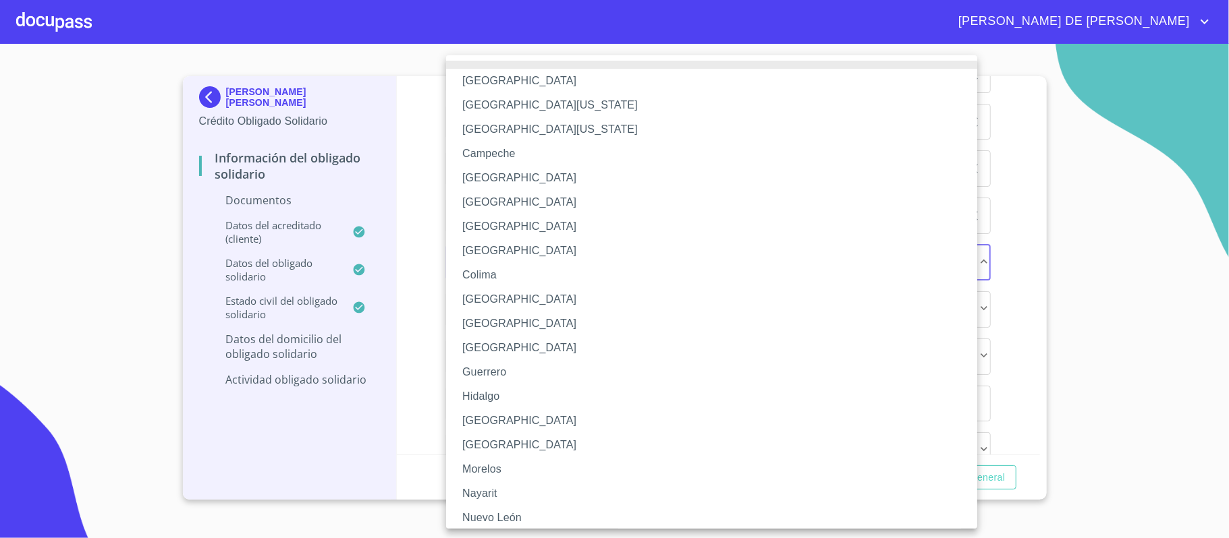
click at [503, 417] on li "[GEOGRAPHIC_DATA]" at bounding box center [718, 421] width 545 height 24
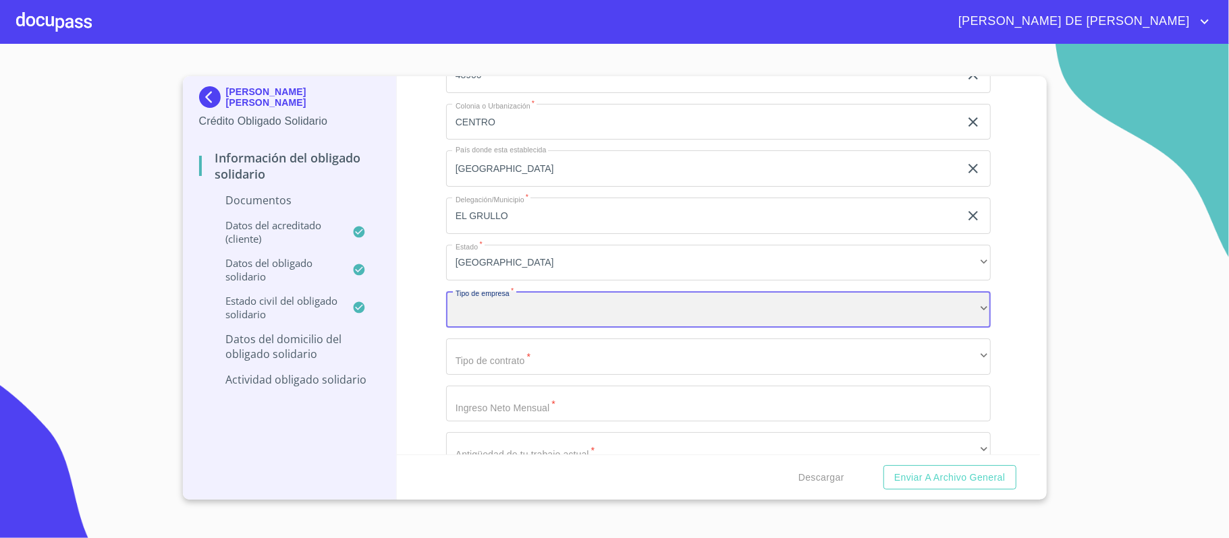
click at [528, 316] on div "​" at bounding box center [718, 309] width 545 height 36
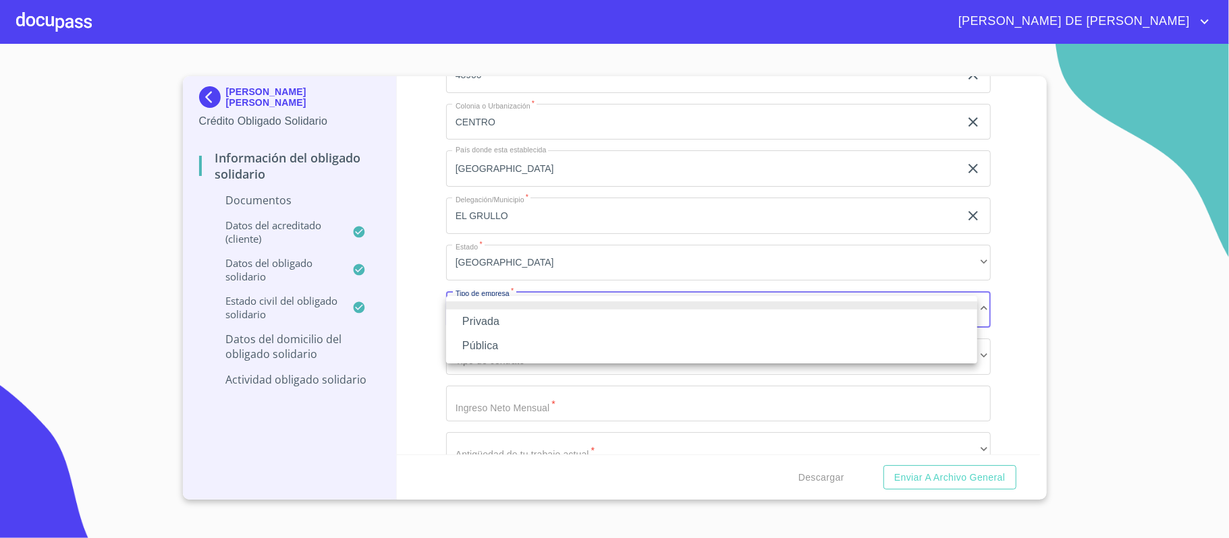
click at [528, 320] on li "Privada" at bounding box center [711, 322] width 531 height 24
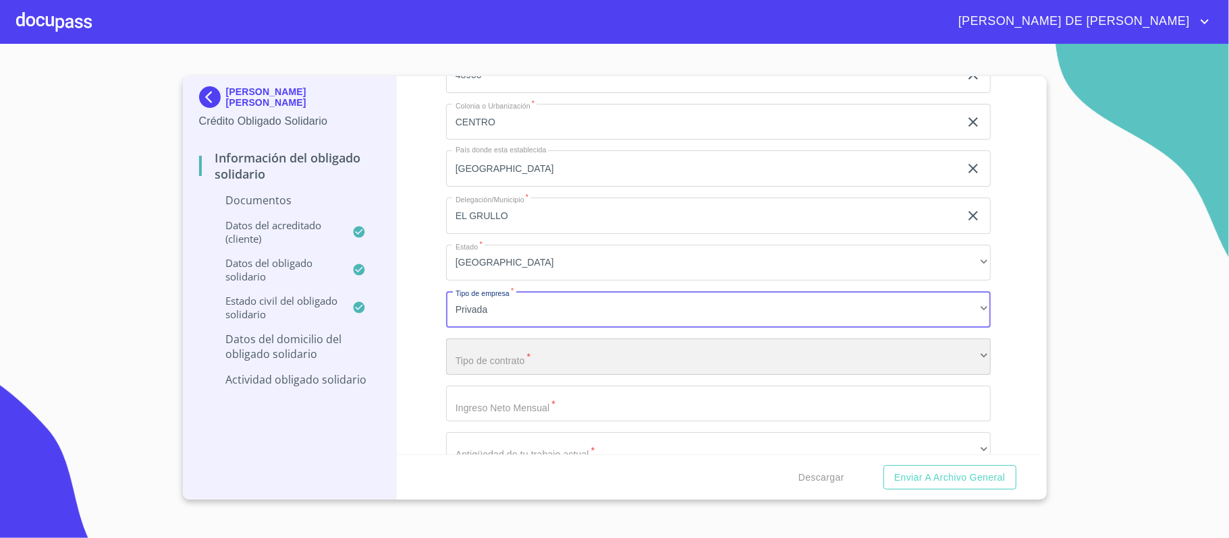
click at [541, 360] on div "​" at bounding box center [718, 357] width 545 height 36
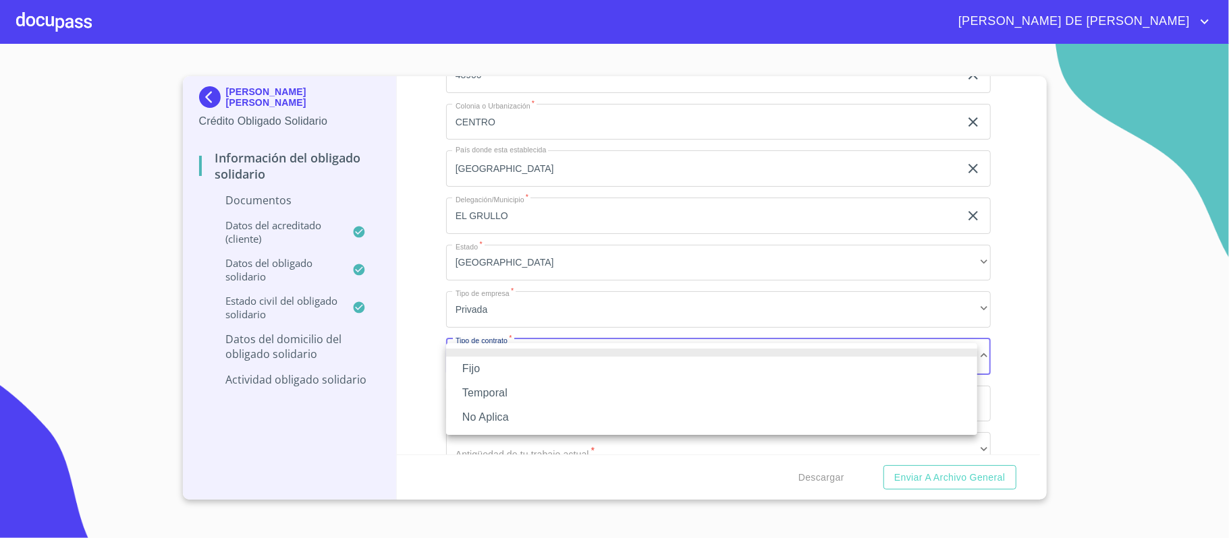
click at [543, 374] on li "Fijo" at bounding box center [711, 369] width 531 height 24
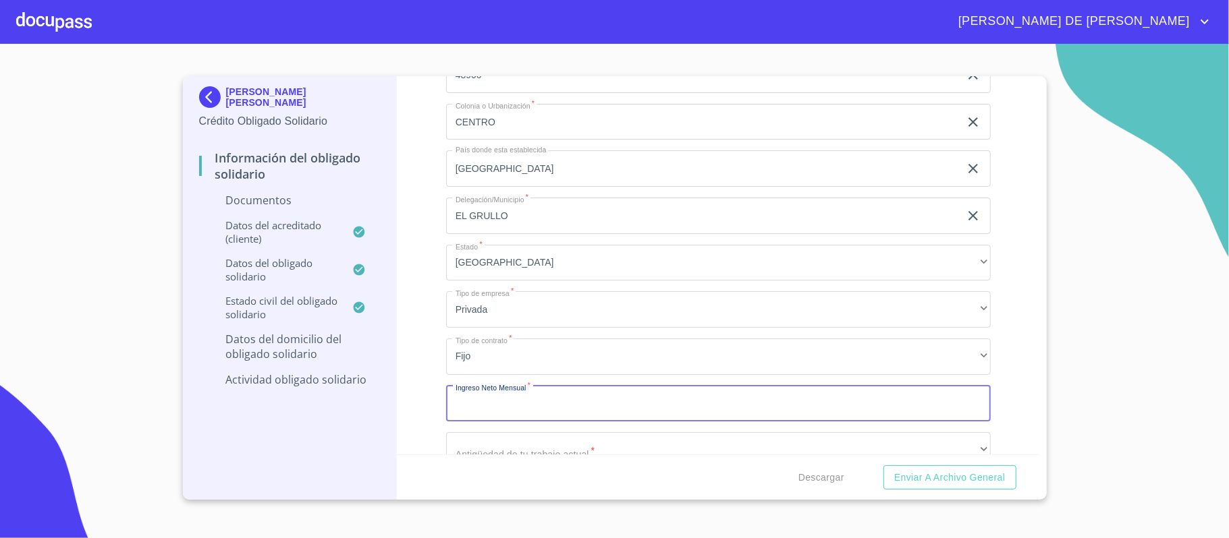
click at [535, 403] on input "Documento de identificación Obligado Solidario.   *" at bounding box center [718, 404] width 545 height 36
type input "71000"
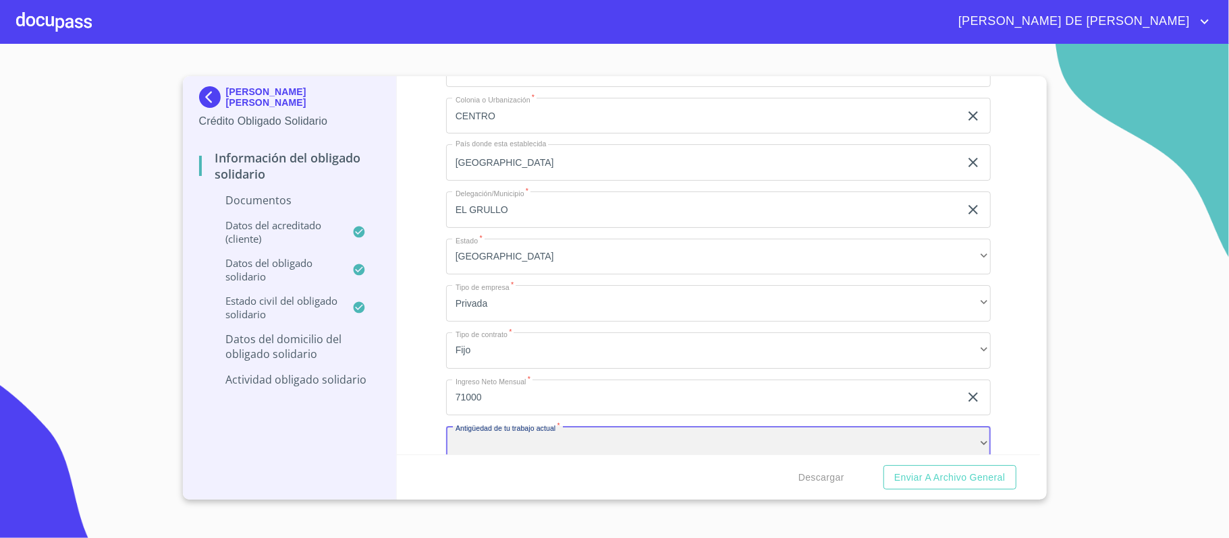
scroll to position [4986, 0]
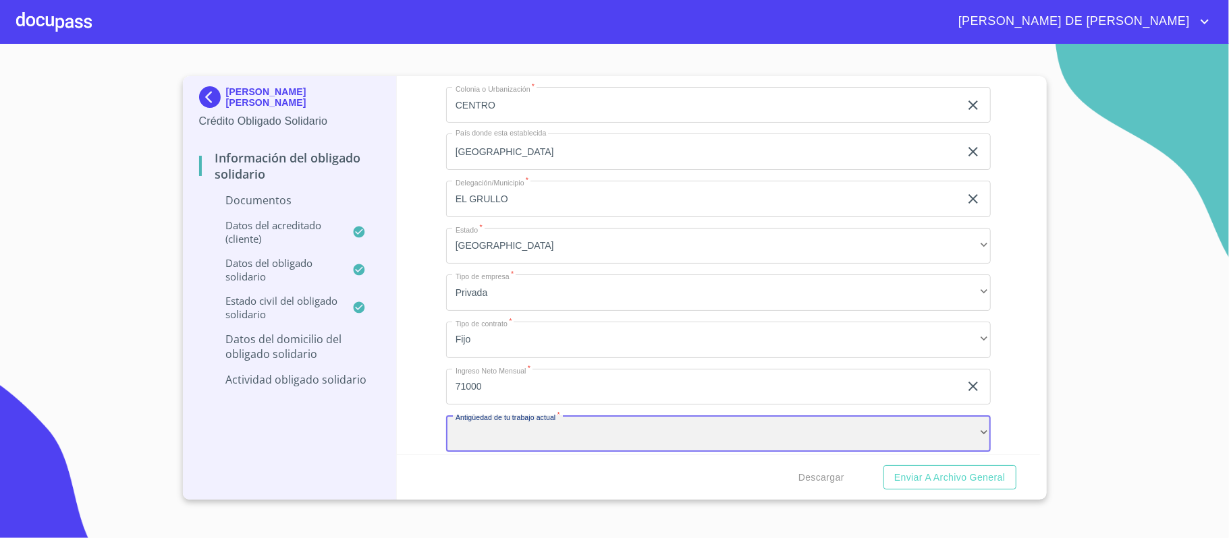
click at [513, 441] on div "​" at bounding box center [718, 434] width 545 height 36
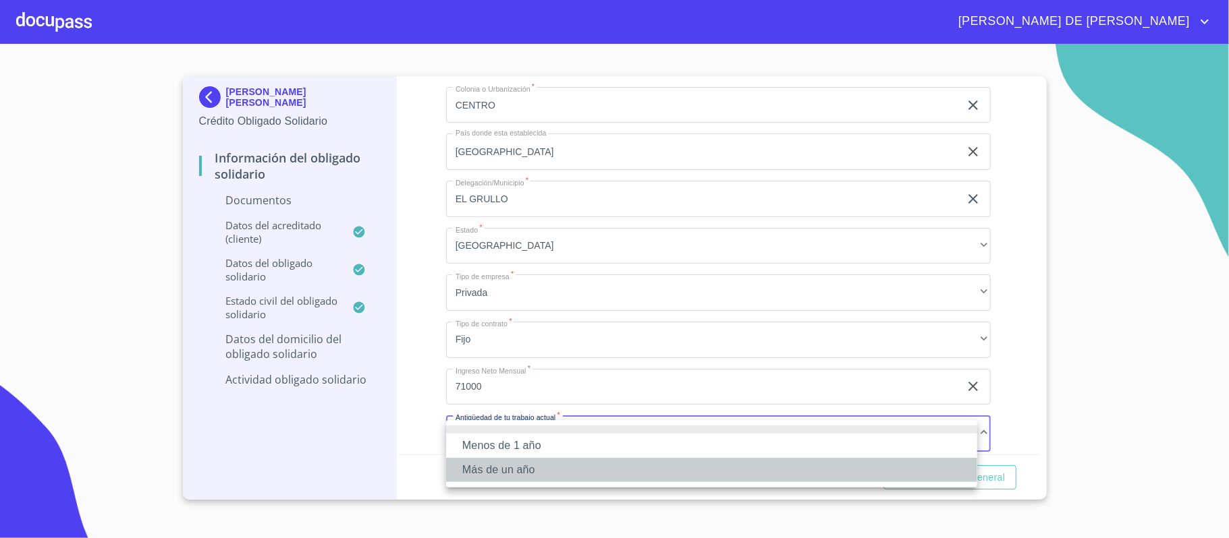
click at [510, 470] on li "Más de un año" at bounding box center [711, 470] width 531 height 24
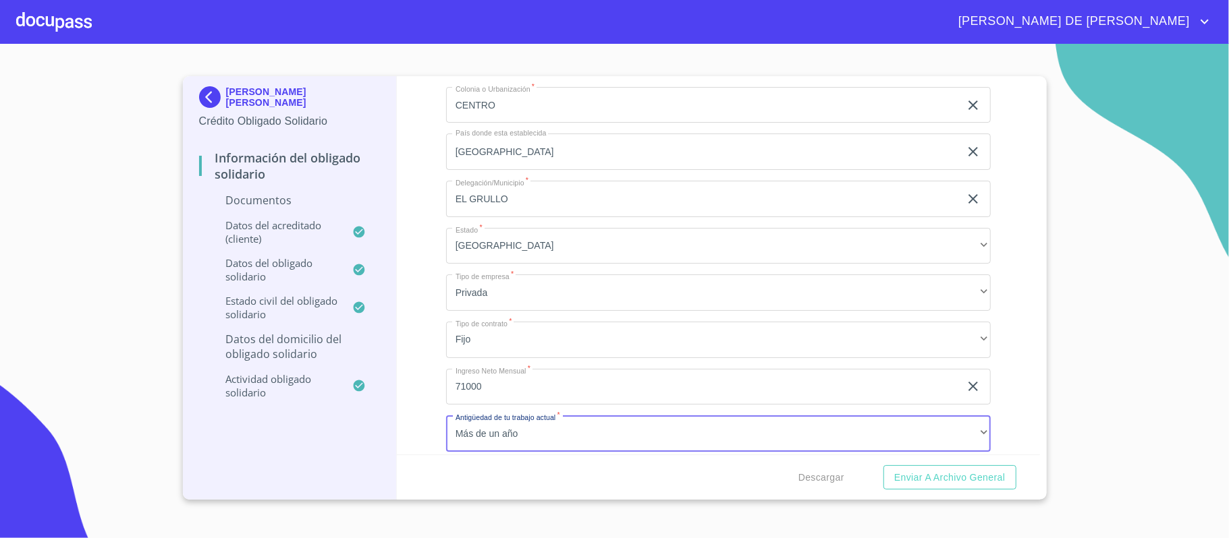
click at [422, 337] on div "Información del Obligado Solidario Documentos Documento de identificación Oblig…" at bounding box center [718, 265] width 643 height 379
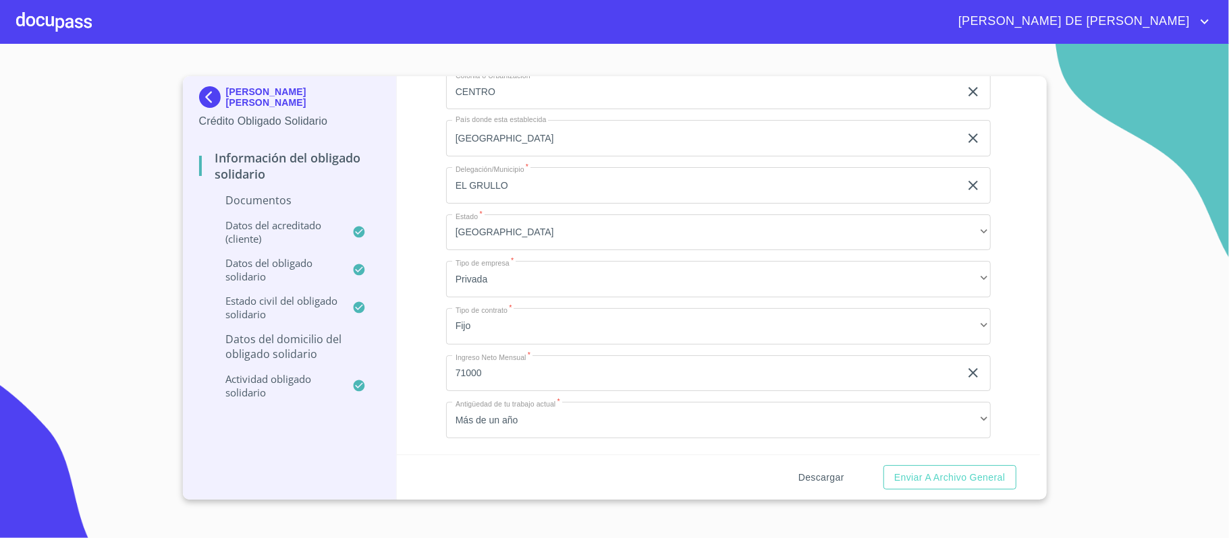
scroll to position [5002, 0]
click at [964, 478] on span "Enviar a Archivo General" at bounding box center [949, 478] width 111 height 17
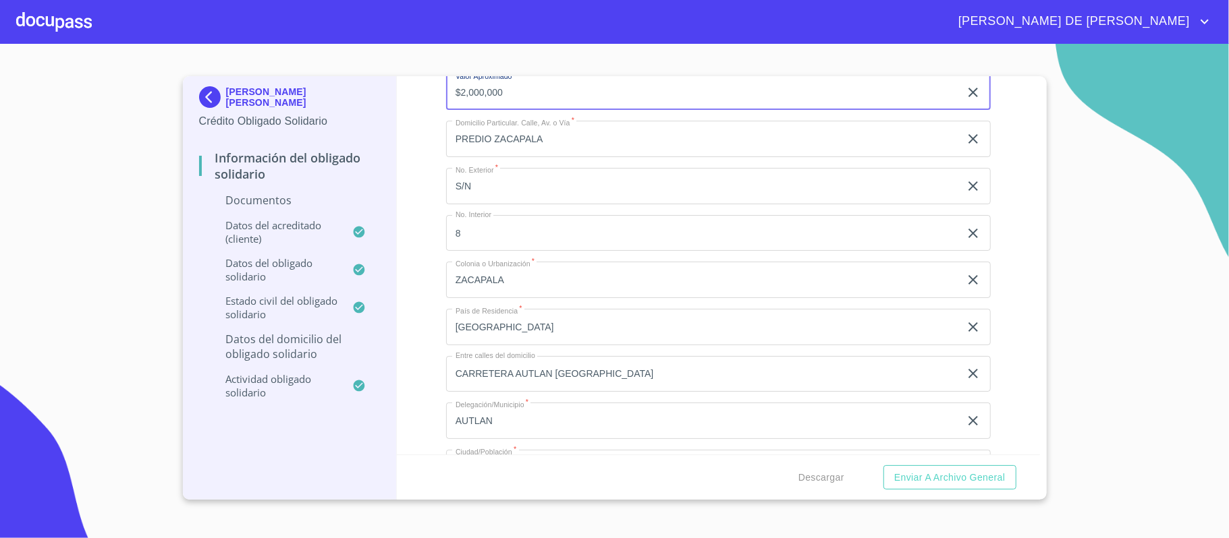
type input "$2,000,000"
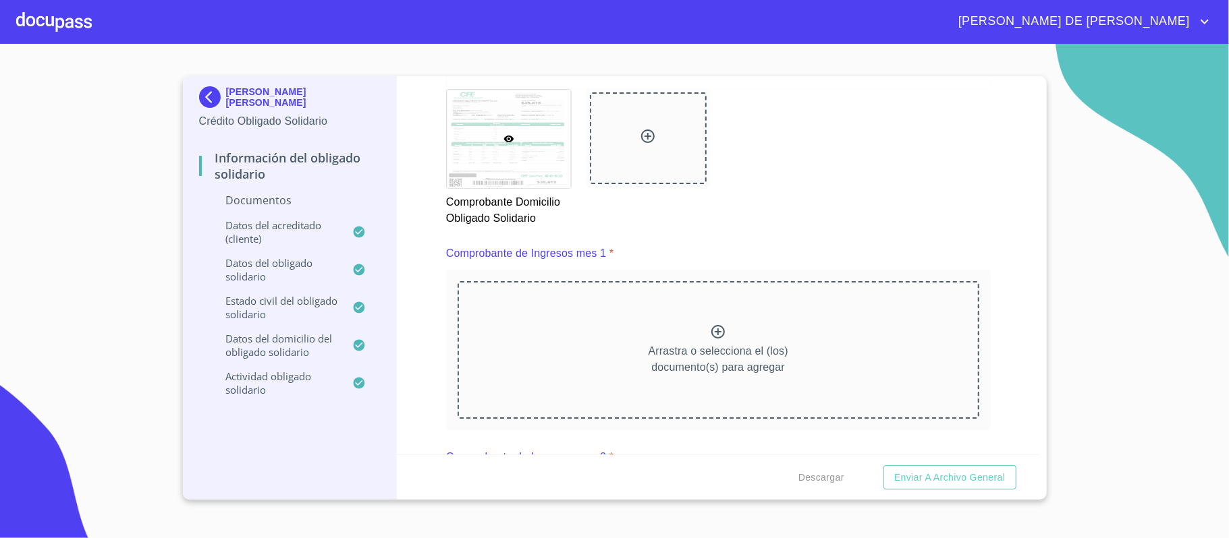
scroll to position [1204, 0]
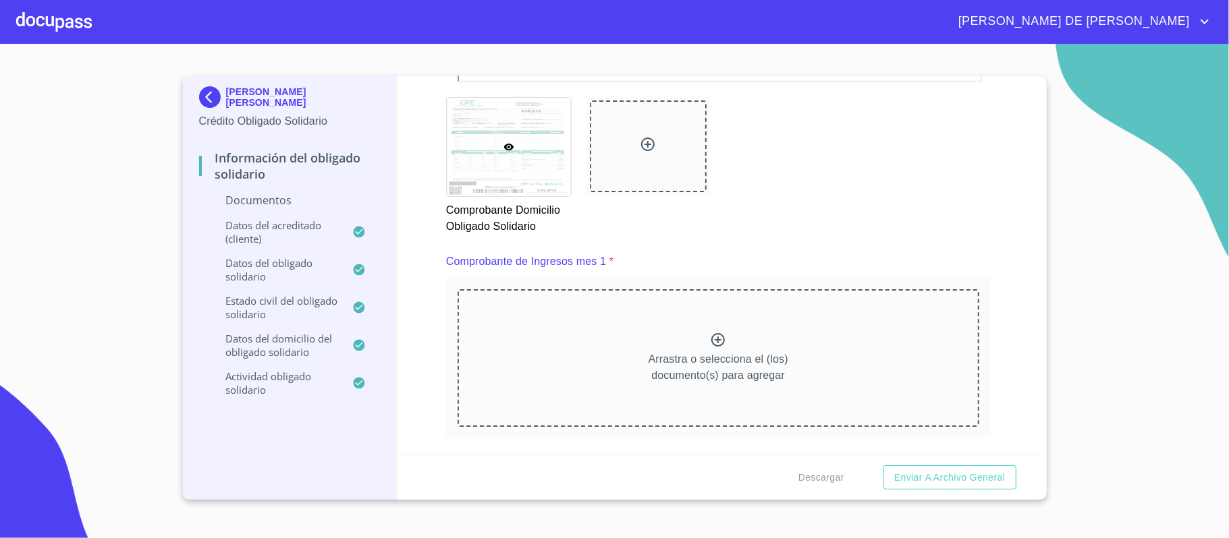
click at [711, 346] on icon at bounding box center [718, 340] width 16 height 16
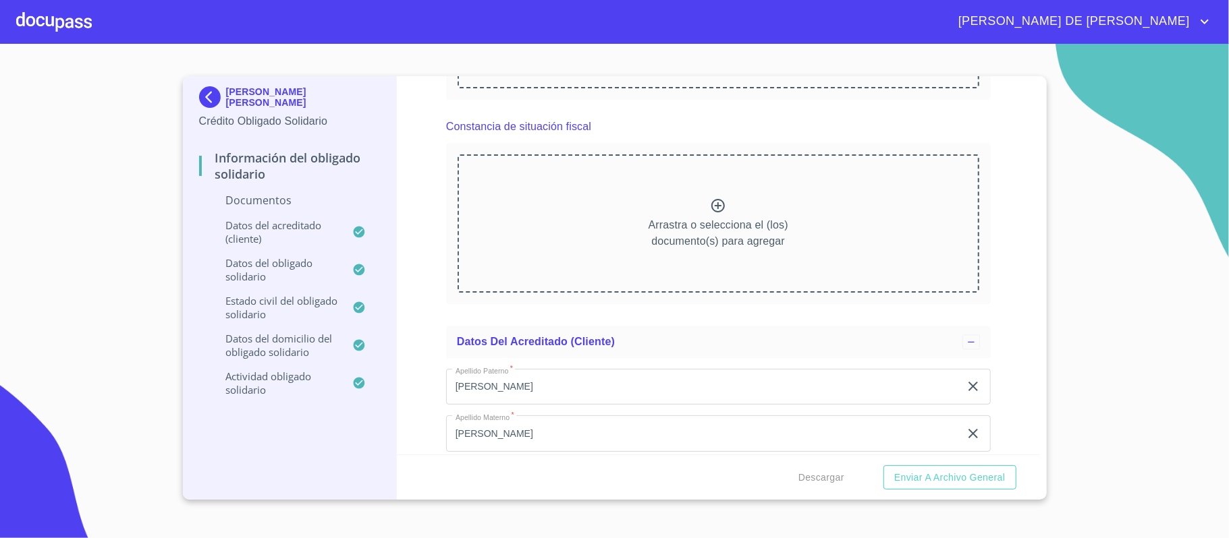
scroll to position [2103, 0]
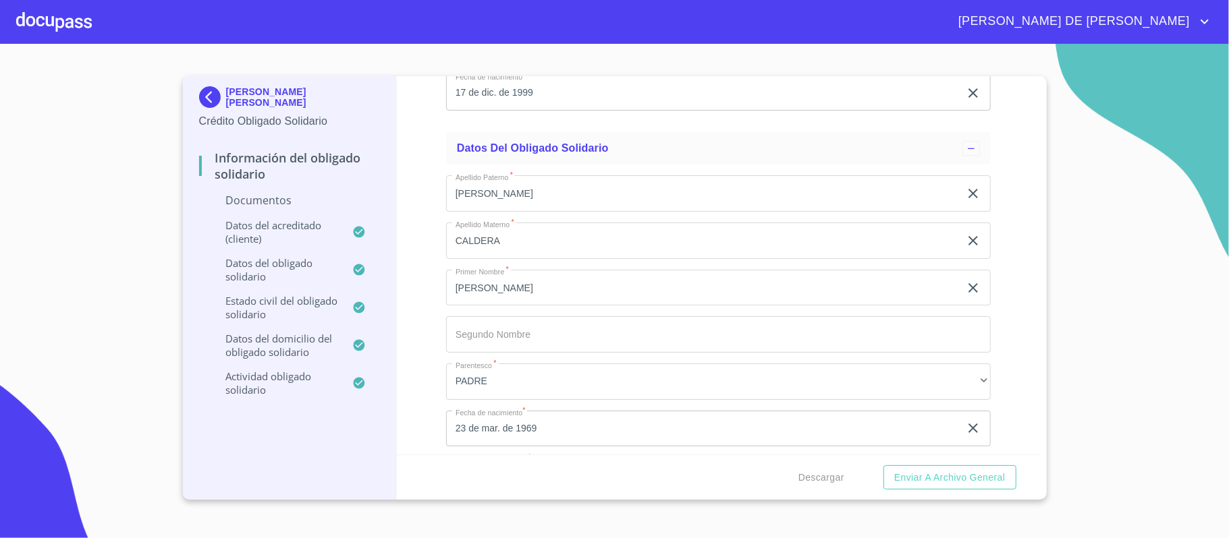
scroll to position [2553, 0]
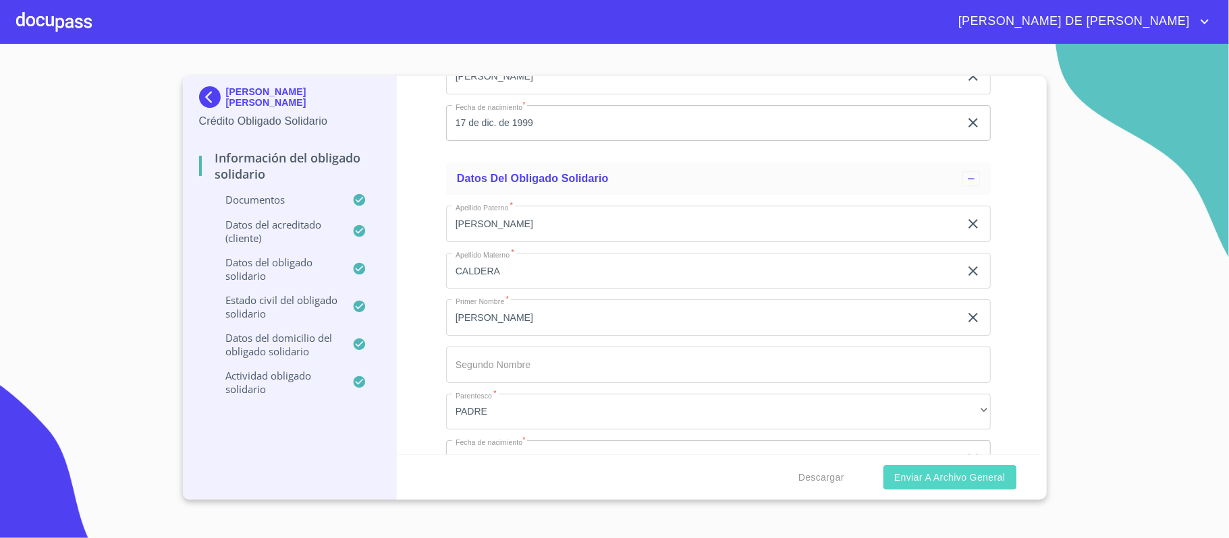
click at [904, 472] on span "Enviar a Archivo General" at bounding box center [949, 478] width 111 height 17
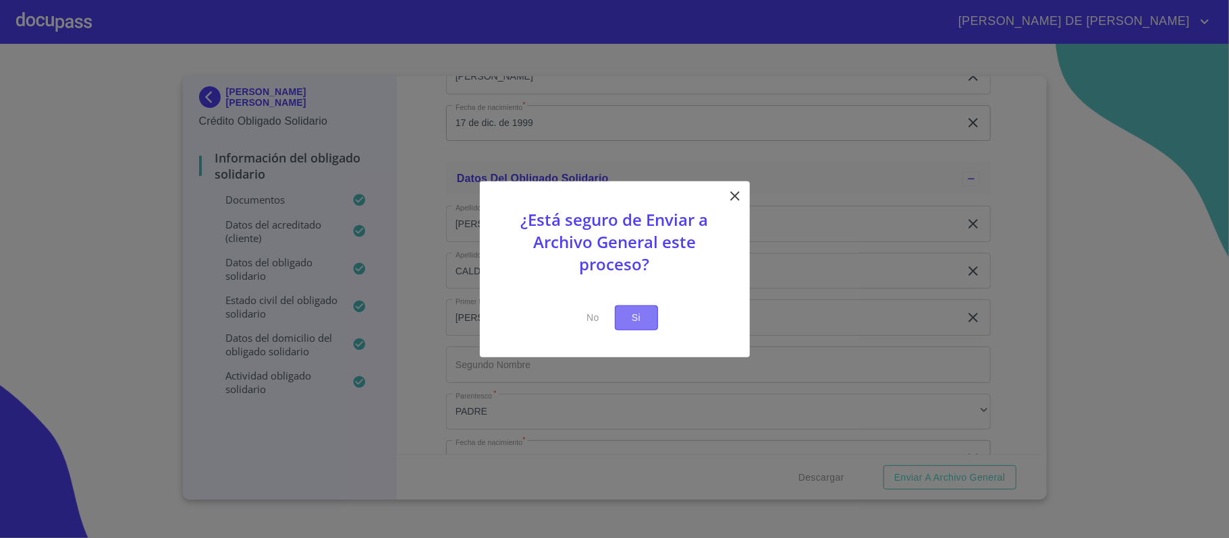
click at [649, 309] on button "Si" at bounding box center [636, 318] width 43 height 25
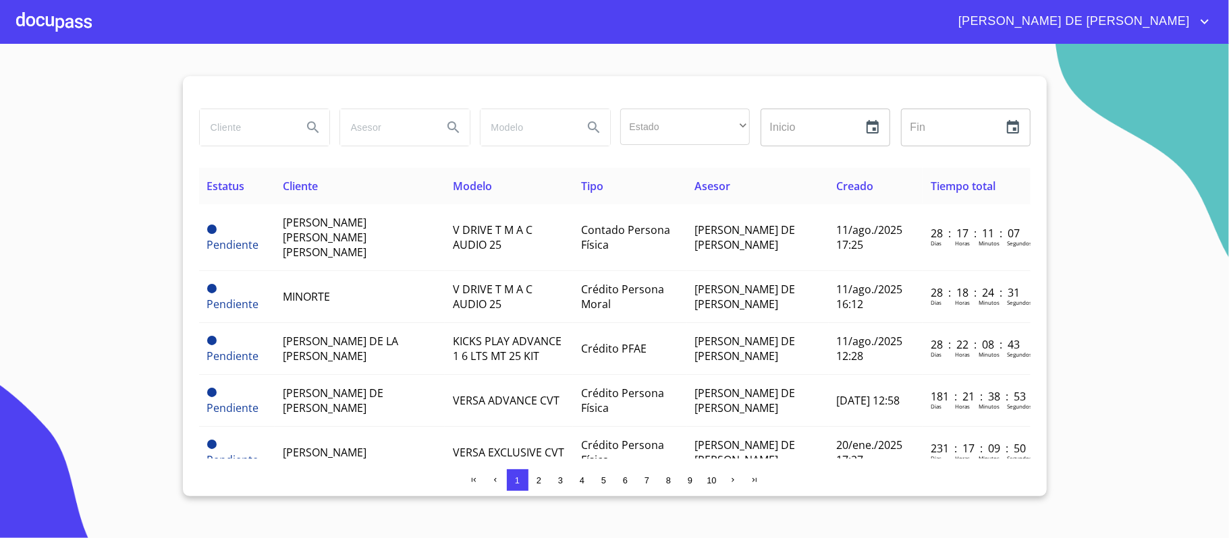
click at [256, 123] on input "search" at bounding box center [246, 127] width 92 height 36
type input "[PERSON_NAME]"
click at [316, 131] on icon "Search" at bounding box center [312, 126] width 11 height 11
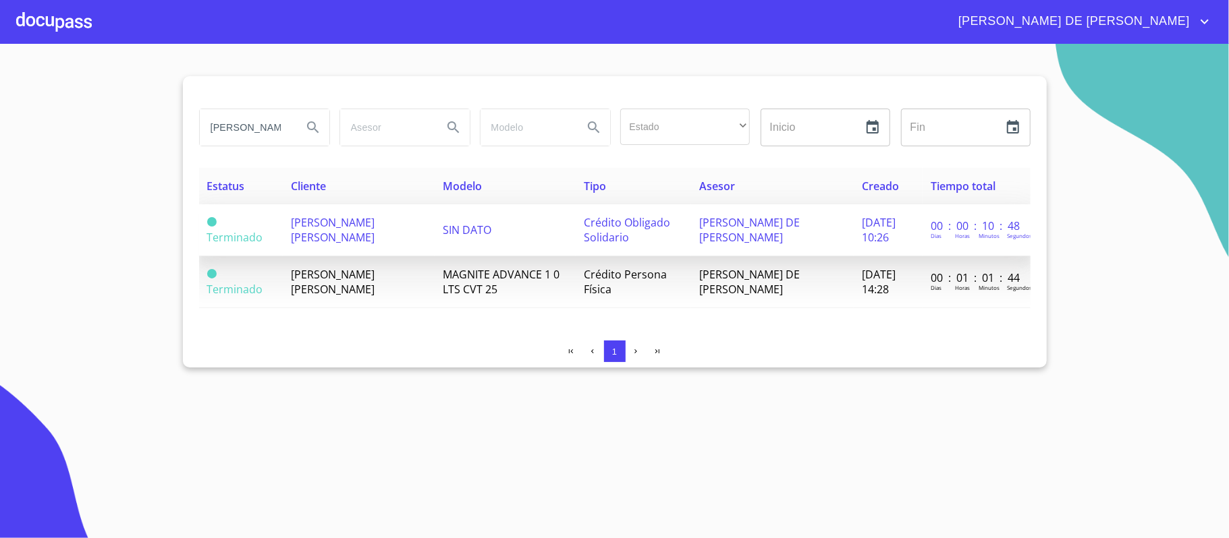
click at [335, 235] on span "[PERSON_NAME] [PERSON_NAME]" at bounding box center [333, 230] width 84 height 30
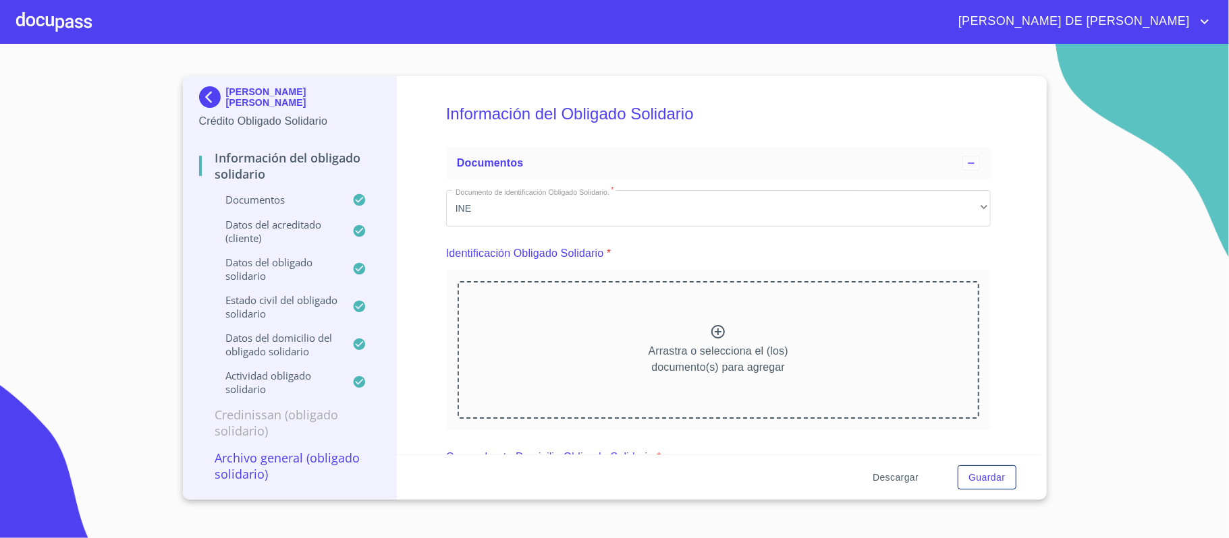
click at [899, 479] on span "Descargar" at bounding box center [895, 478] width 46 height 17
